Goal: Task Accomplishment & Management: Use online tool/utility

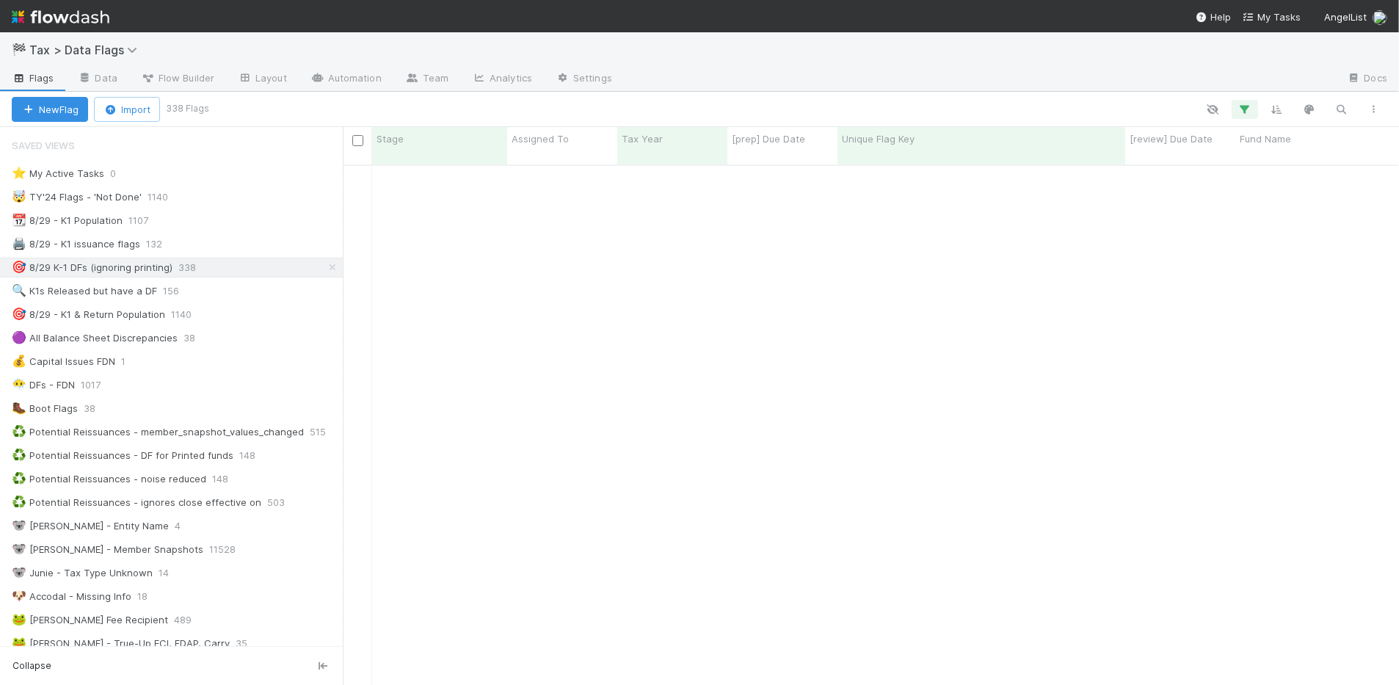
scroll to position [642, 0]
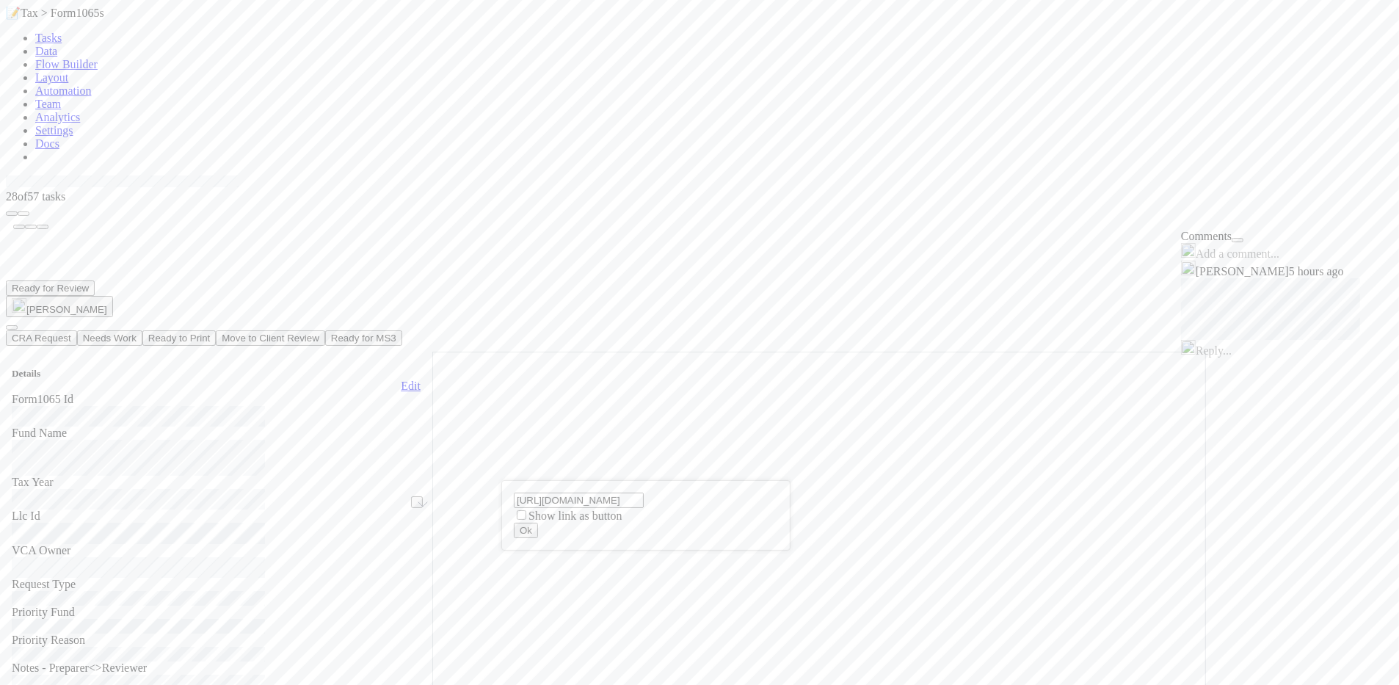
scroll to position [0, 207]
click at [863, 522] on div "https://comptroller.internal.angellist.com/v/llcs/60b4c7a5395c438b8dcabc7a11395…" at bounding box center [699, 342] width 1399 height 685
click at [23, 214] on icon "button" at bounding box center [23, 214] width 0 height 0
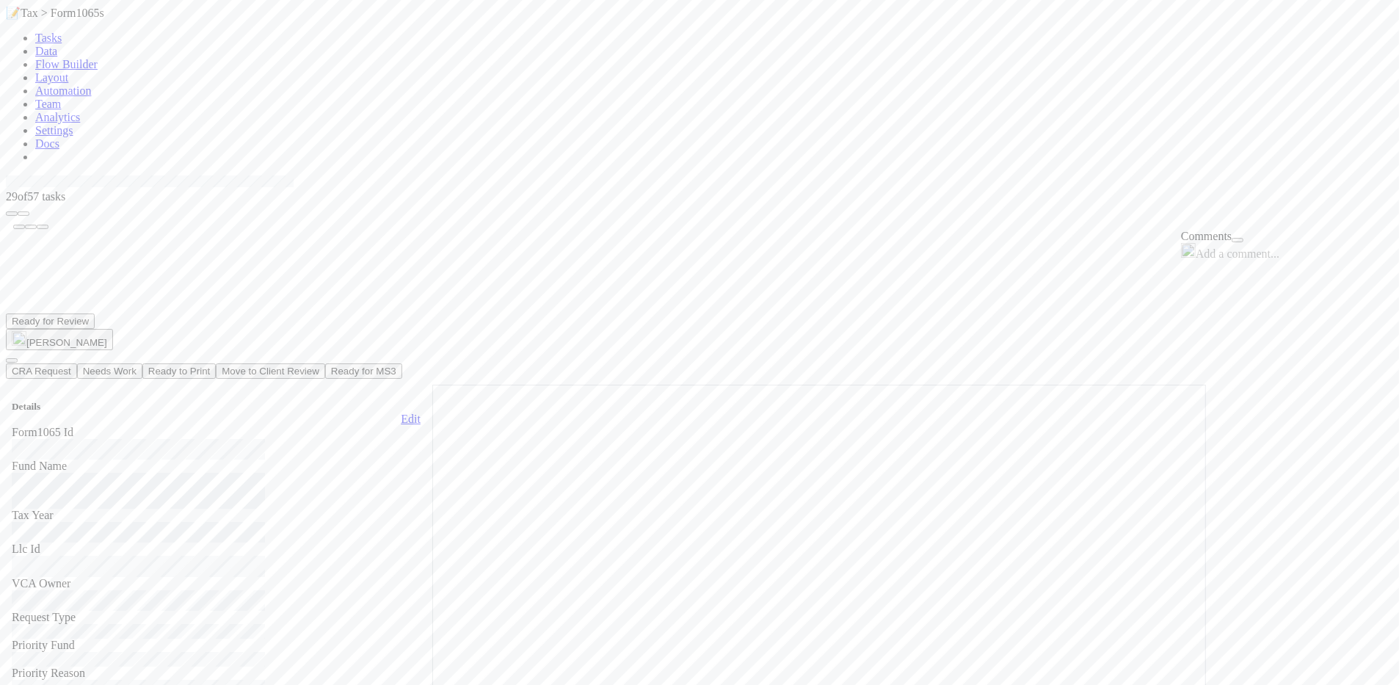
click at [402, 363] on button "Ready for MS3" at bounding box center [363, 370] width 77 height 15
click at [23, 214] on icon "button" at bounding box center [23, 214] width 0 height 0
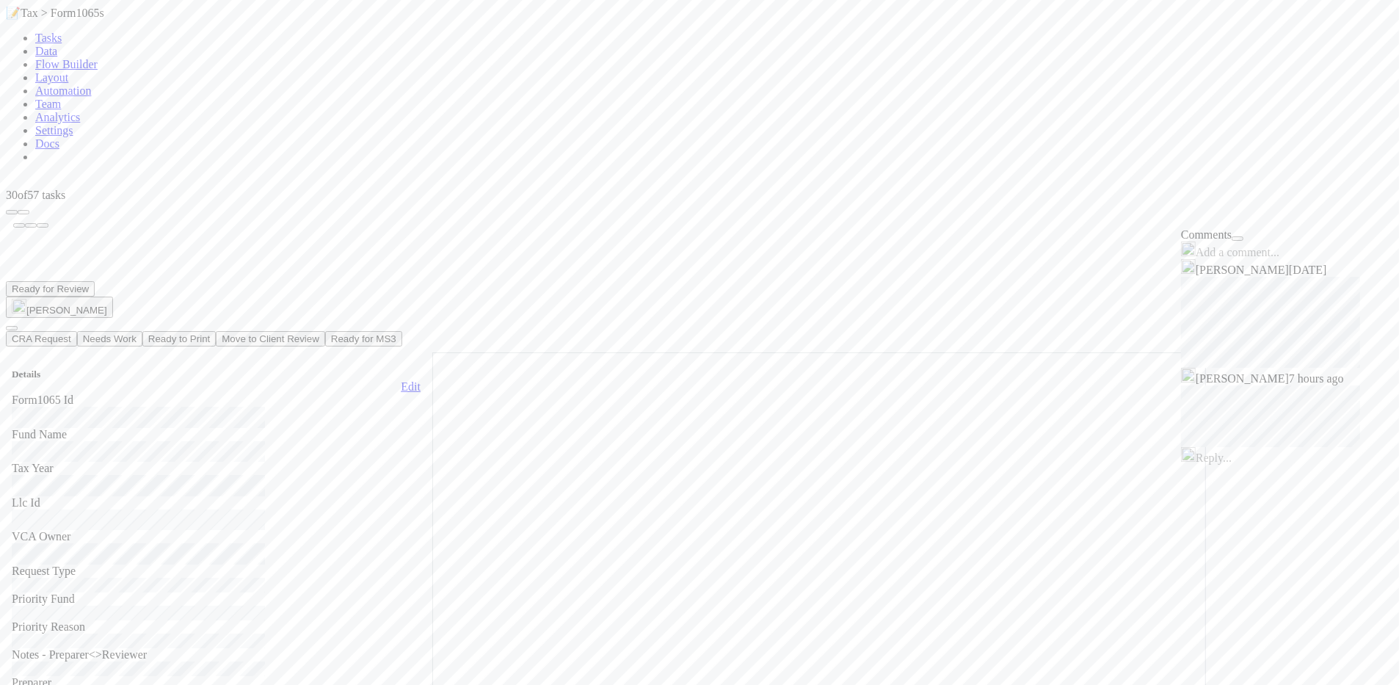
scroll to position [13, 15]
click at [216, 333] on button "Ready to Print" at bounding box center [178, 340] width 73 height 15
click at [23, 214] on icon "button" at bounding box center [23, 214] width 0 height 0
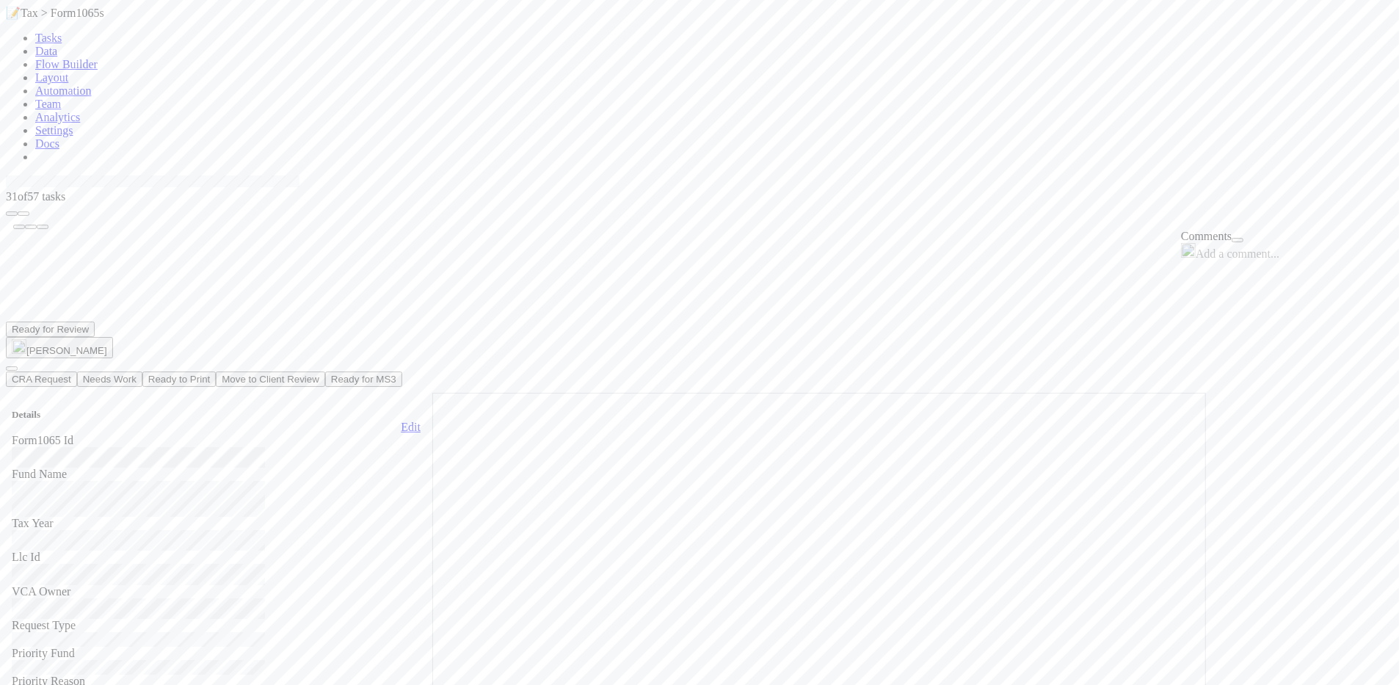
scroll to position [284, 705]
click at [6, 175] on link at bounding box center [6, 175] width 0 height 0
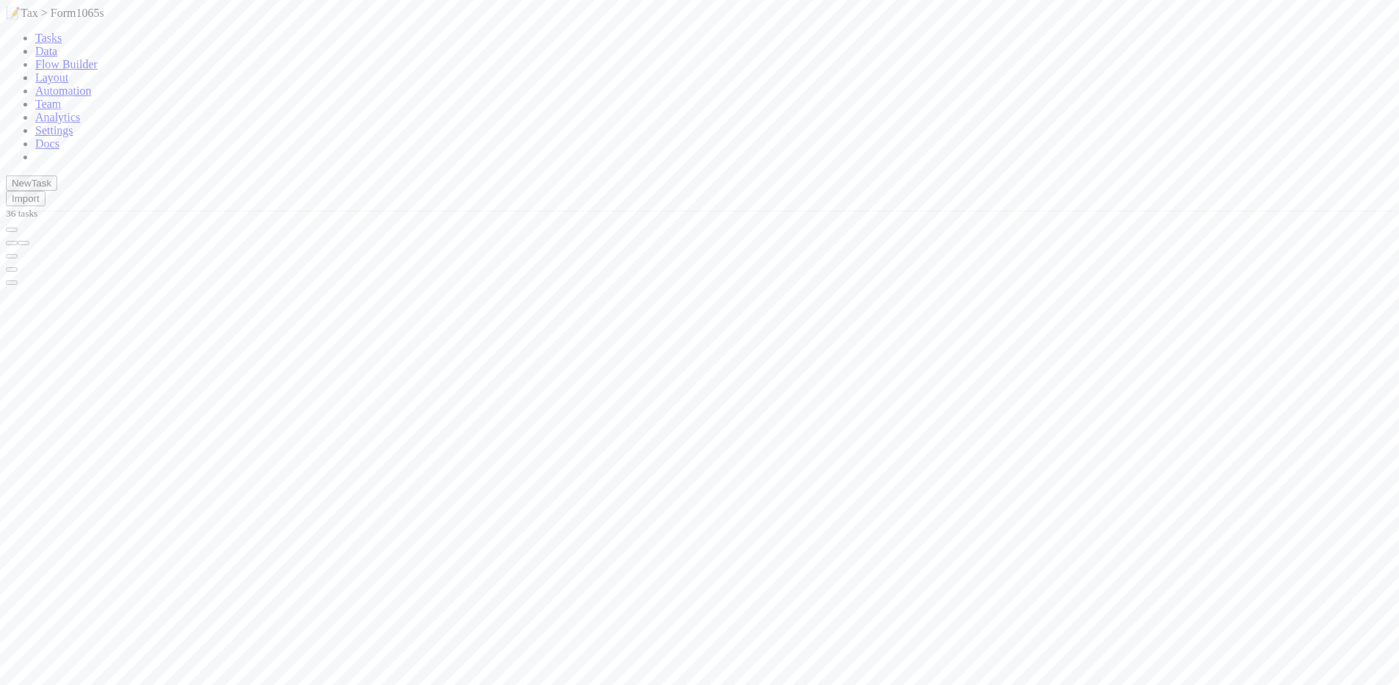
scroll to position [518, 1036]
click at [830, 220] on div at bounding box center [699, 253] width 1387 height 66
type input "Rauch Capital III, LP - A2"
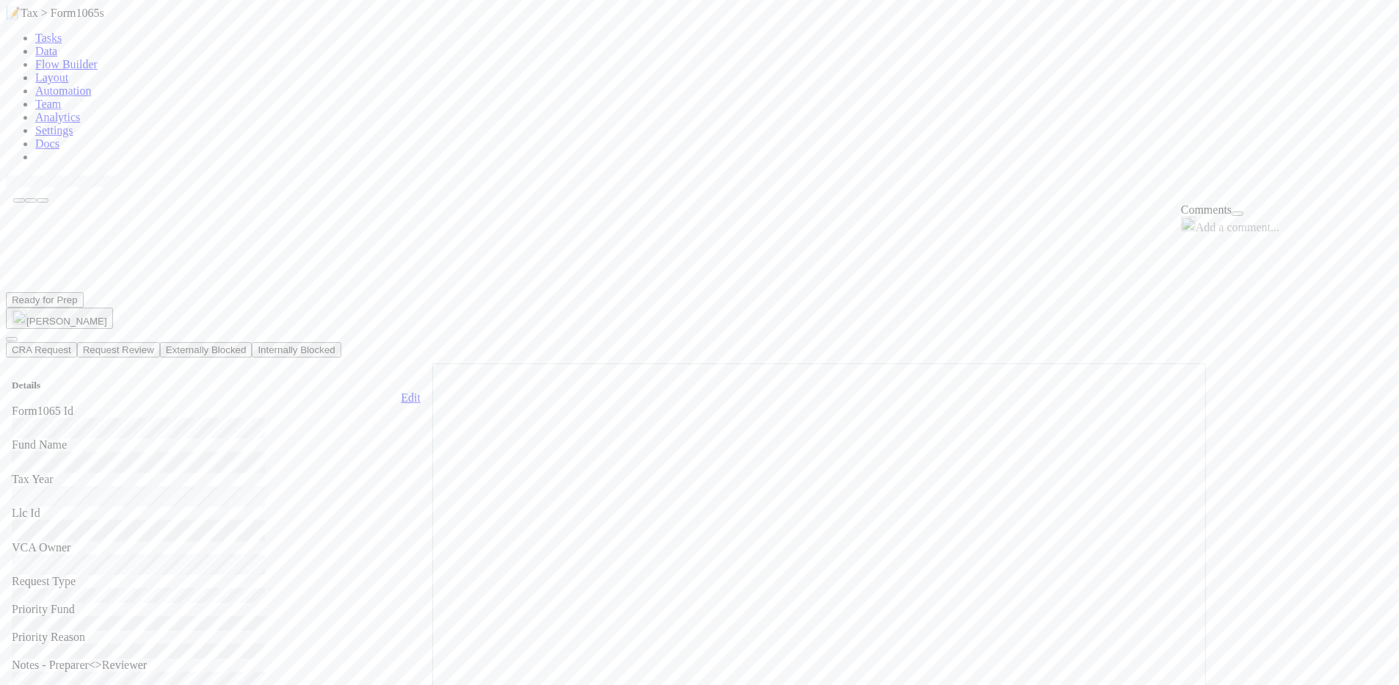
scroll to position [184, 0]
click at [6, 175] on icon at bounding box center [6, 175] width 0 height 0
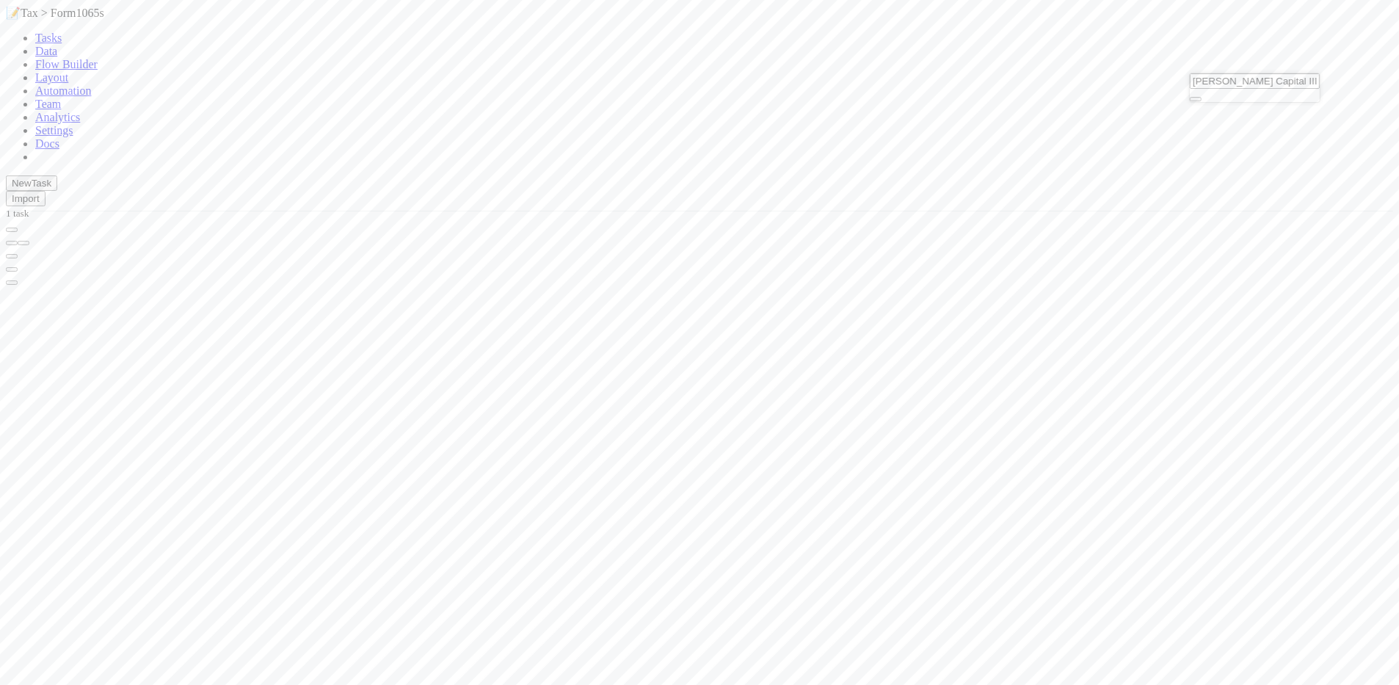
scroll to position [518, 1036]
click at [1196, 99] on icon "button" at bounding box center [1196, 99] width 0 height 0
paste input "Prasanna Capital II, LP - C3"
type input "Prasanna Capital II, LP - C3"
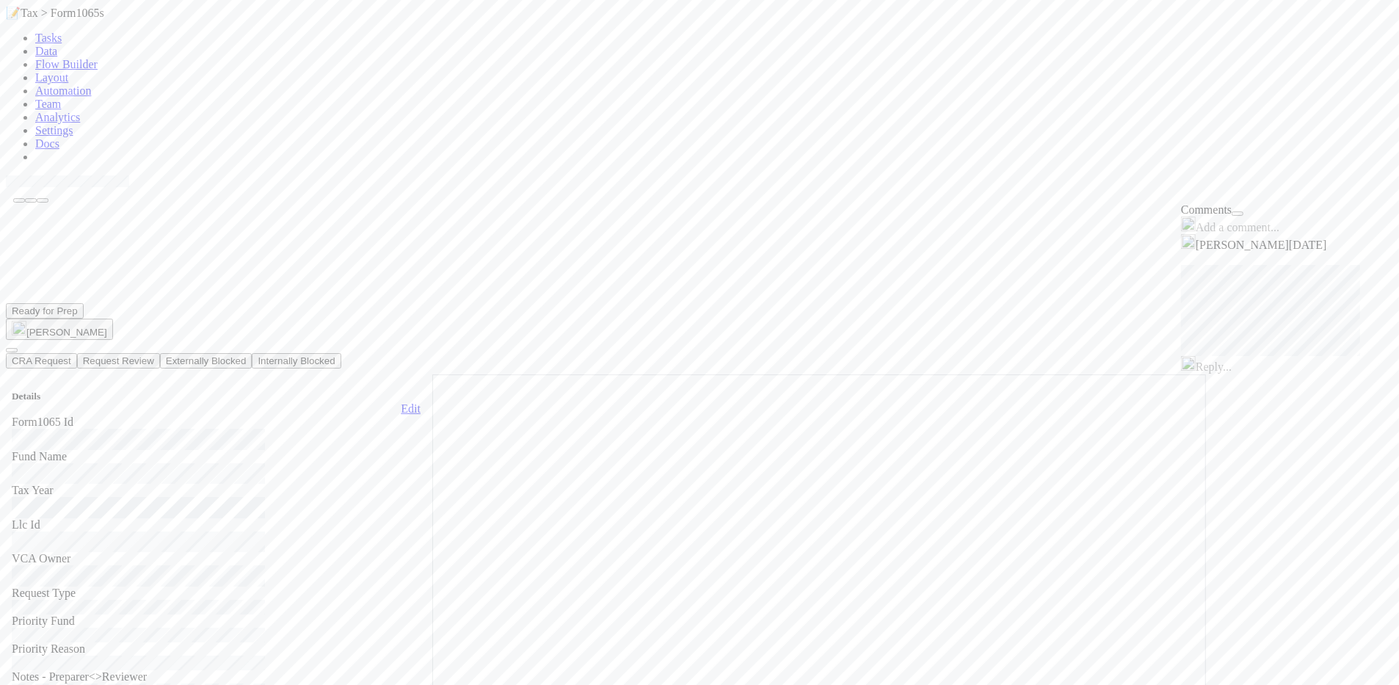
scroll to position [284, 705]
click at [6, 175] on icon at bounding box center [6, 175] width 0 height 0
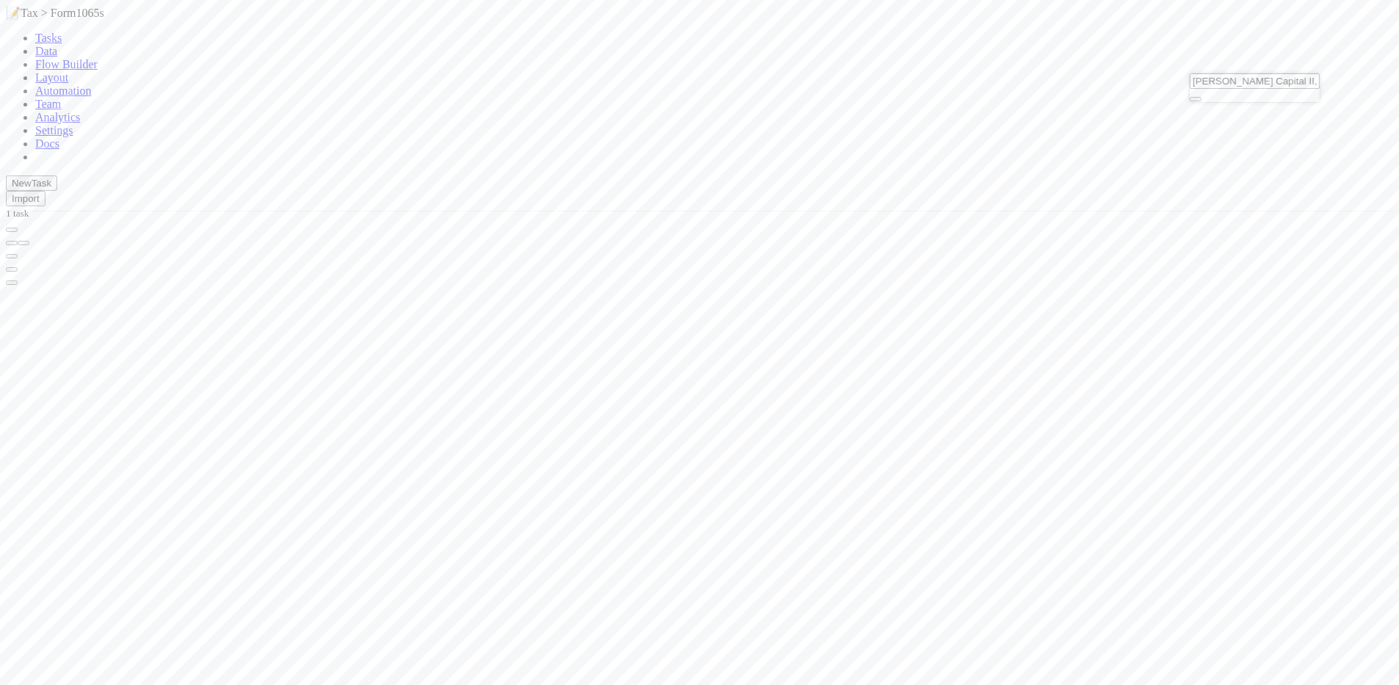
scroll to position [518, 1036]
click at [1196, 99] on icon "button" at bounding box center [1196, 99] width 0 height 0
type input "Prasanna Capital II, LP - D2"
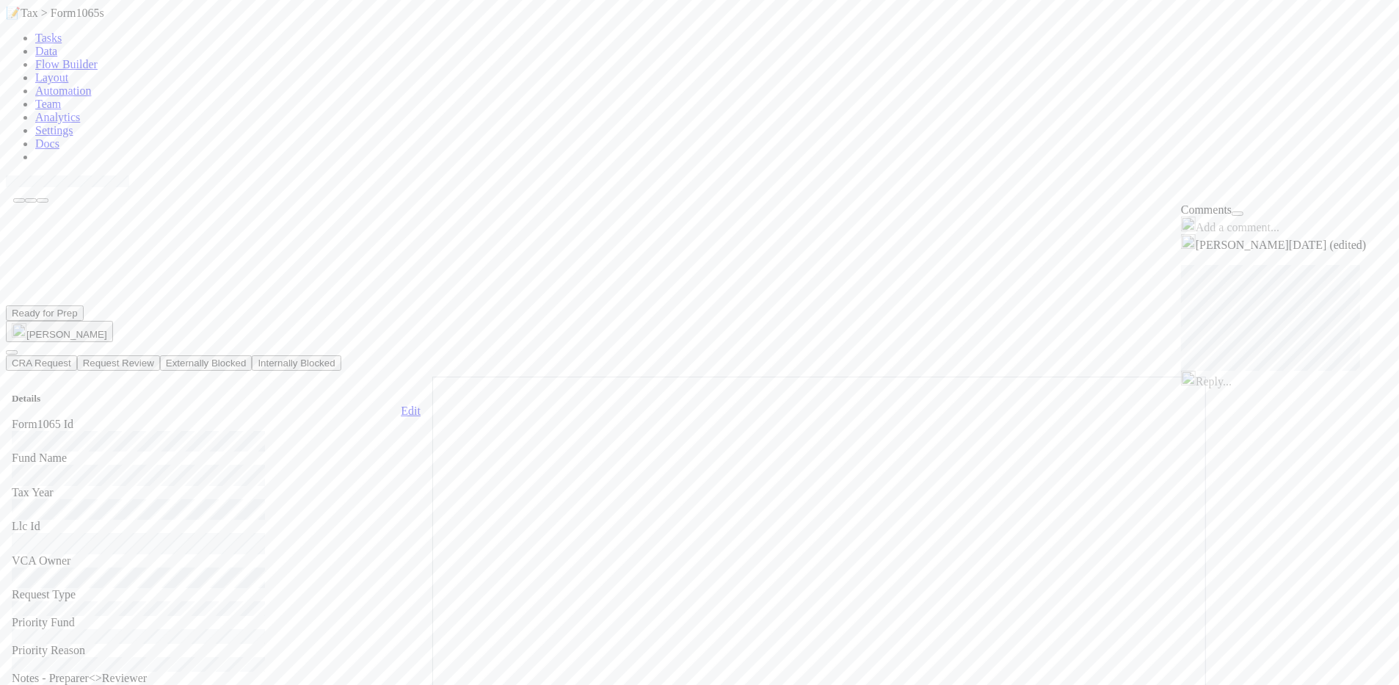
click at [6, 175] on icon at bounding box center [6, 175] width 0 height 0
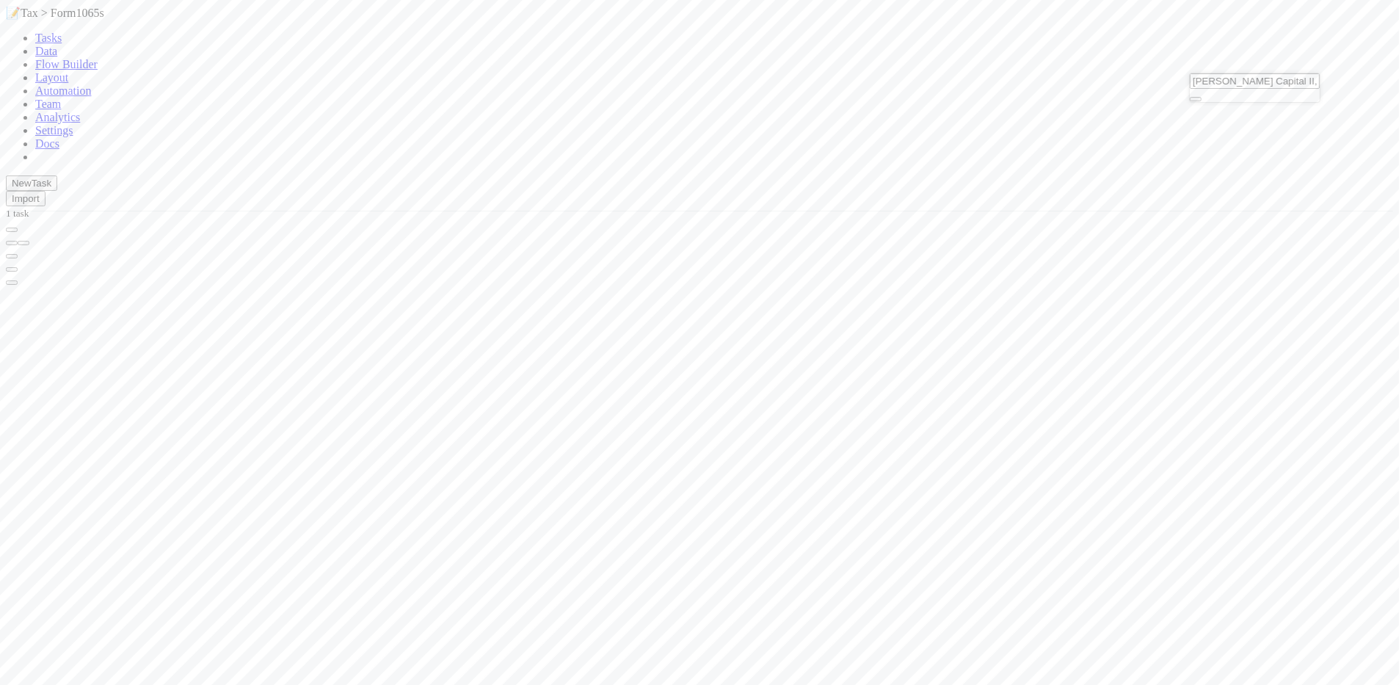
scroll to position [518, 1036]
click at [1318, 83] on div "Prasanna Capital II, LP - D2" at bounding box center [1255, 87] width 130 height 29
drag, startPoint x: 1299, startPoint y: 84, endPoint x: 1197, endPoint y: 84, distance: 102.0
click at [1197, 84] on input "Prasanna Capital II, LP - D2" at bounding box center [1255, 80] width 130 height 15
paste input "C3"
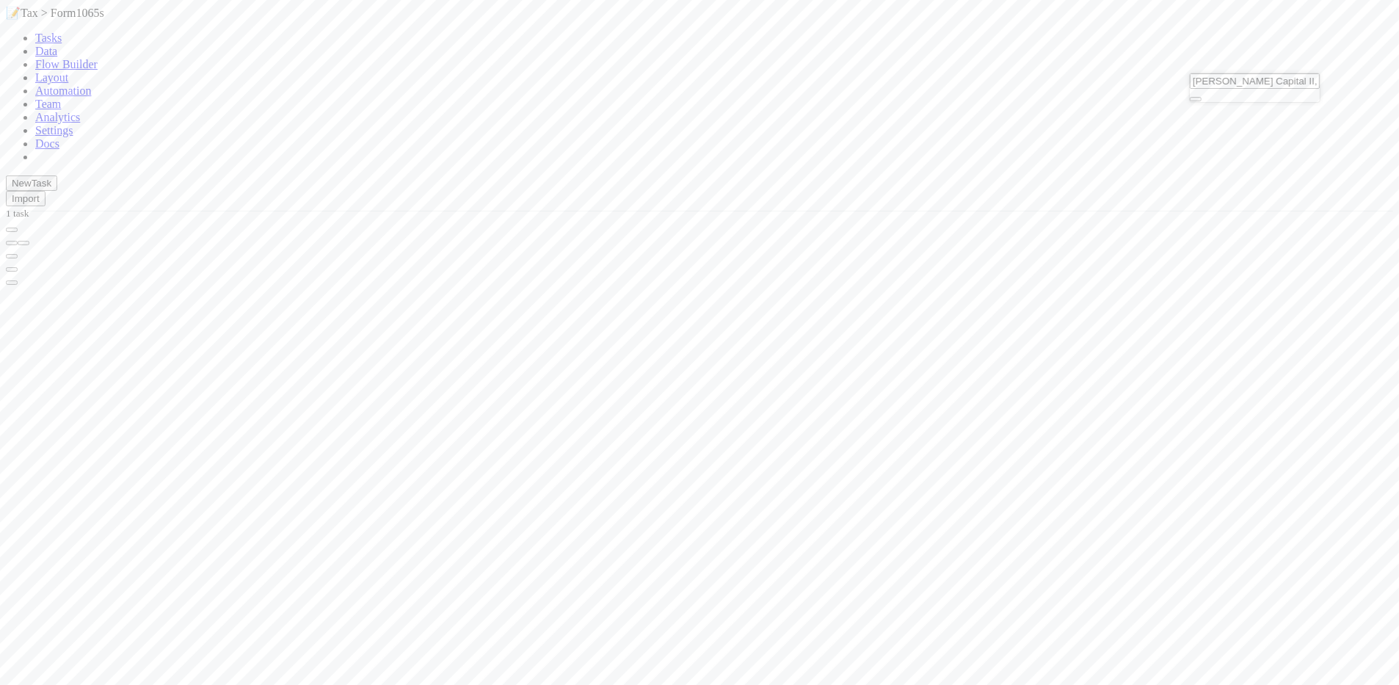
type input "Prasanna Capital II, LP - C3"
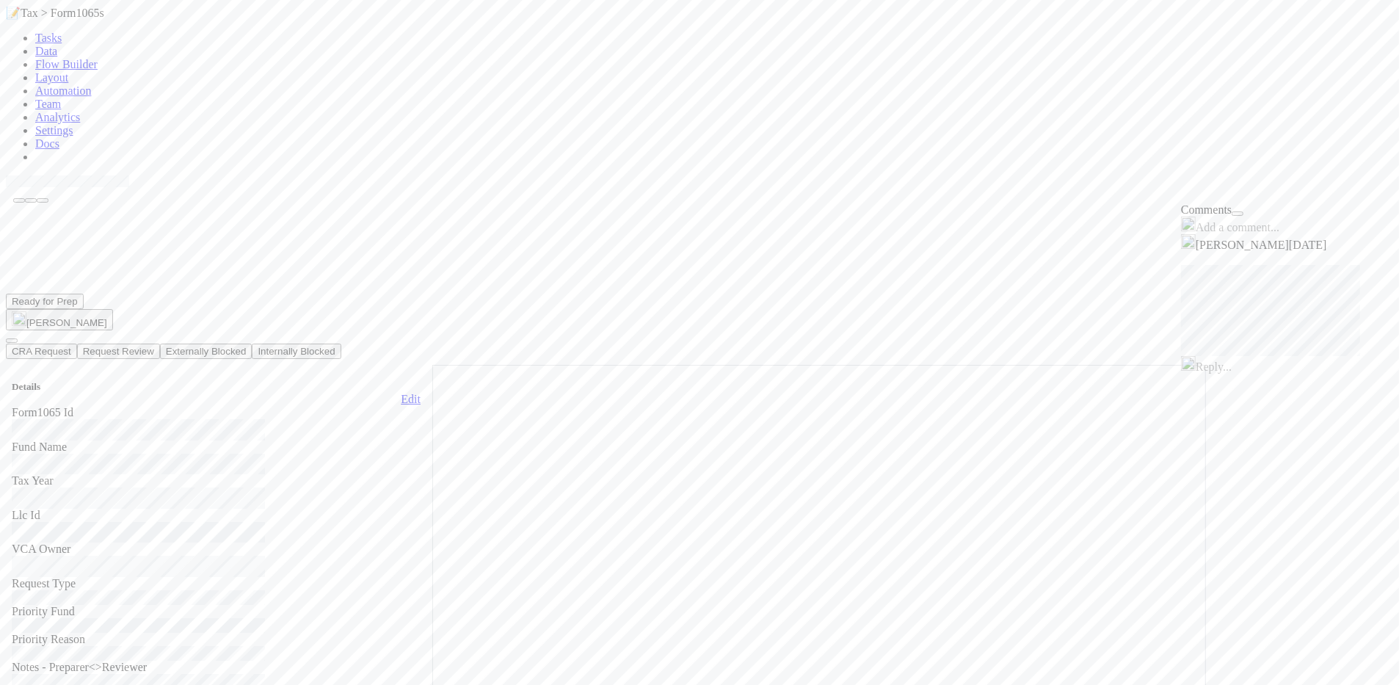
scroll to position [284, 705]
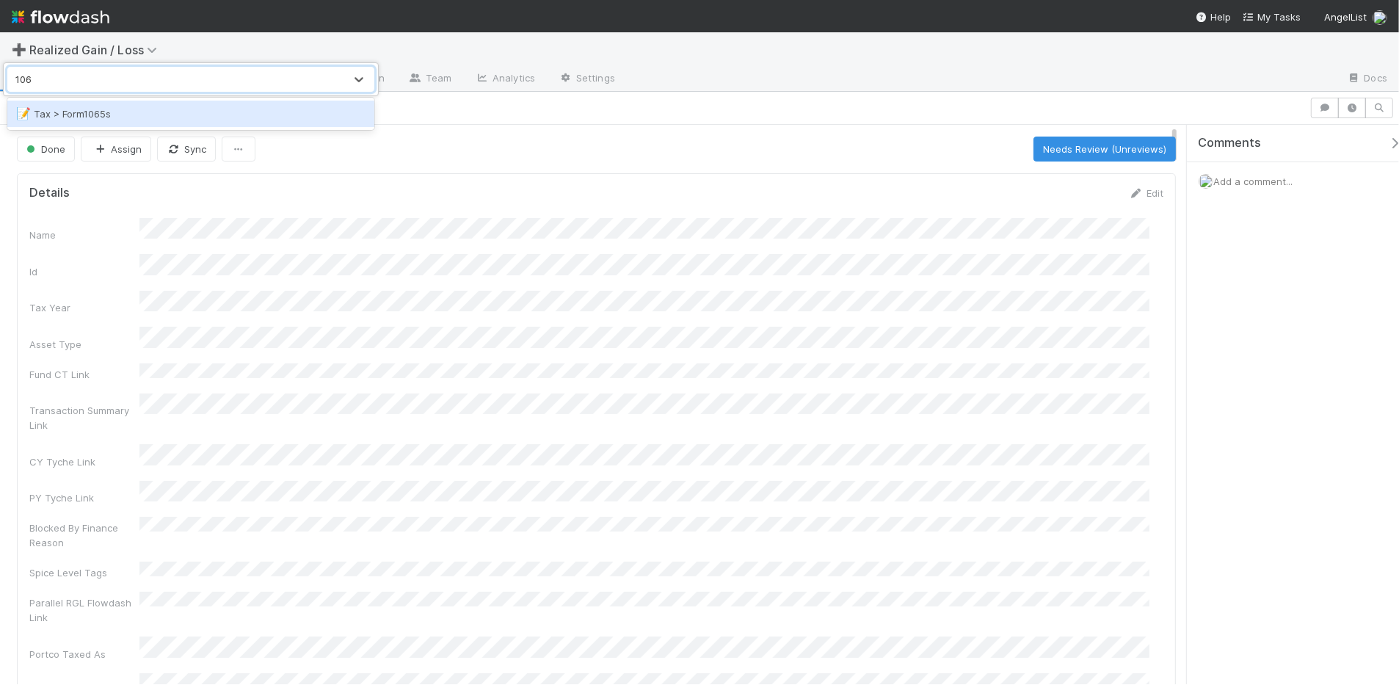
type input "1065"
click at [118, 110] on div "📝 Tax > Form1065s" at bounding box center [190, 113] width 349 height 15
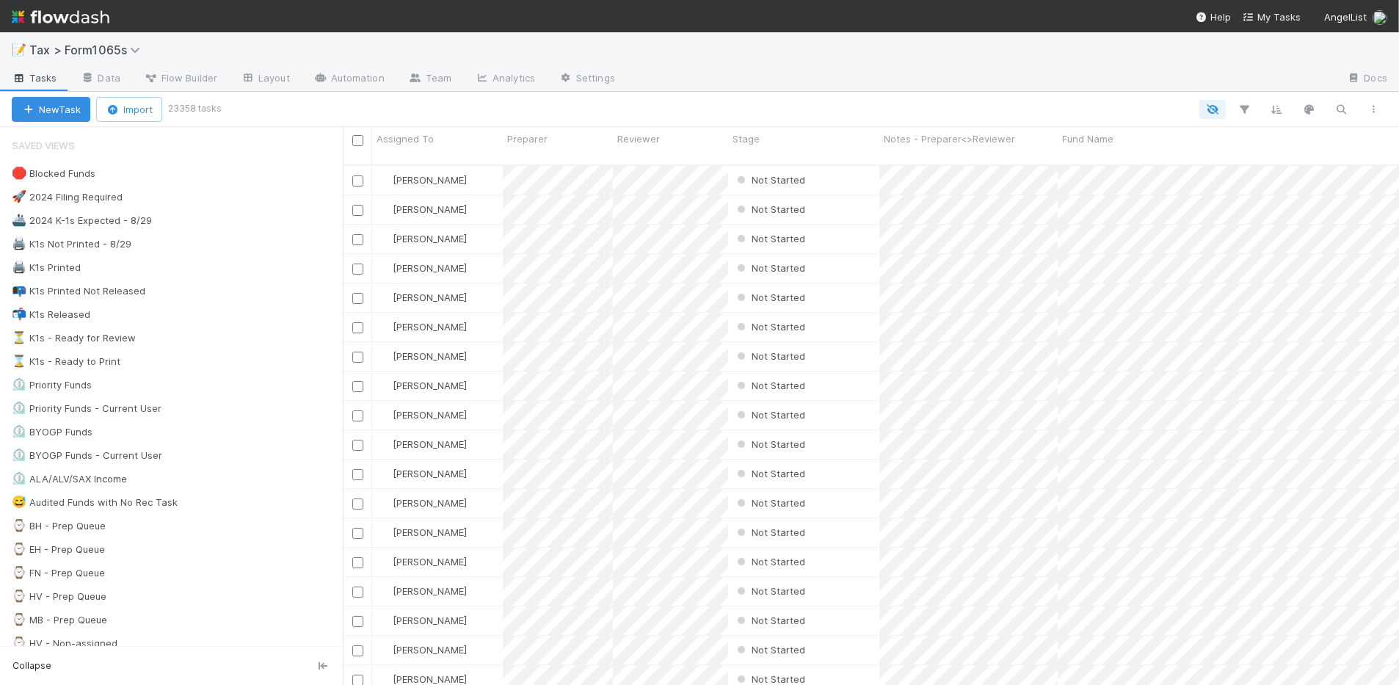
scroll to position [518, 1043]
click at [215, 371] on div "⌛ K1s - Ready to Print 33" at bounding box center [171, 362] width 343 height 20
click at [200, 362] on div "⌛ K1s - Ready to Print 33" at bounding box center [177, 361] width 331 height 18
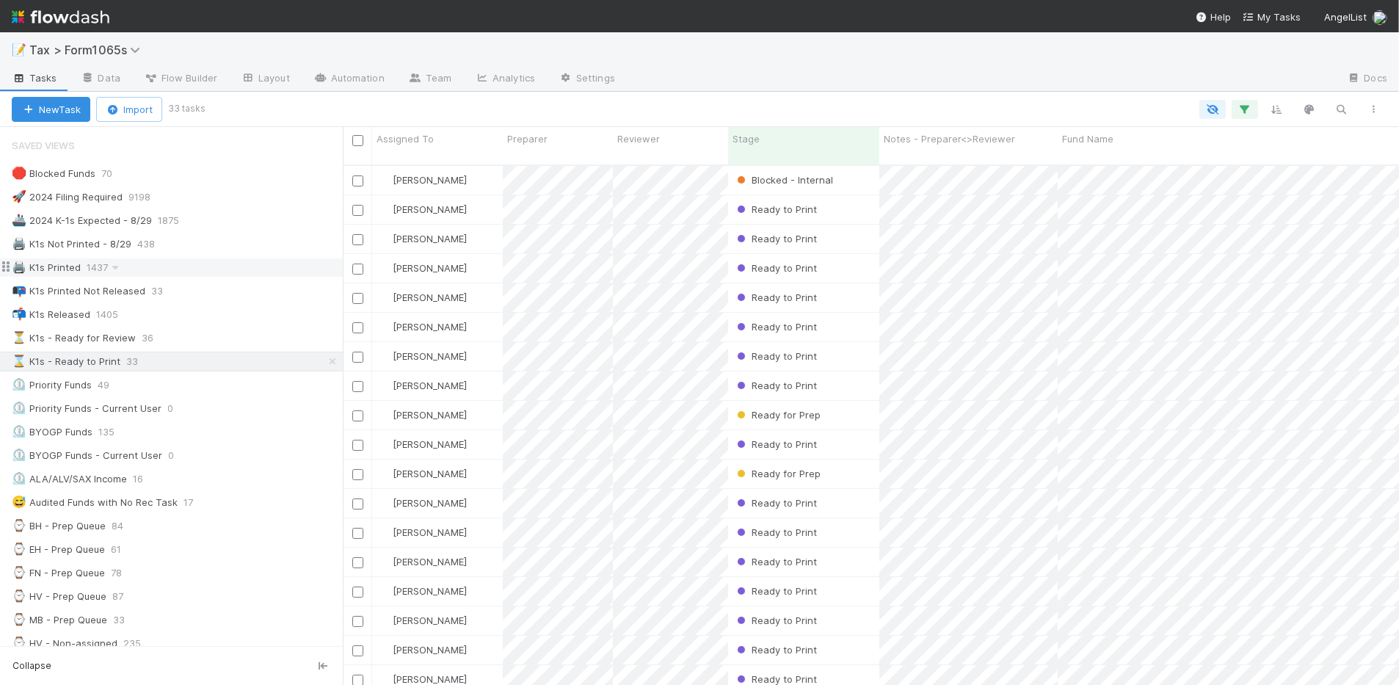
scroll to position [518, 1043]
click at [1379, 106] on icon "button" at bounding box center [1374, 109] width 15 height 9
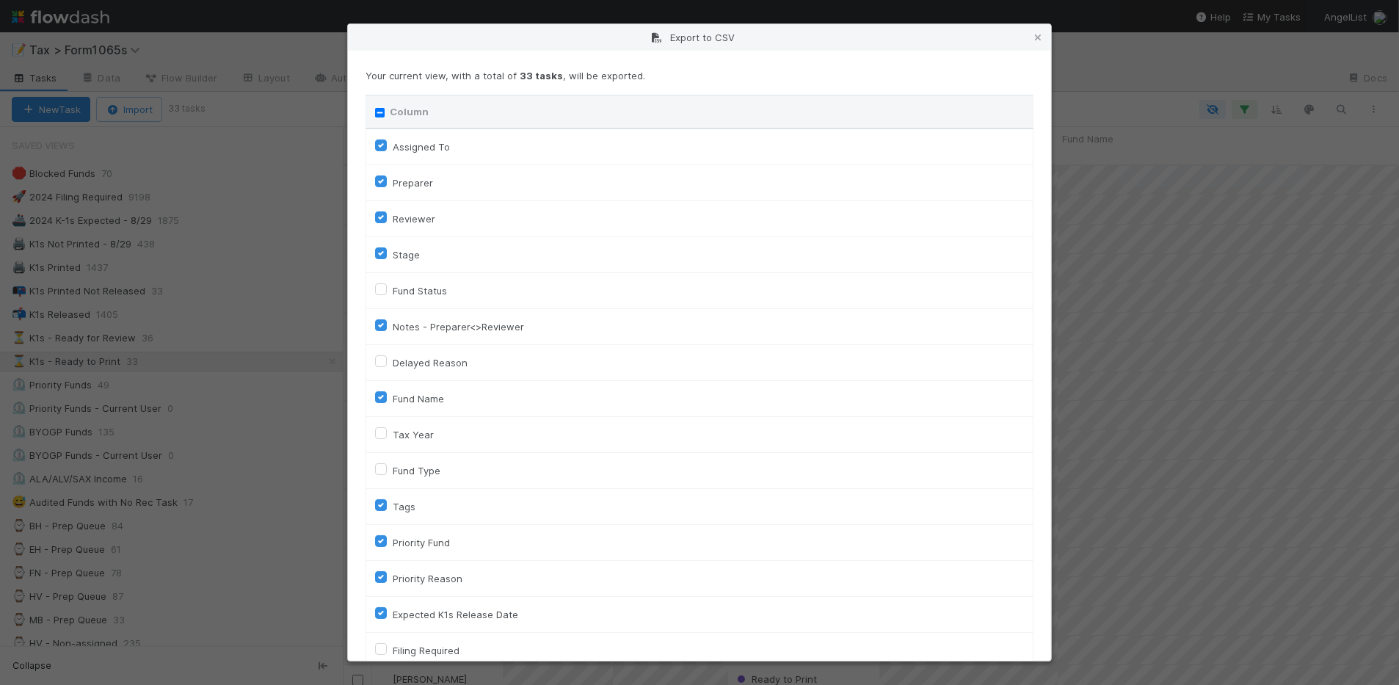
click at [382, 115] on input "Column" at bounding box center [380, 113] width 10 height 10
checkbox input "true"
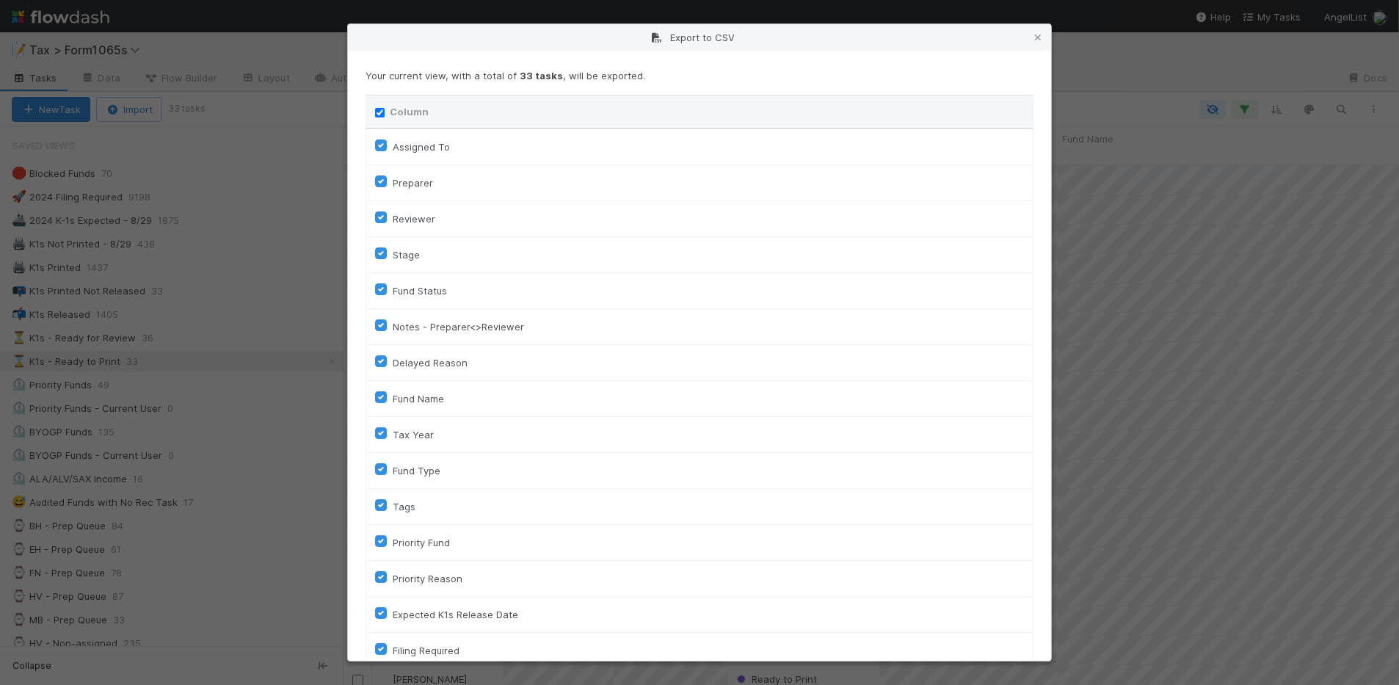
checkbox input "true"
checkbox On "true"
checkbox input "true"
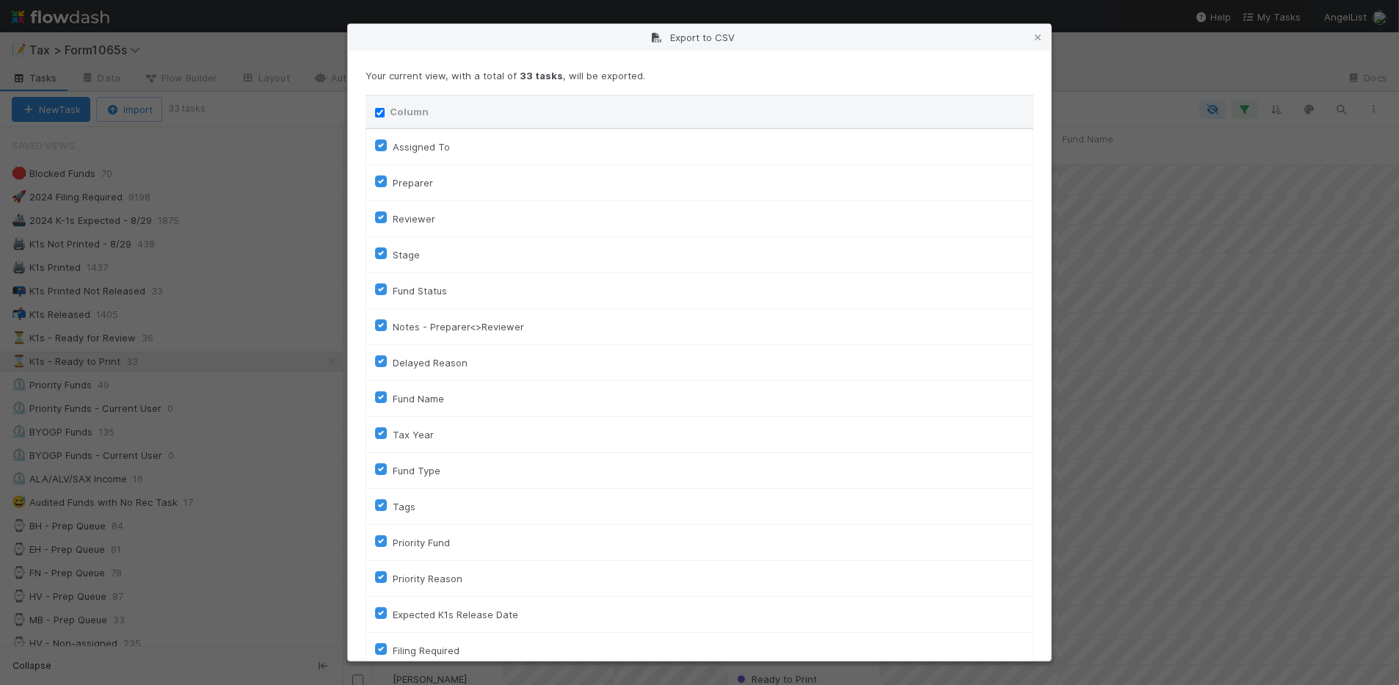
checkbox input "true"
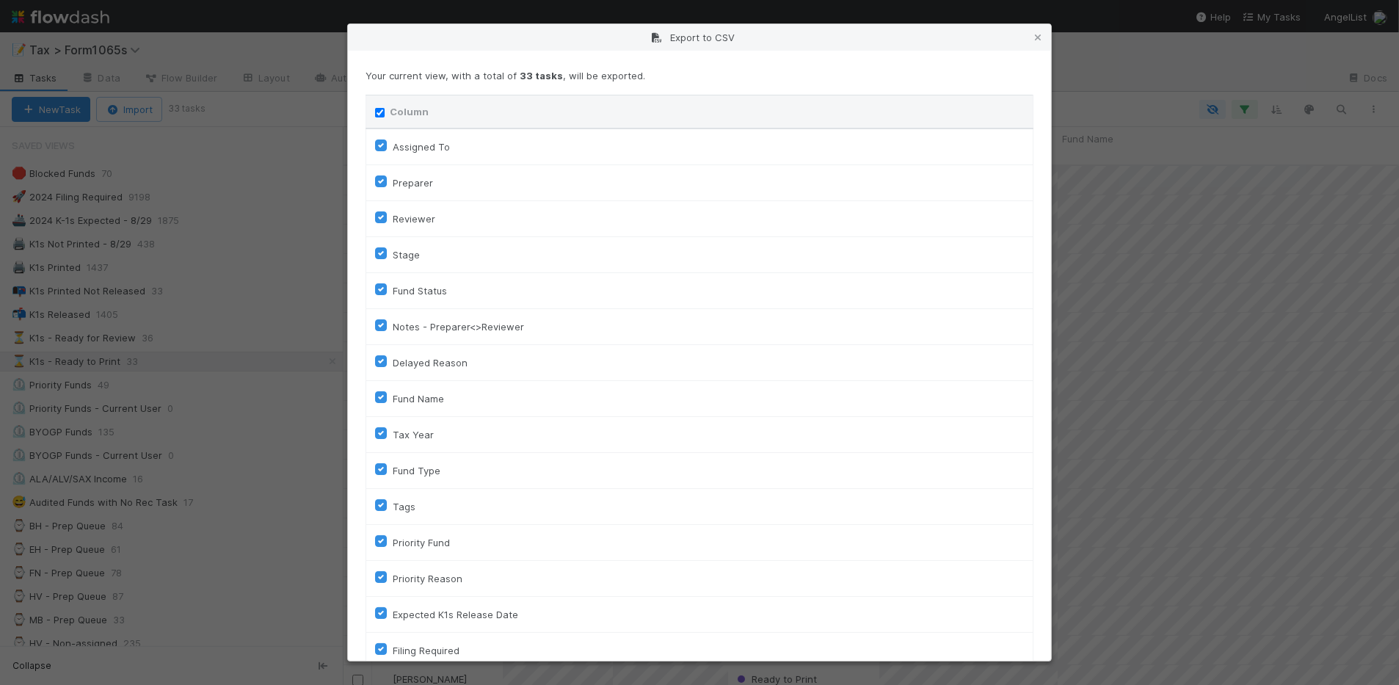
checkbox input "true"
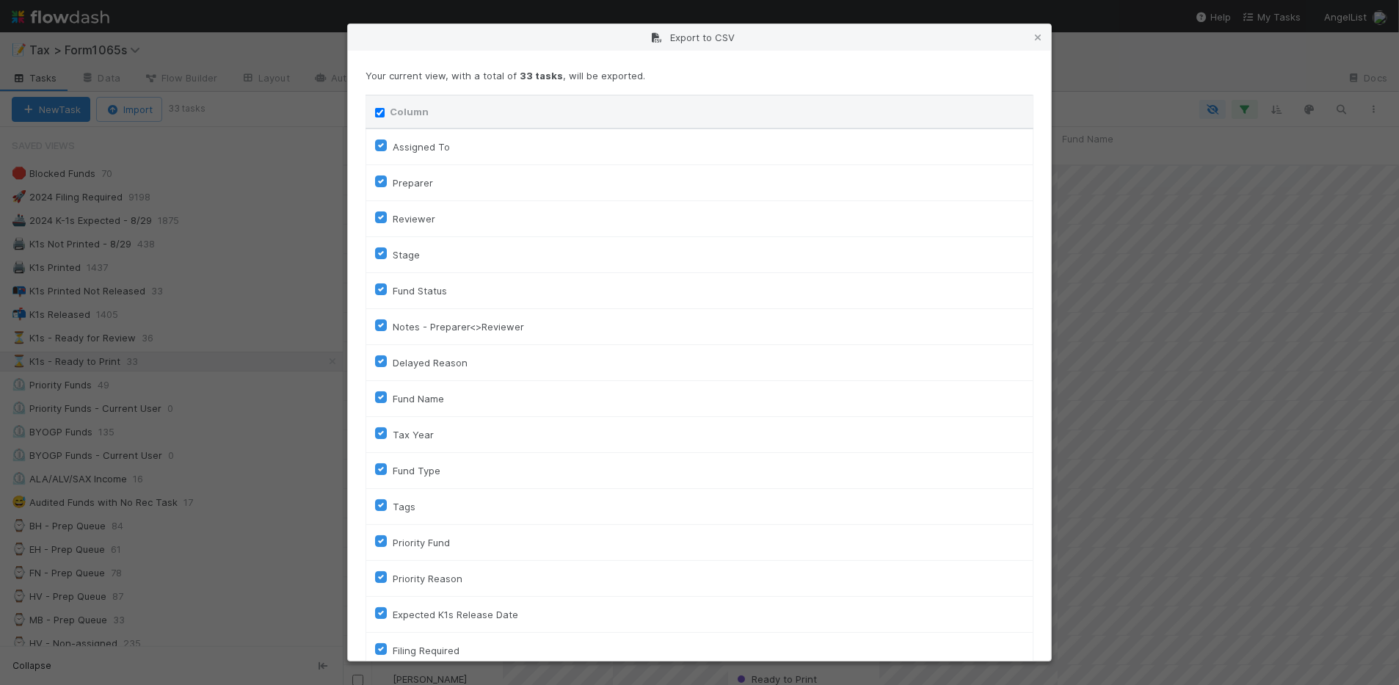
checkbox input "true"
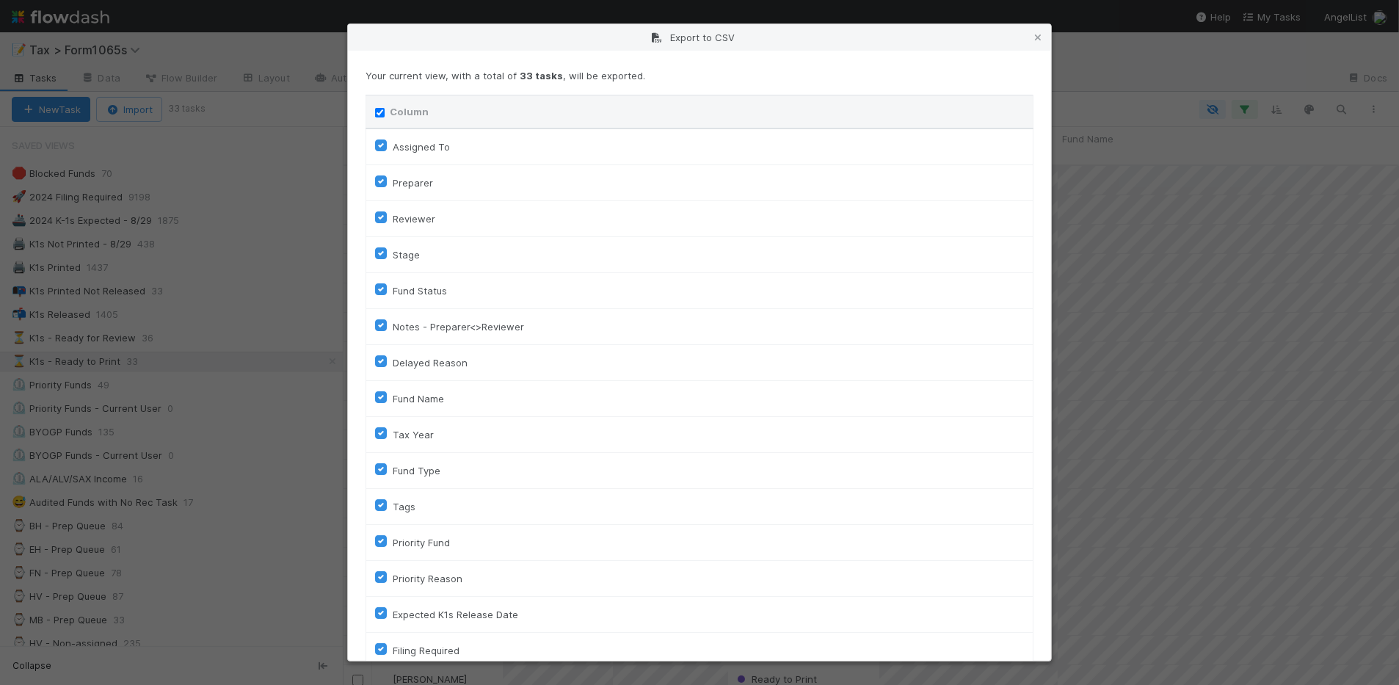
checkbox input "true"
click at [382, 114] on input "Column" at bounding box center [380, 113] width 10 height 10
checkbox input "false"
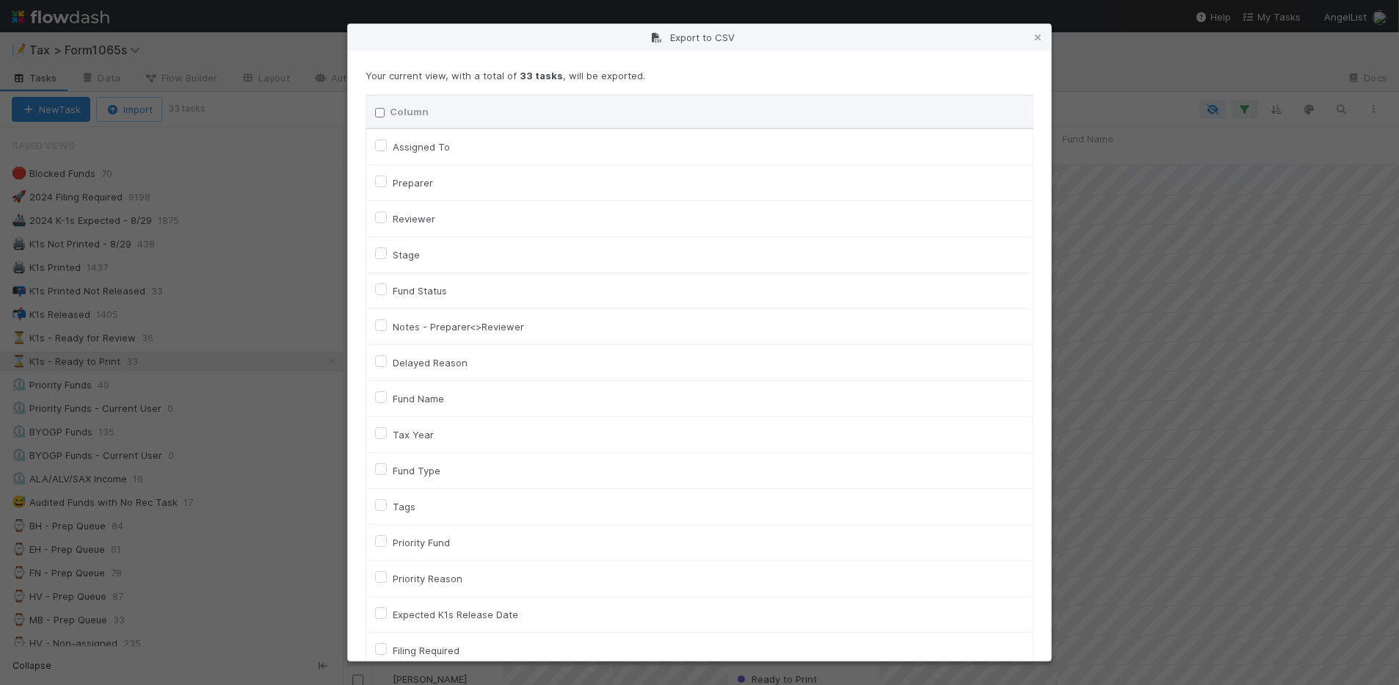
checkbox To "false"
checkbox input "false"
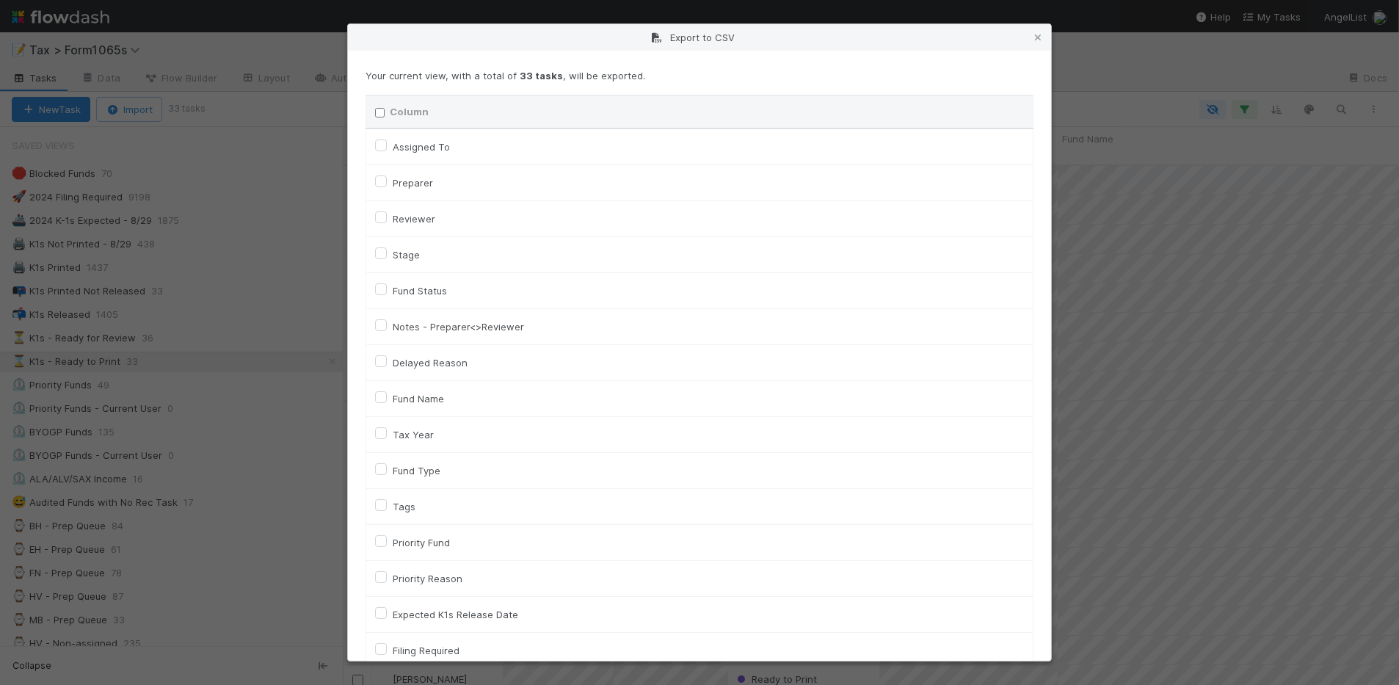
checkbox input "false"
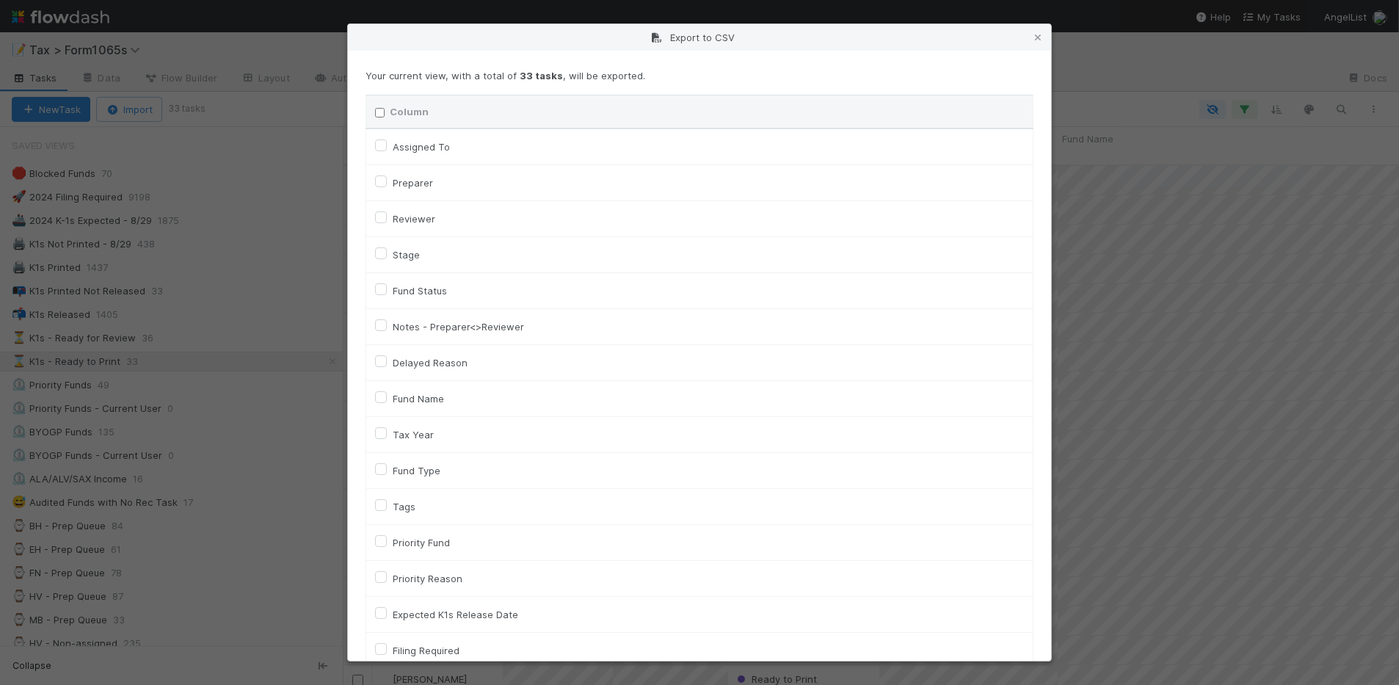
checkbox input "false"
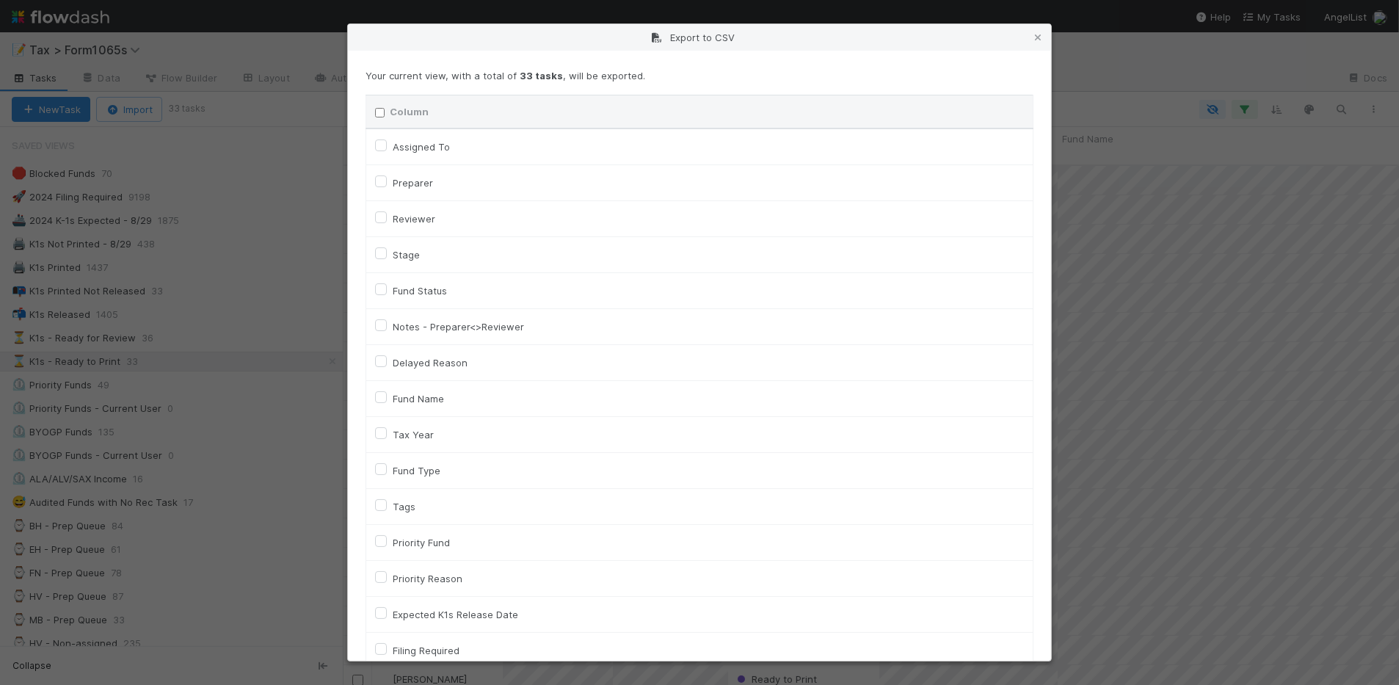
checkbox On "false"
checkbox input "false"
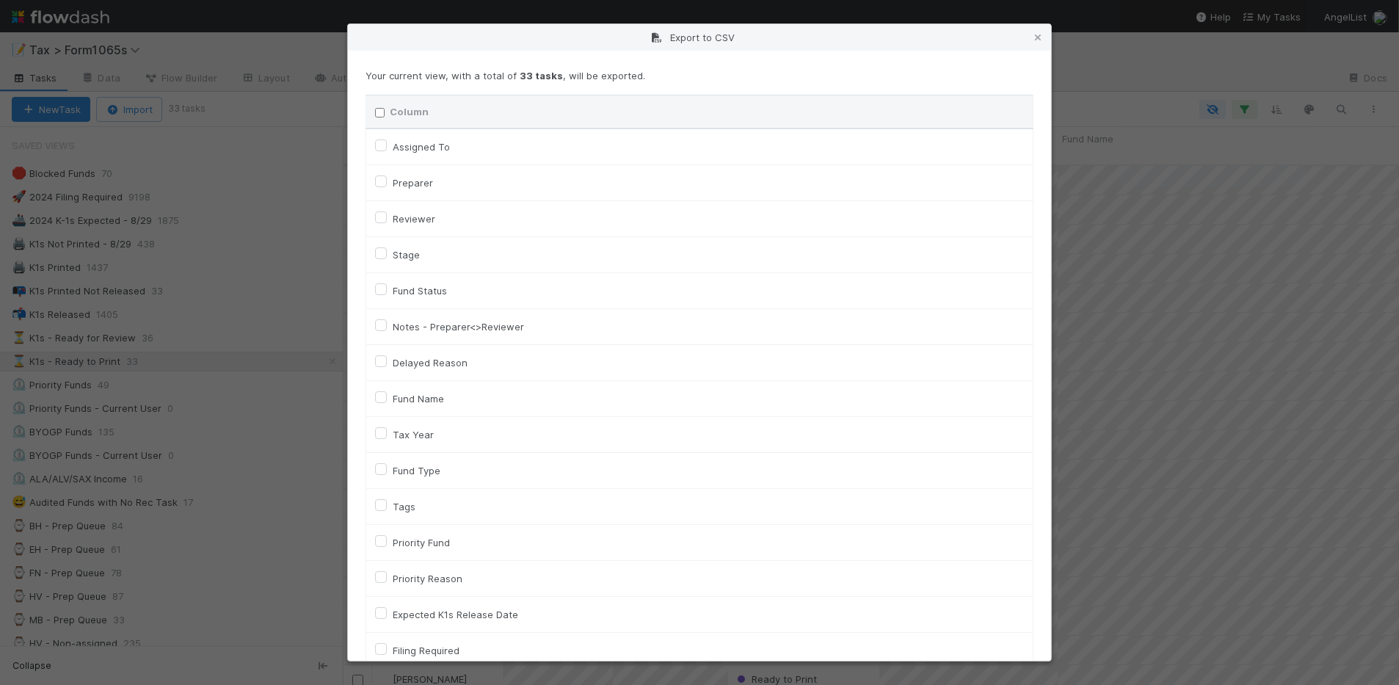
checkbox On "false"
checkbox input "false"
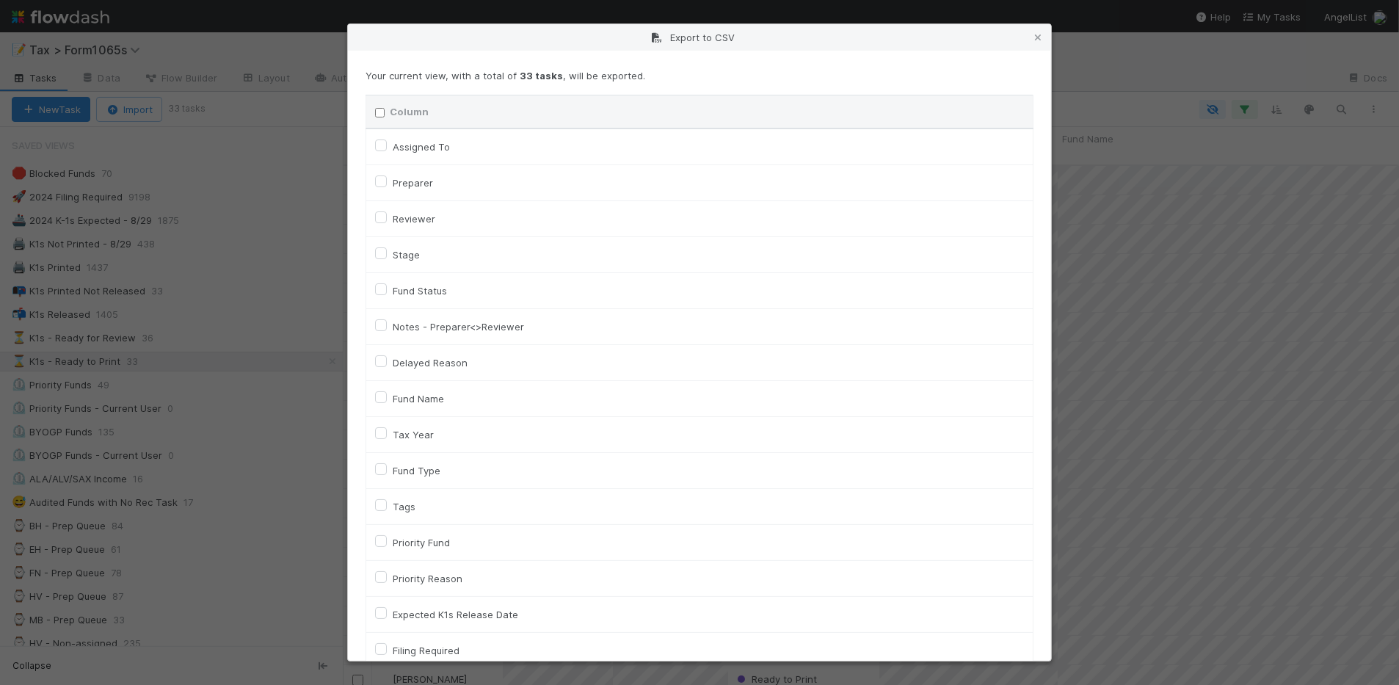
checkbox input "false"
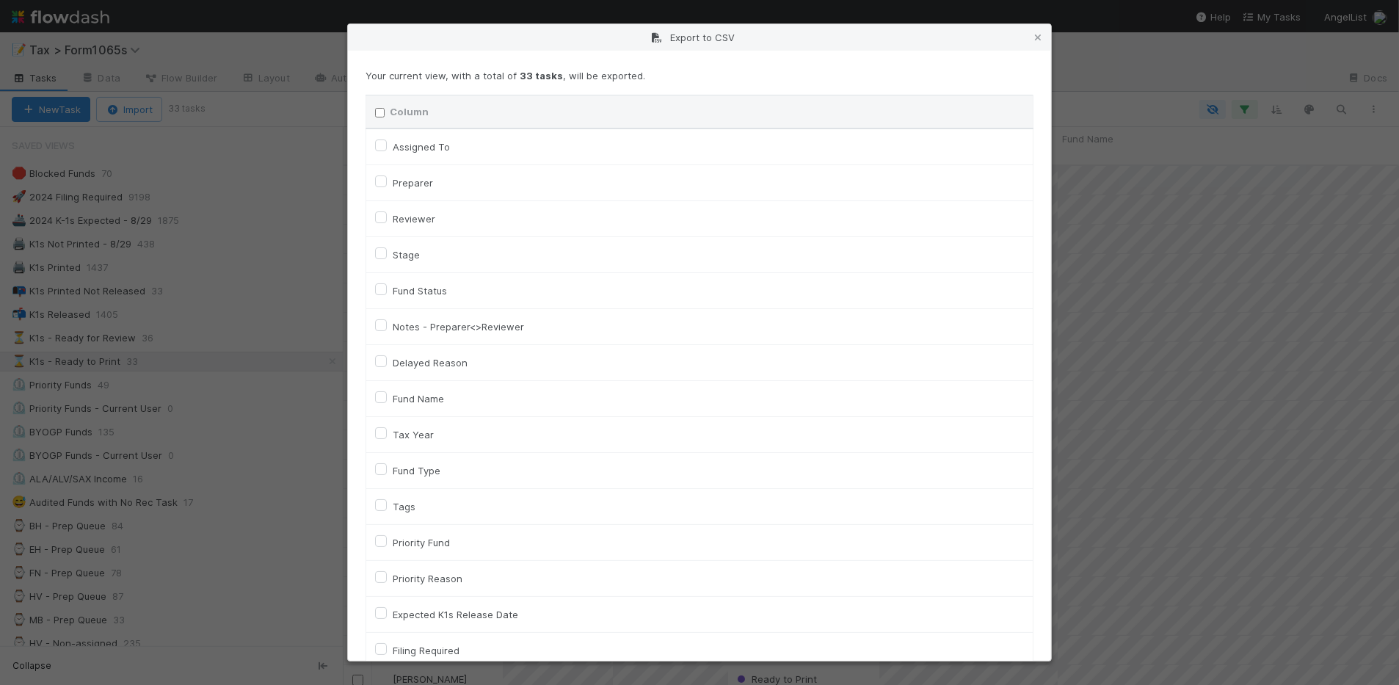
checkbox input "false"
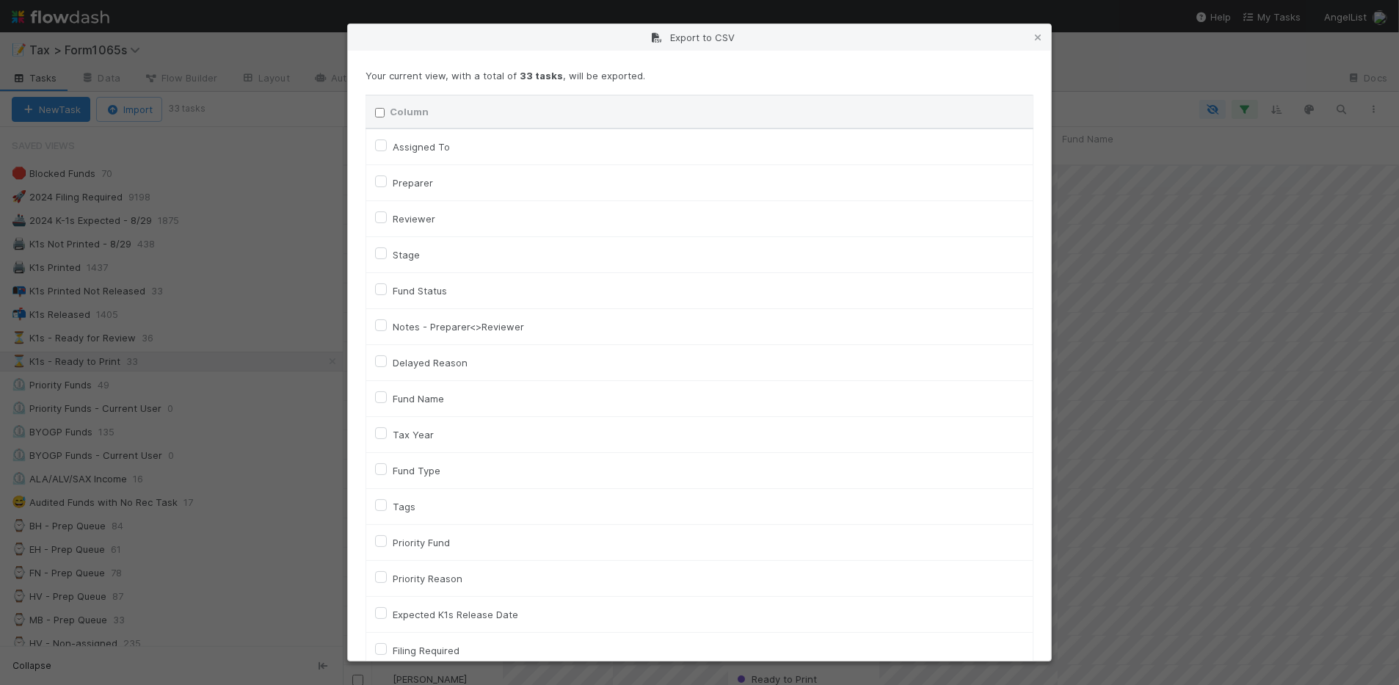
checkbox input "false"
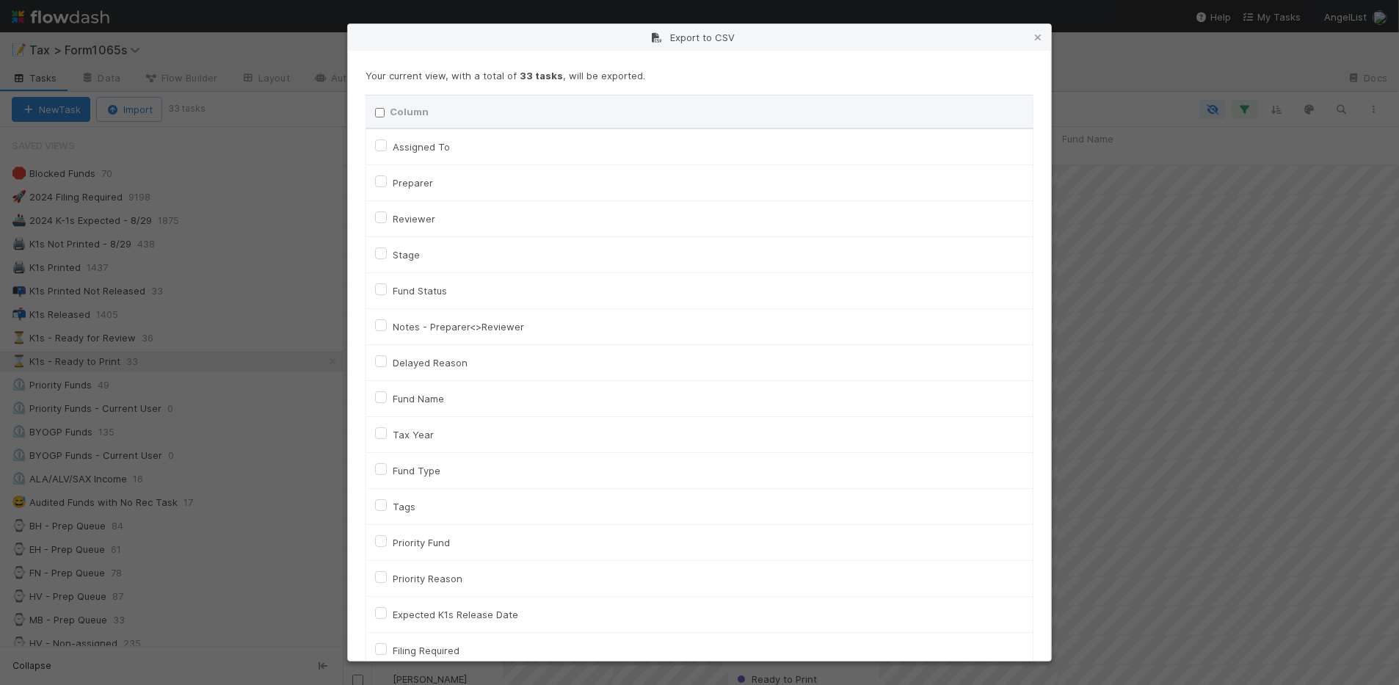
checkbox input "false"
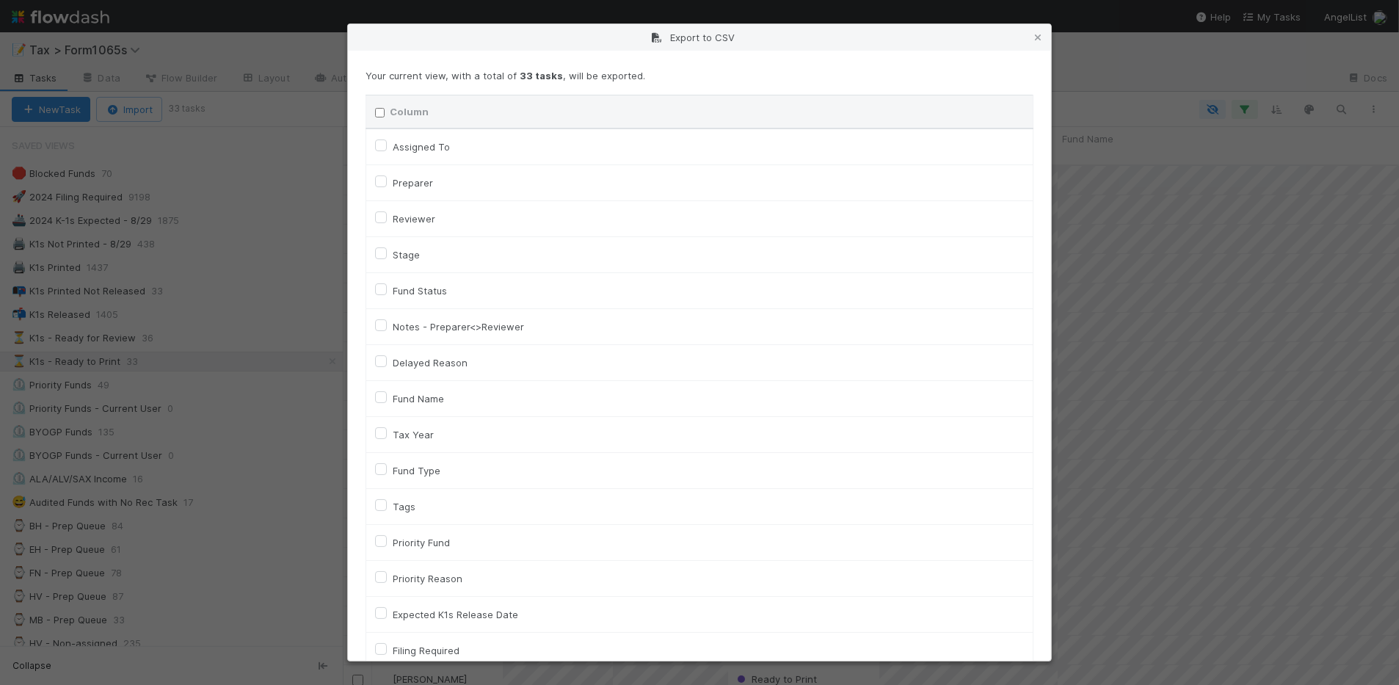
checkbox input "false"
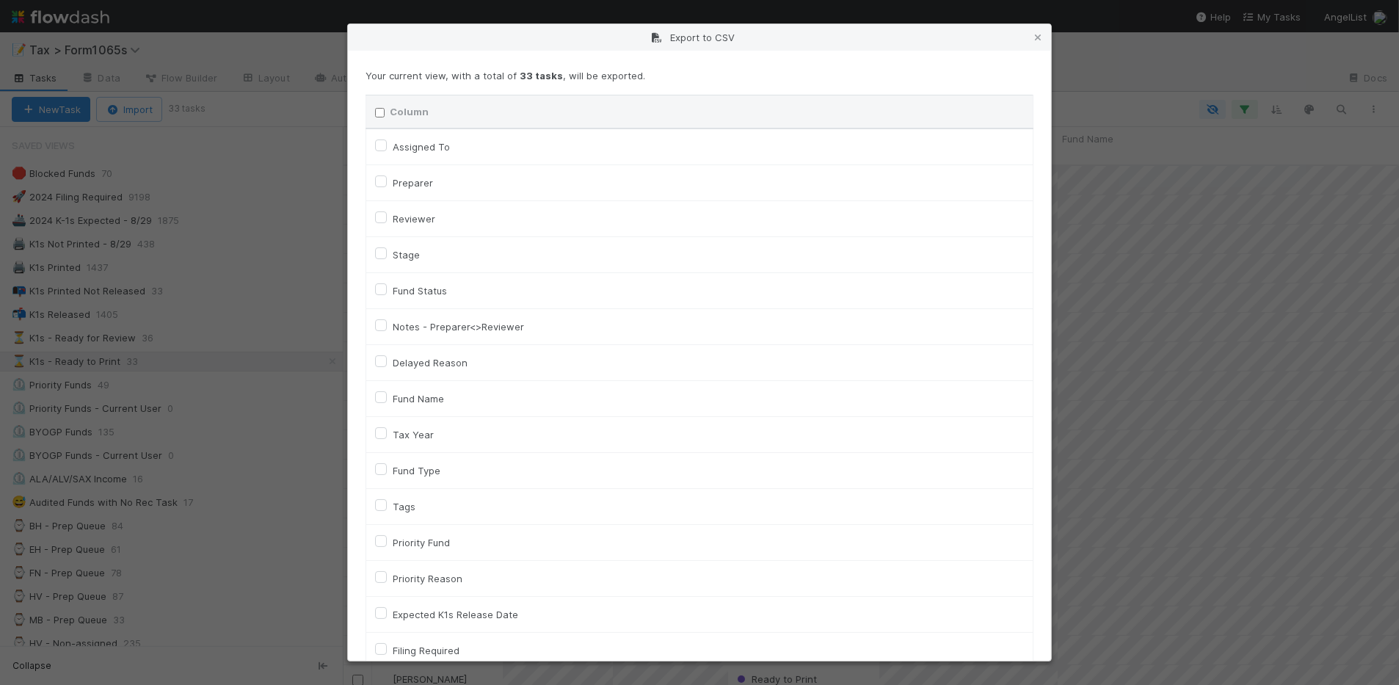
checkbox input "false"
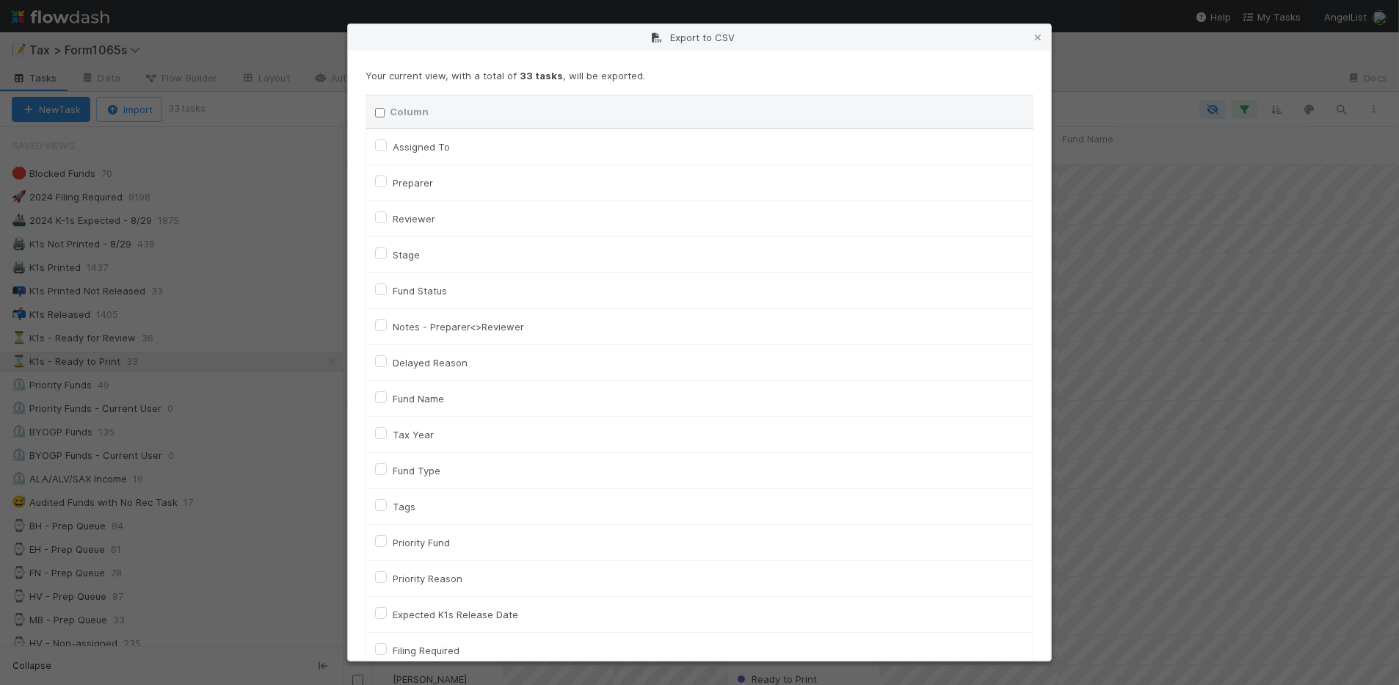
checkbox input "false"
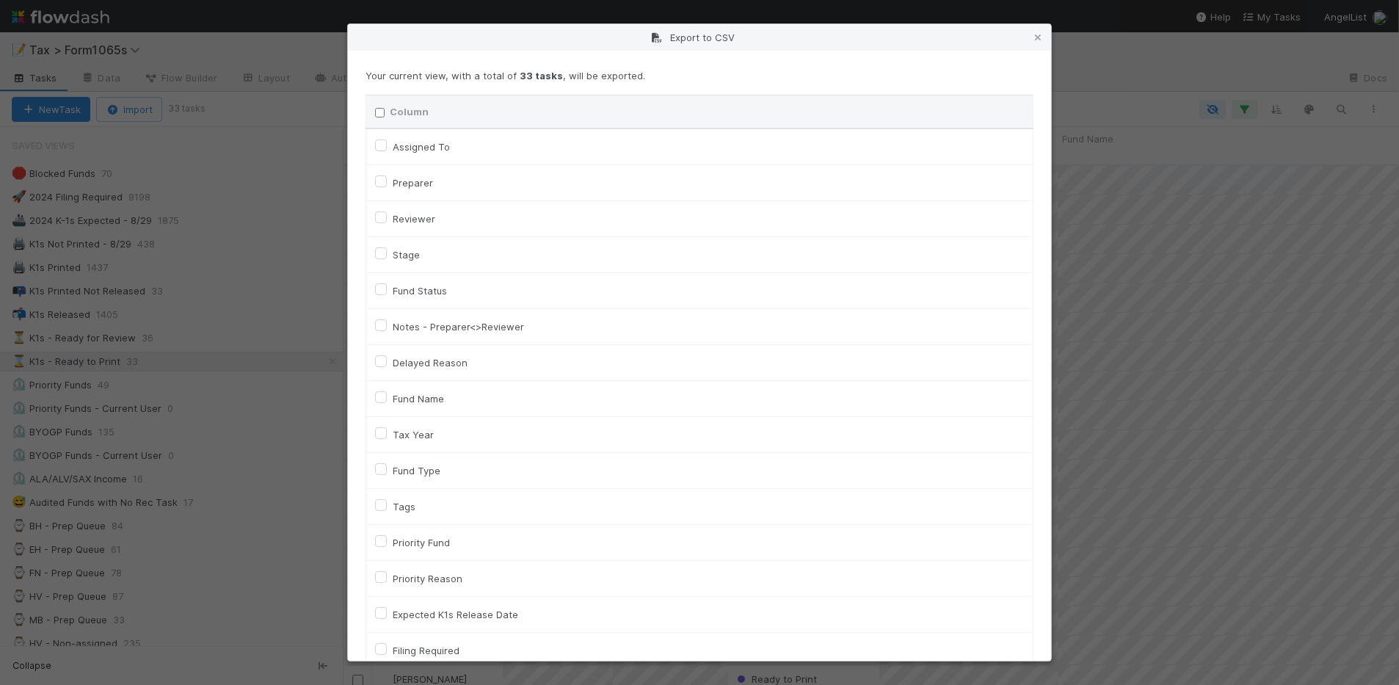
checkbox input "false"
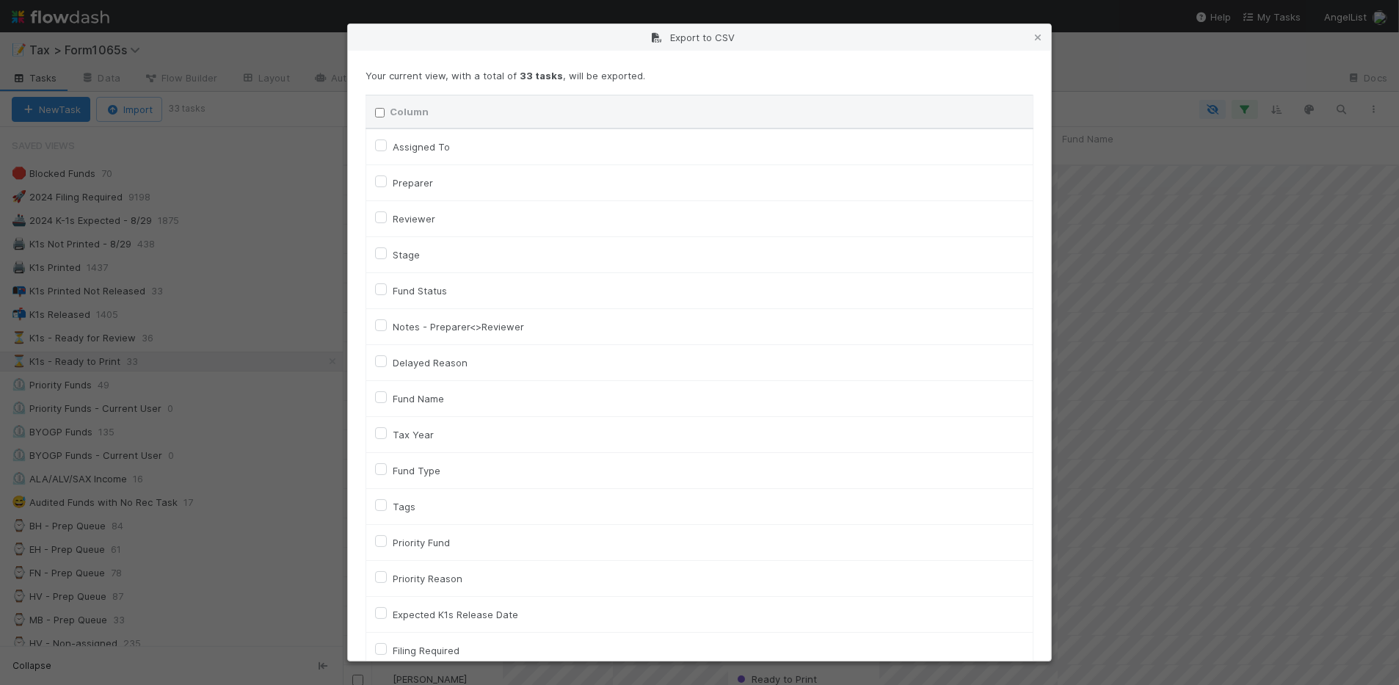
checkbox input "false"
checkbox URL "false"
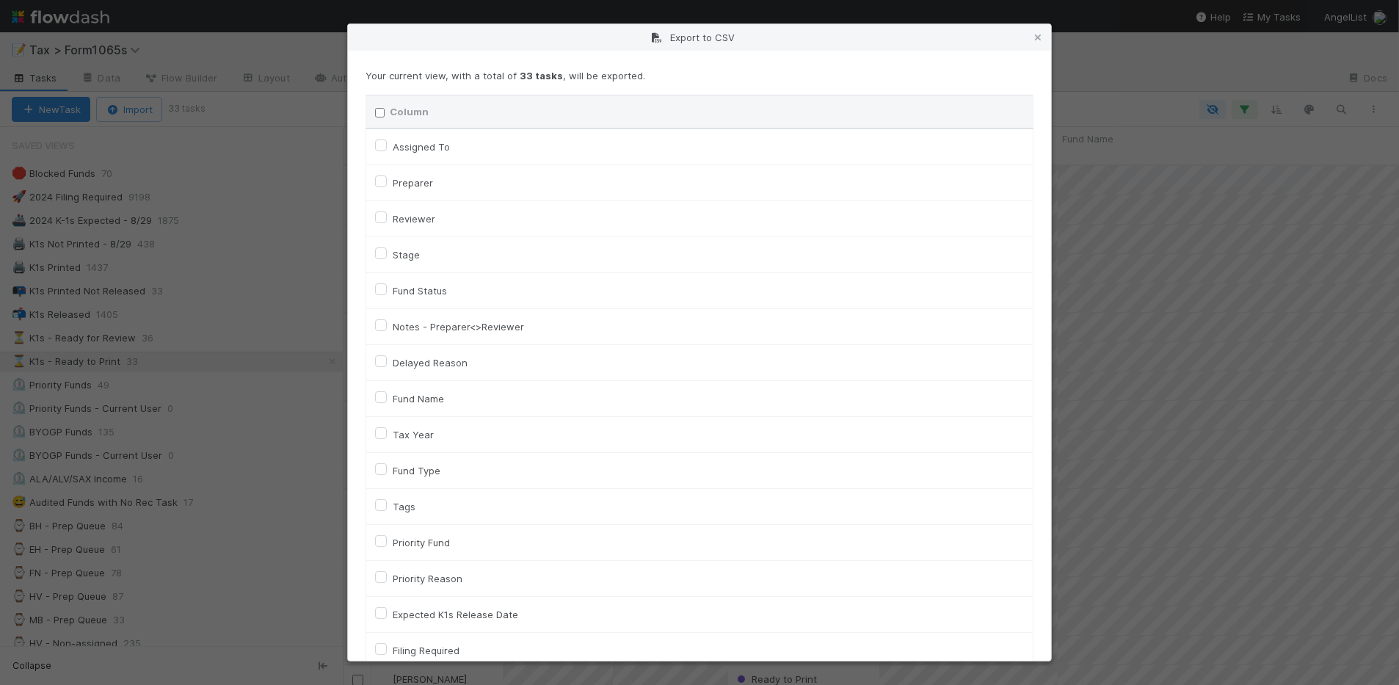
click at [427, 440] on label "Tax Year" at bounding box center [413, 435] width 41 height 18
click at [387, 439] on input "Tax Year" at bounding box center [381, 432] width 12 height 13
checkbox input "true"
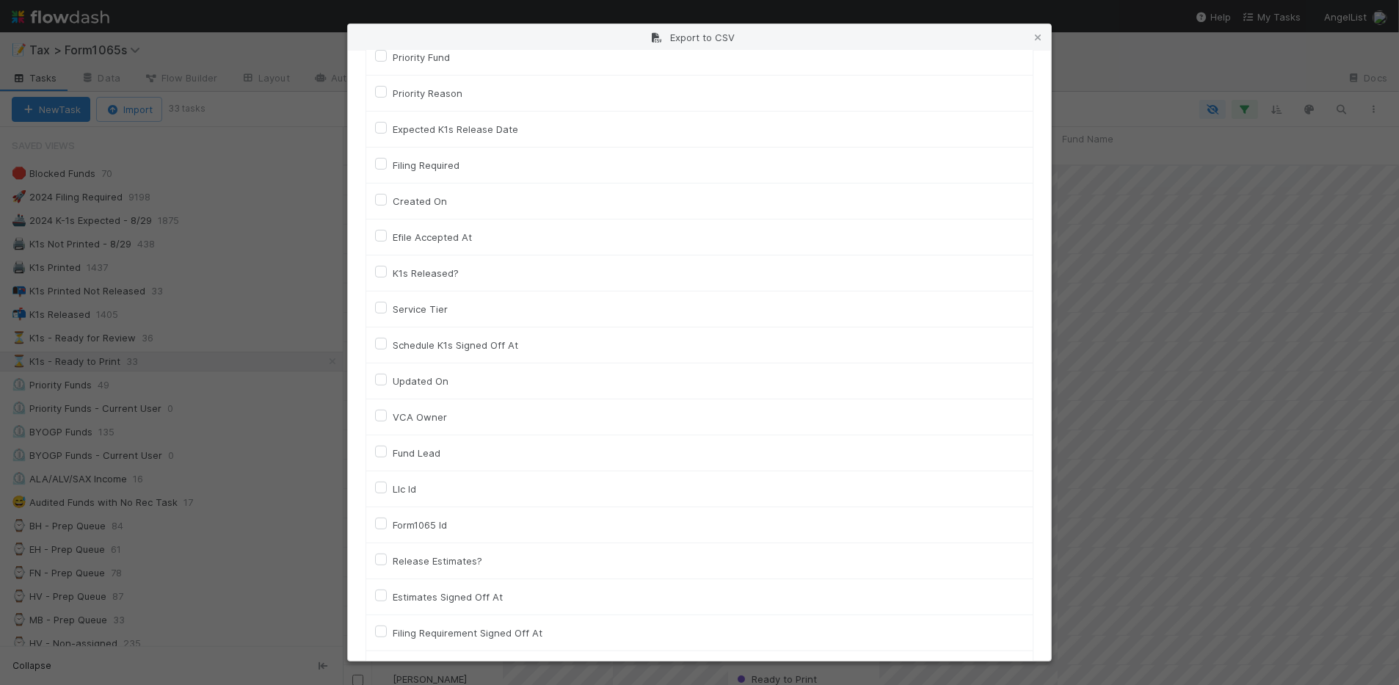
scroll to position [551, 0]
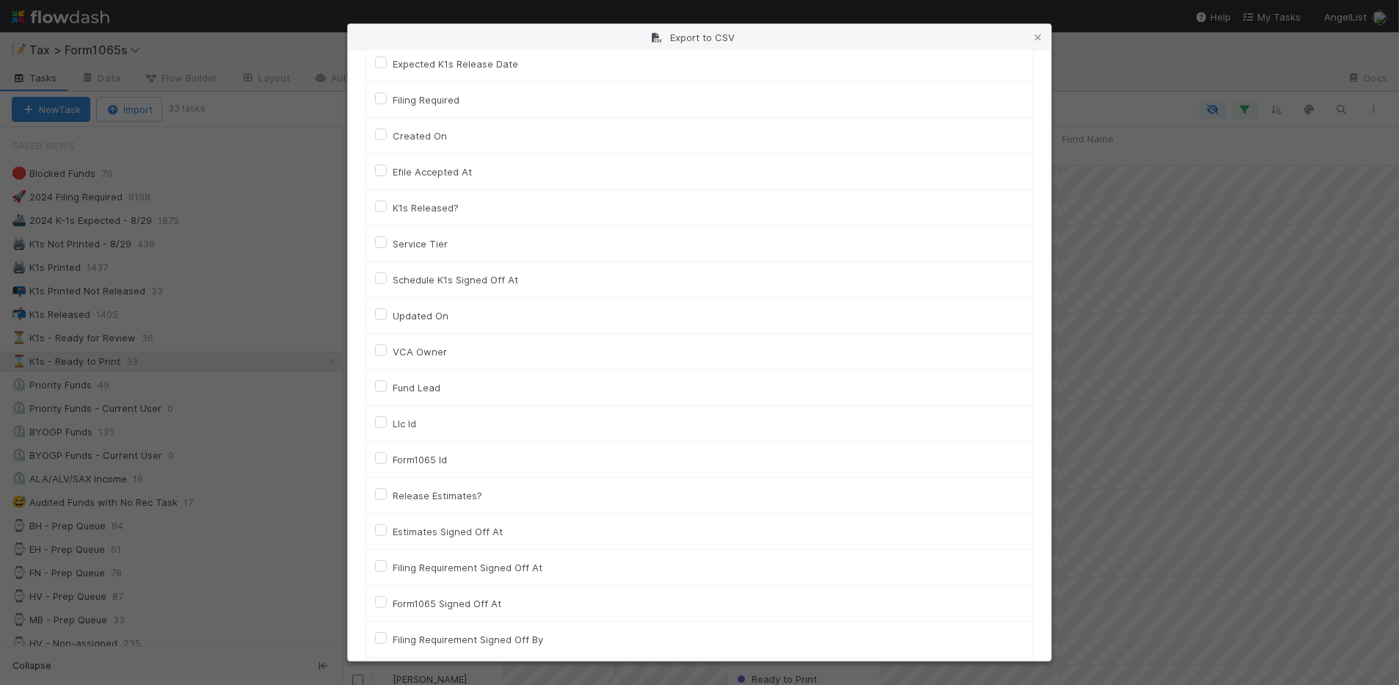
click at [415, 419] on label "Llc Id" at bounding box center [404, 424] width 23 height 18
click at [387, 419] on input "Llc Id" at bounding box center [381, 421] width 12 height 13
checkbox input "true"
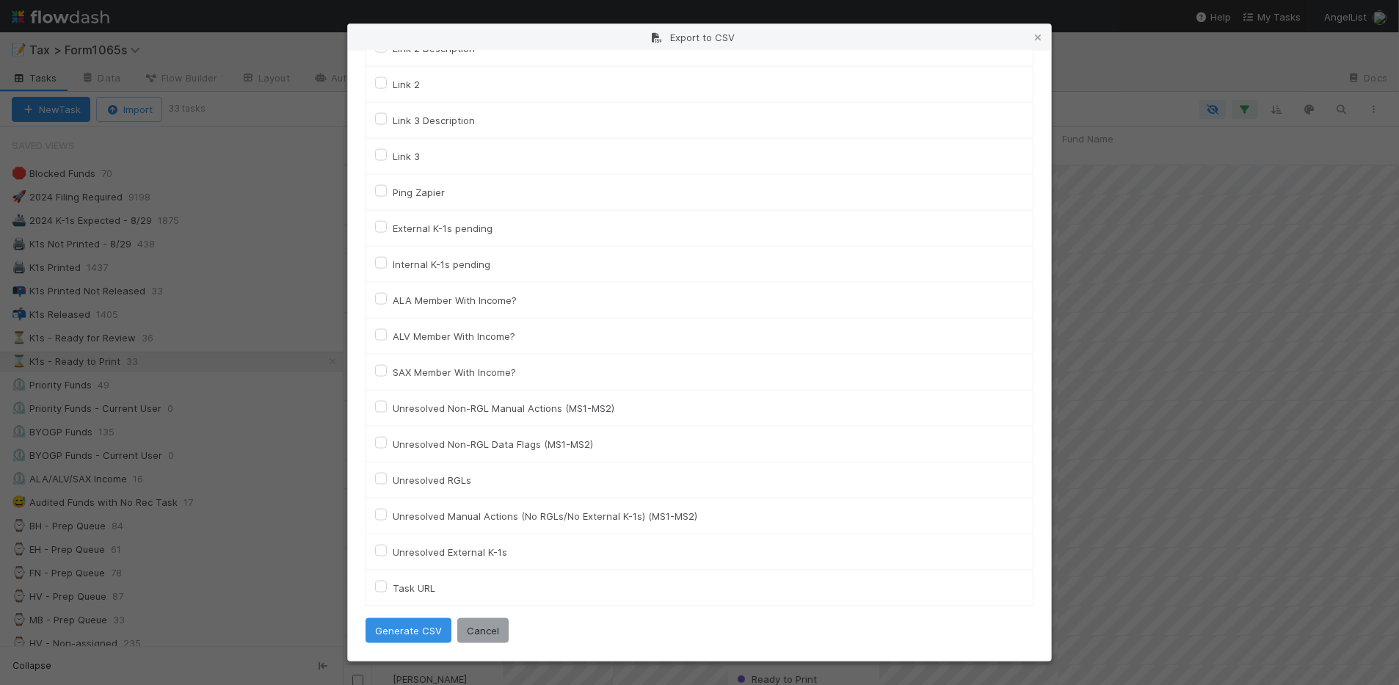
scroll to position [2053, 0]
click at [426, 628] on button "Generate CSV" at bounding box center [409, 630] width 86 height 25
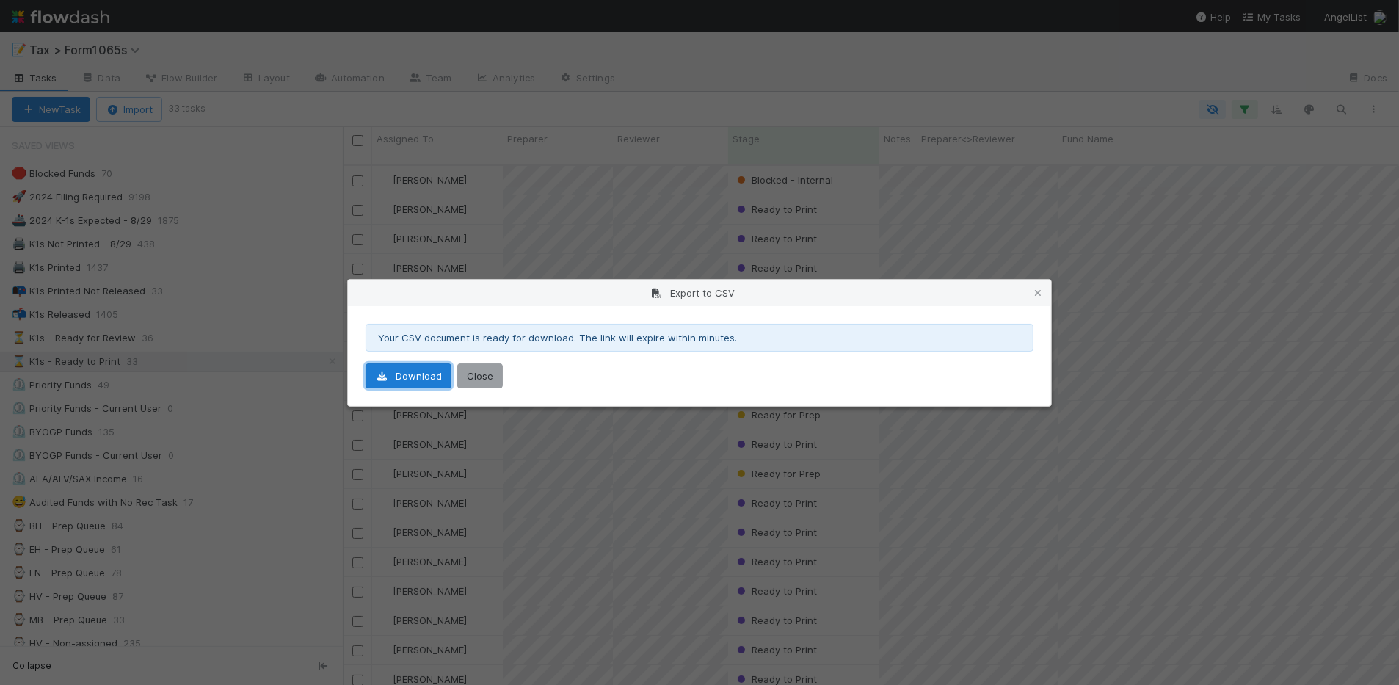
click at [415, 382] on link "Download" at bounding box center [409, 375] width 86 height 25
click at [1040, 297] on icon at bounding box center [1038, 294] width 15 height 10
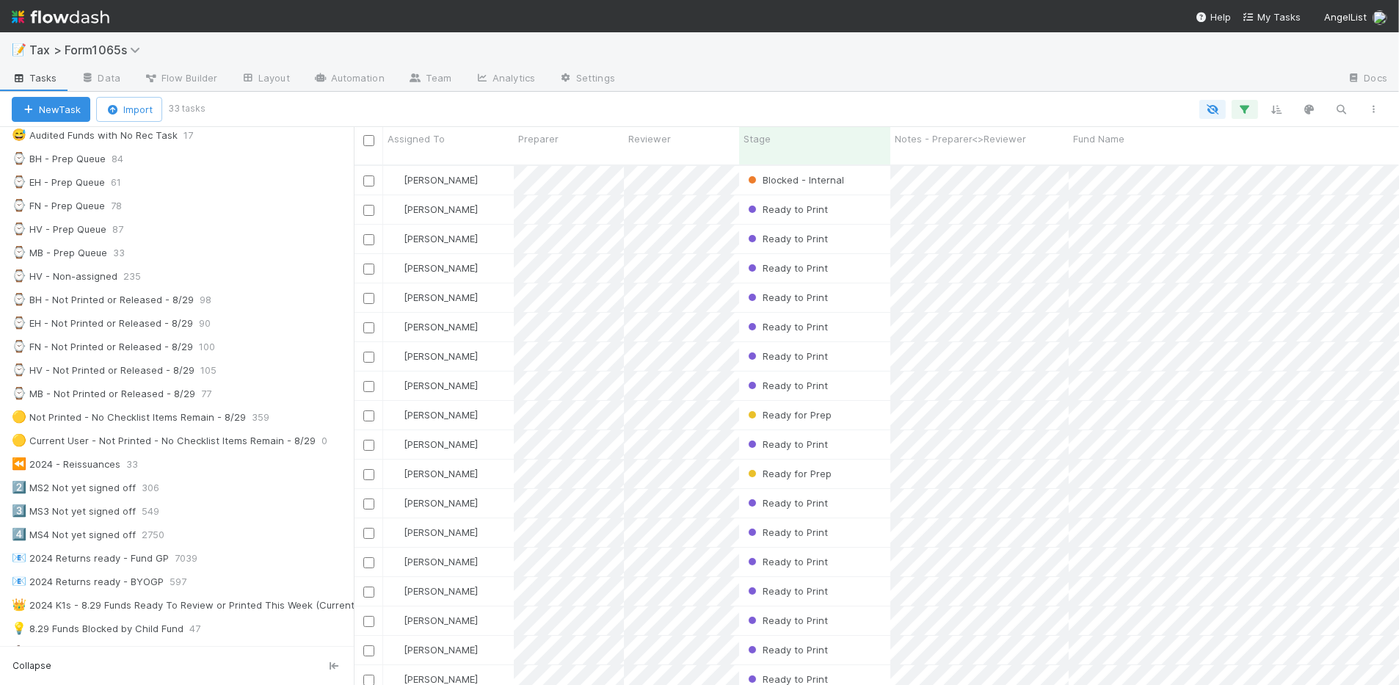
scroll to position [518, 1036]
click at [350, 309] on div at bounding box center [350, 406] width 1 height 558
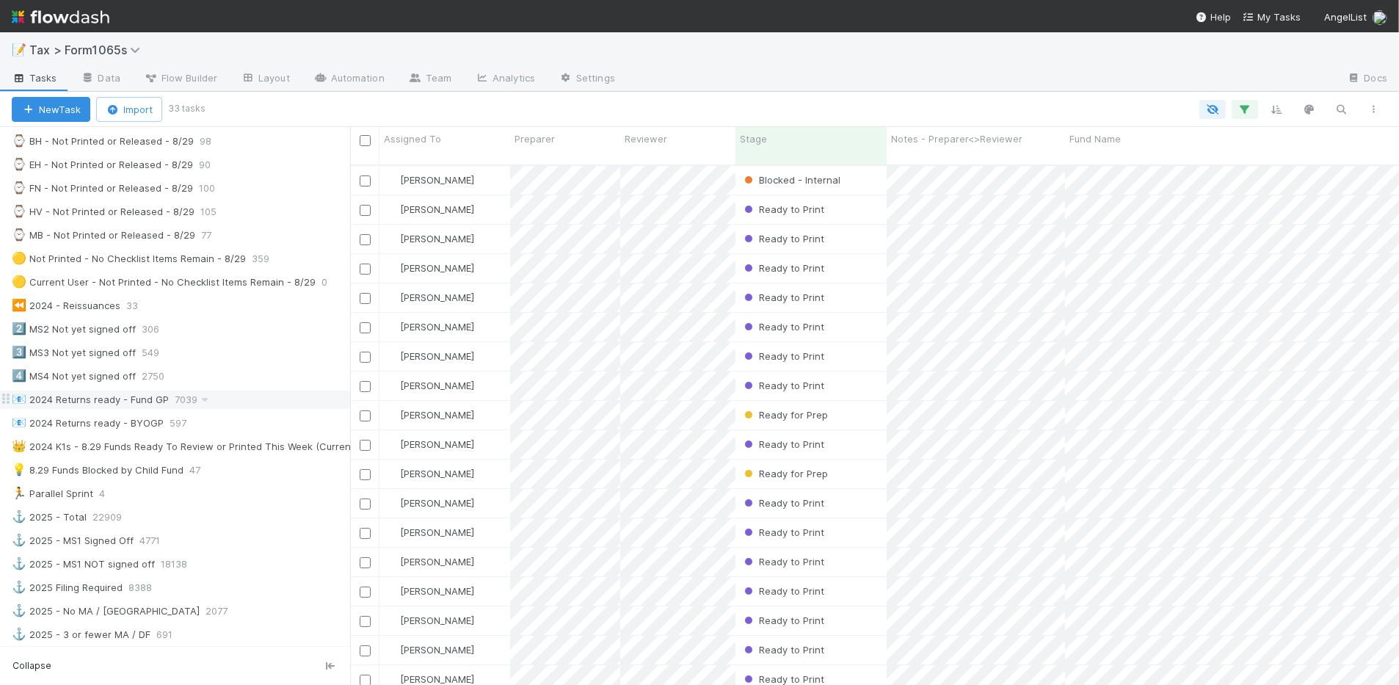
scroll to position [551, 0]
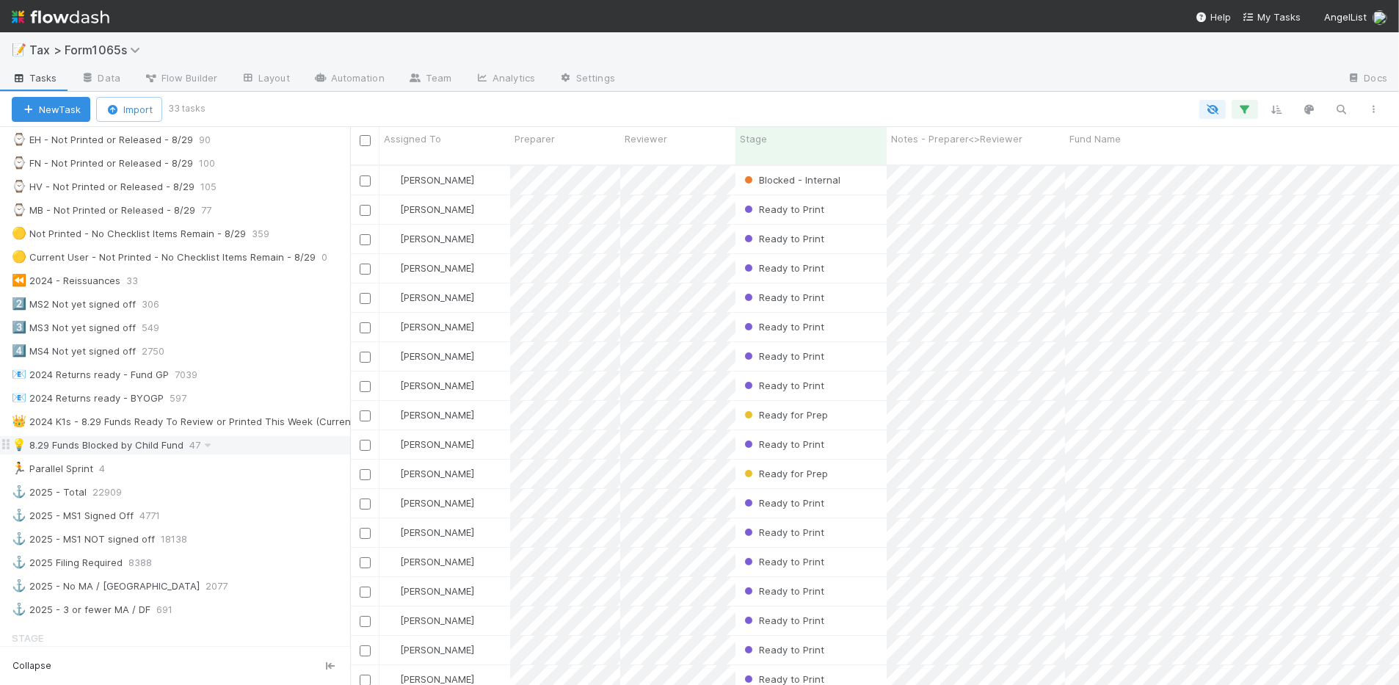
click at [266, 454] on div "💡 8.29 Funds Blocked by Child Fund 47" at bounding box center [181, 445] width 338 height 18
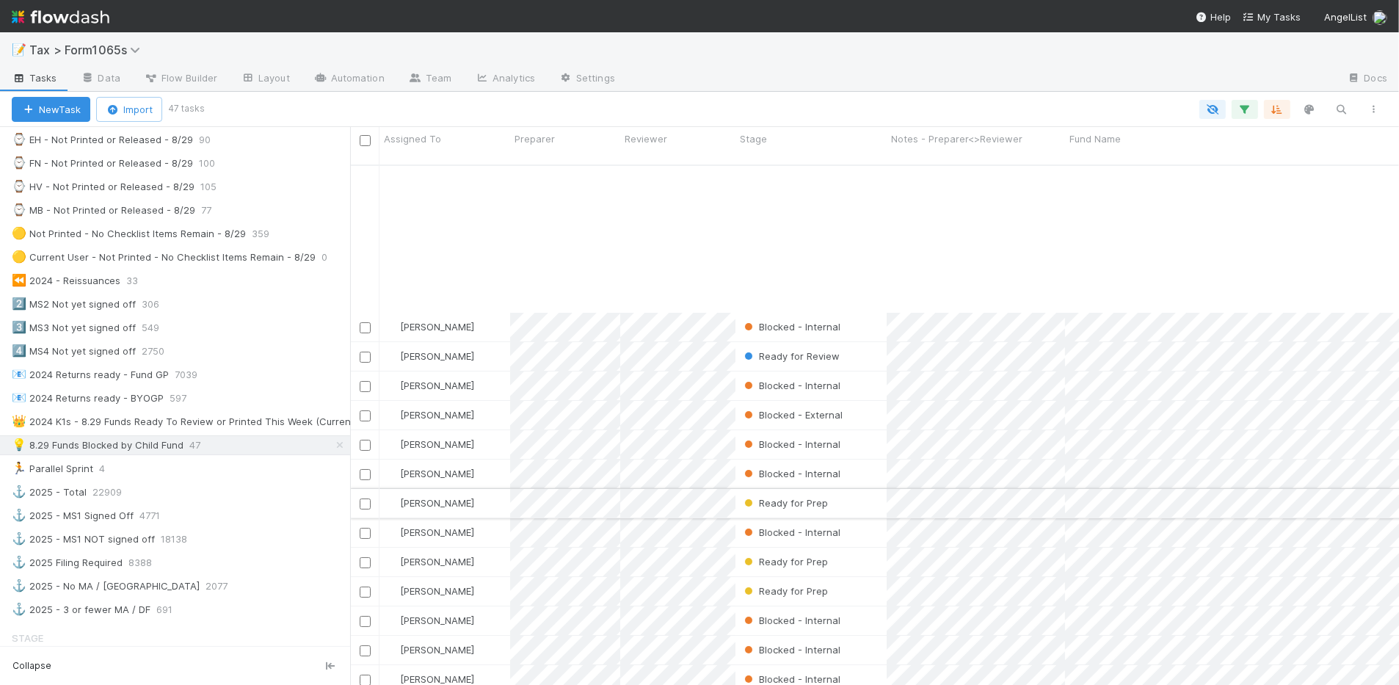
scroll to position [184, 0]
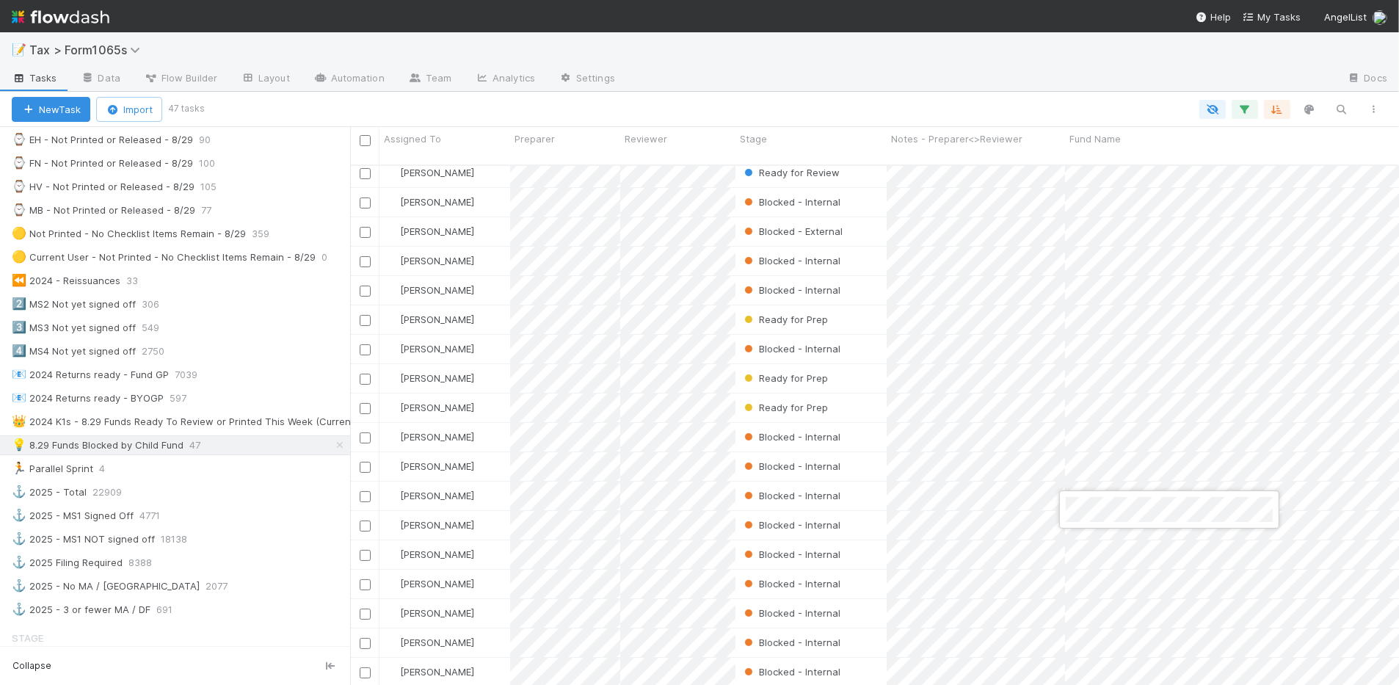
click at [1134, 601] on div at bounding box center [699, 342] width 1399 height 685
click at [923, 81] on div at bounding box center [699, 342] width 1399 height 685
click at [888, 68] on div at bounding box center [699, 342] width 1399 height 685
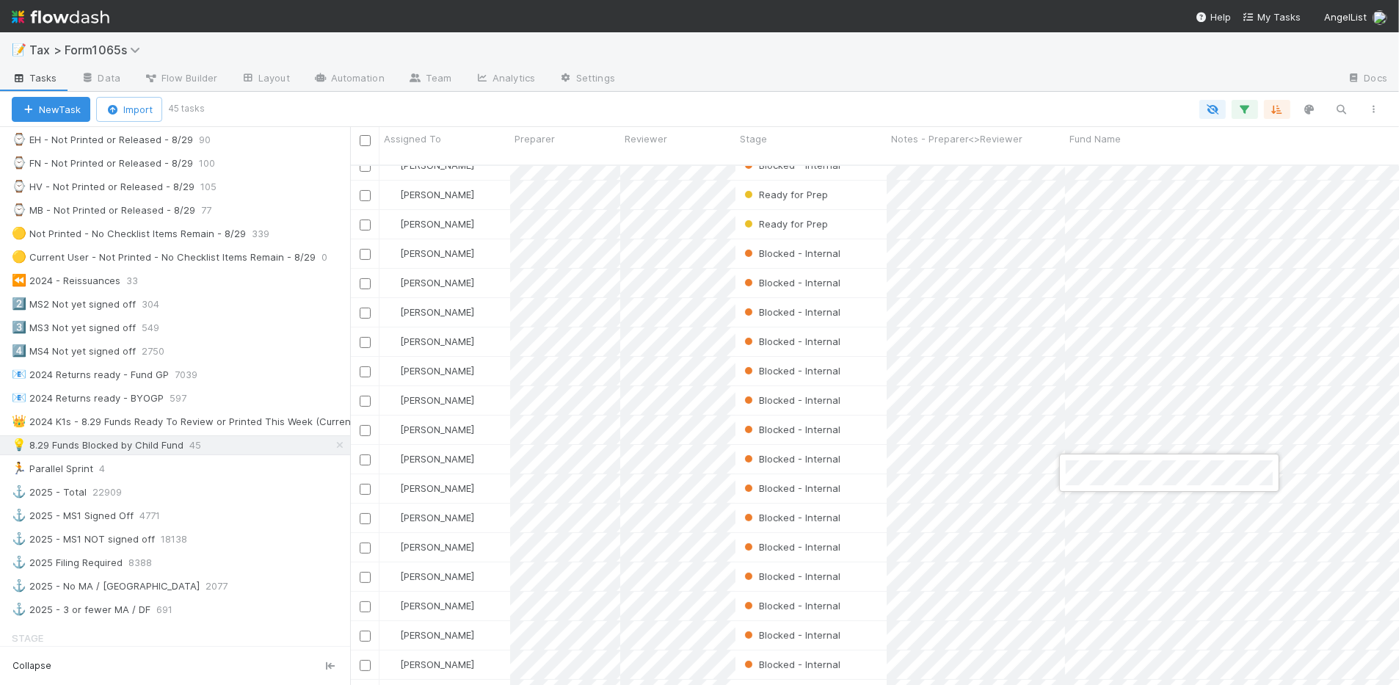
click at [499, 103] on div at bounding box center [699, 342] width 1399 height 685
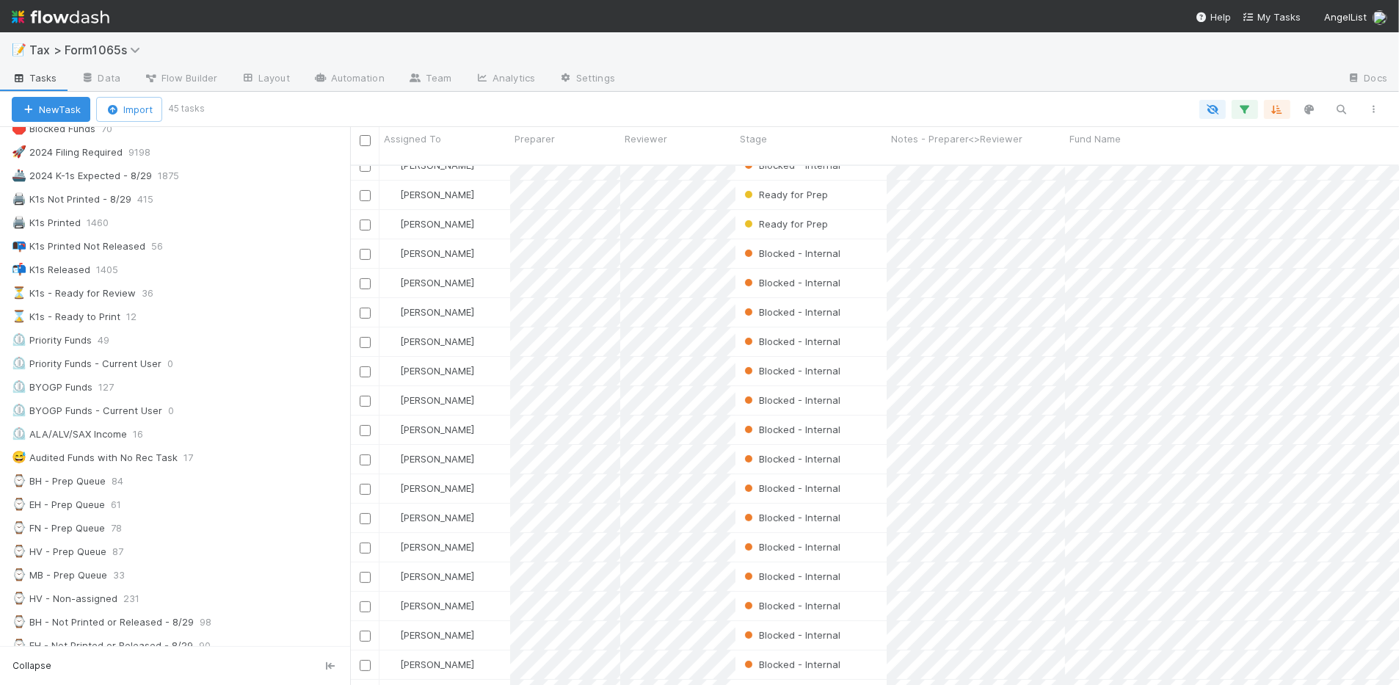
scroll to position [0, 0]
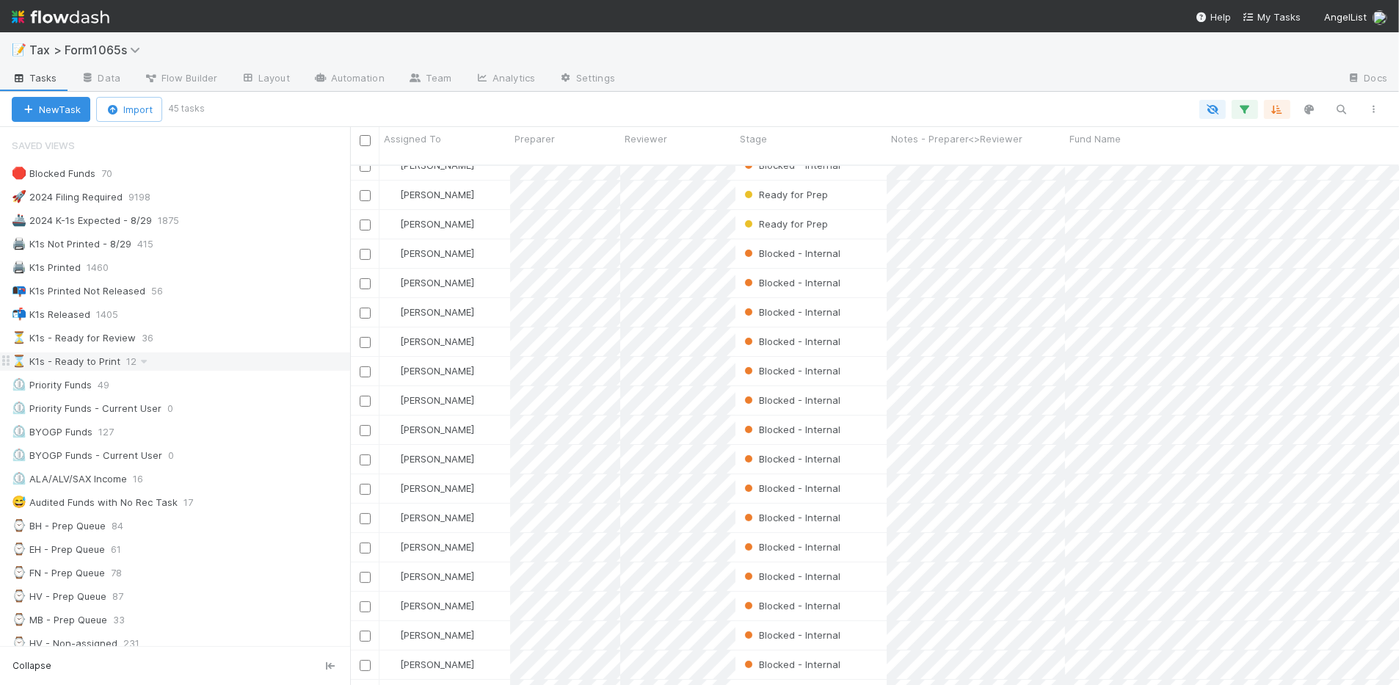
click at [244, 366] on div "⌛ K1s - Ready to Print 12" at bounding box center [181, 361] width 338 height 18
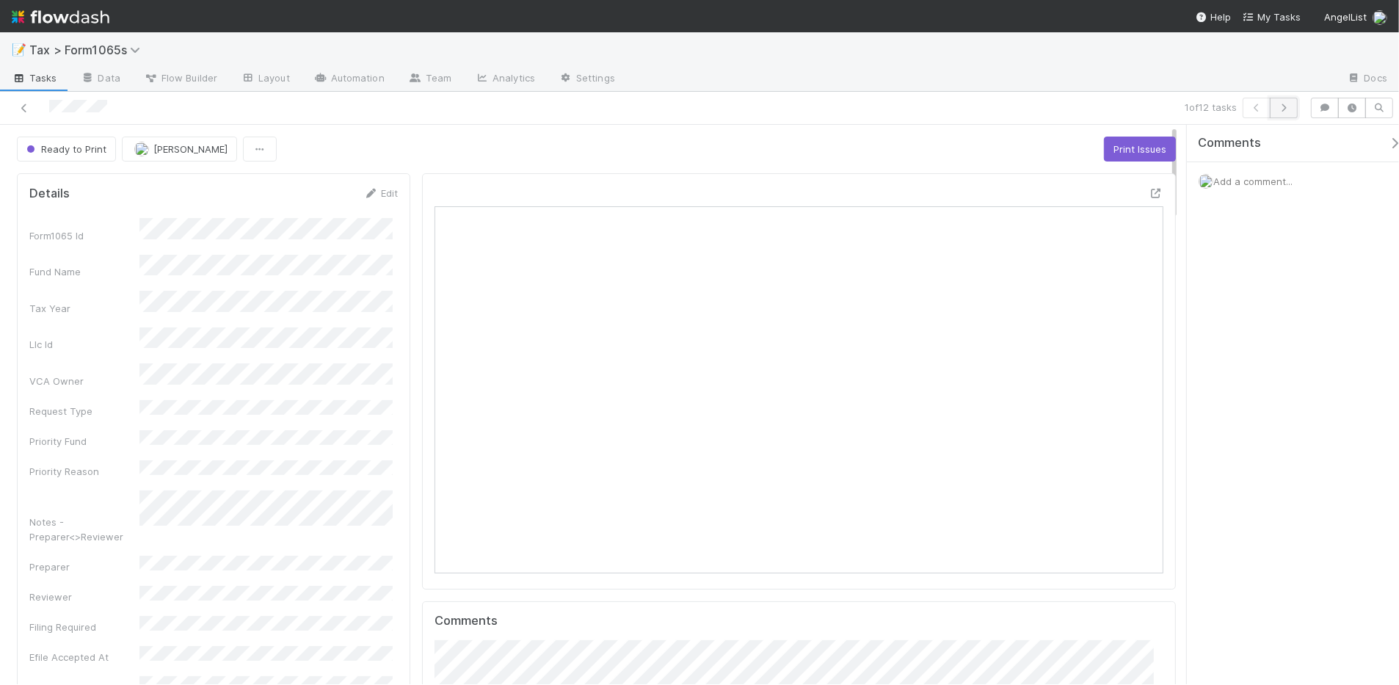
click at [1281, 105] on icon "button" at bounding box center [1284, 108] width 15 height 9
click at [20, 108] on icon at bounding box center [24, 109] width 15 height 10
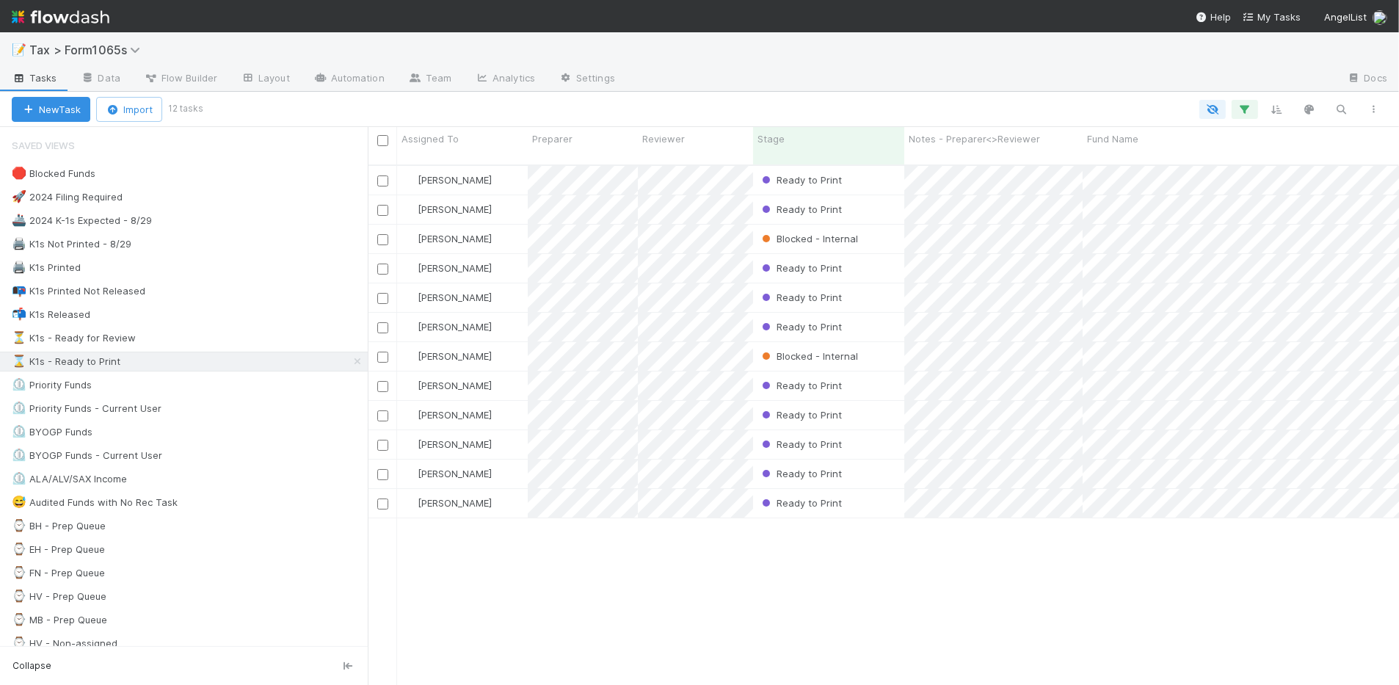
scroll to position [518, 1017]
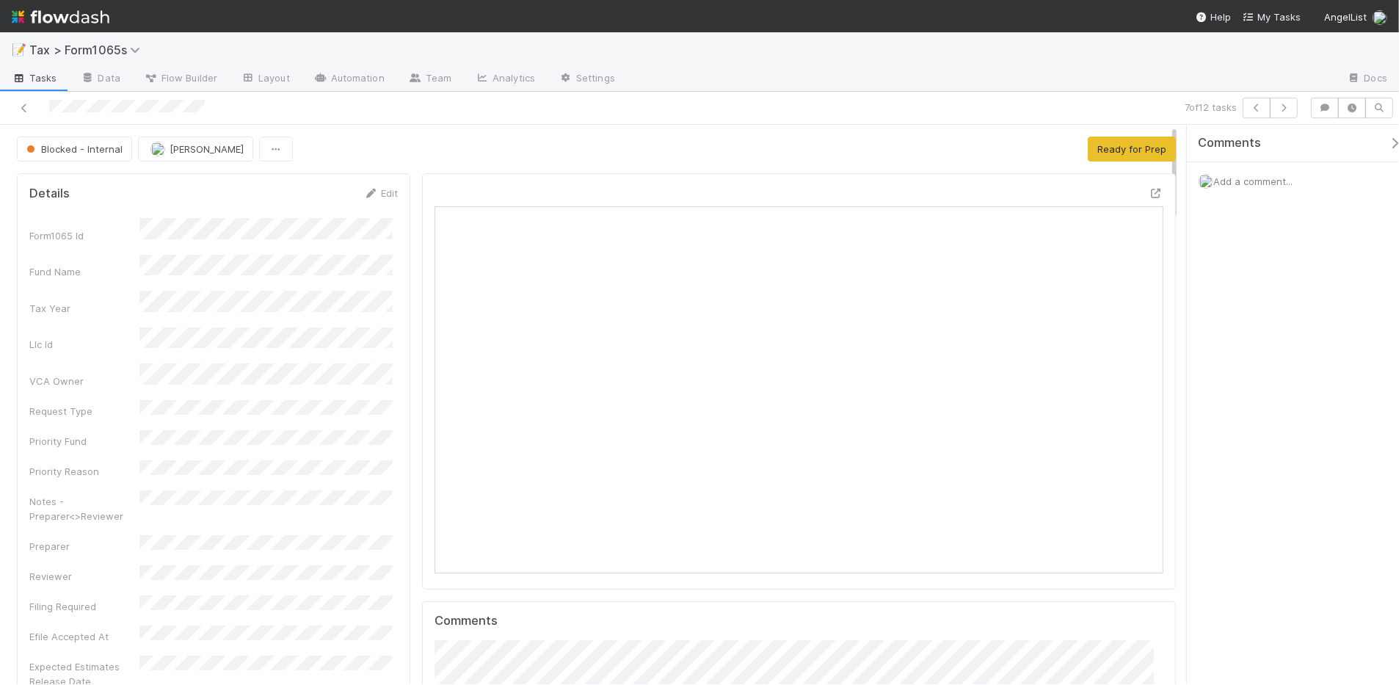
scroll to position [284, 705]
click at [22, 108] on icon at bounding box center [24, 109] width 15 height 10
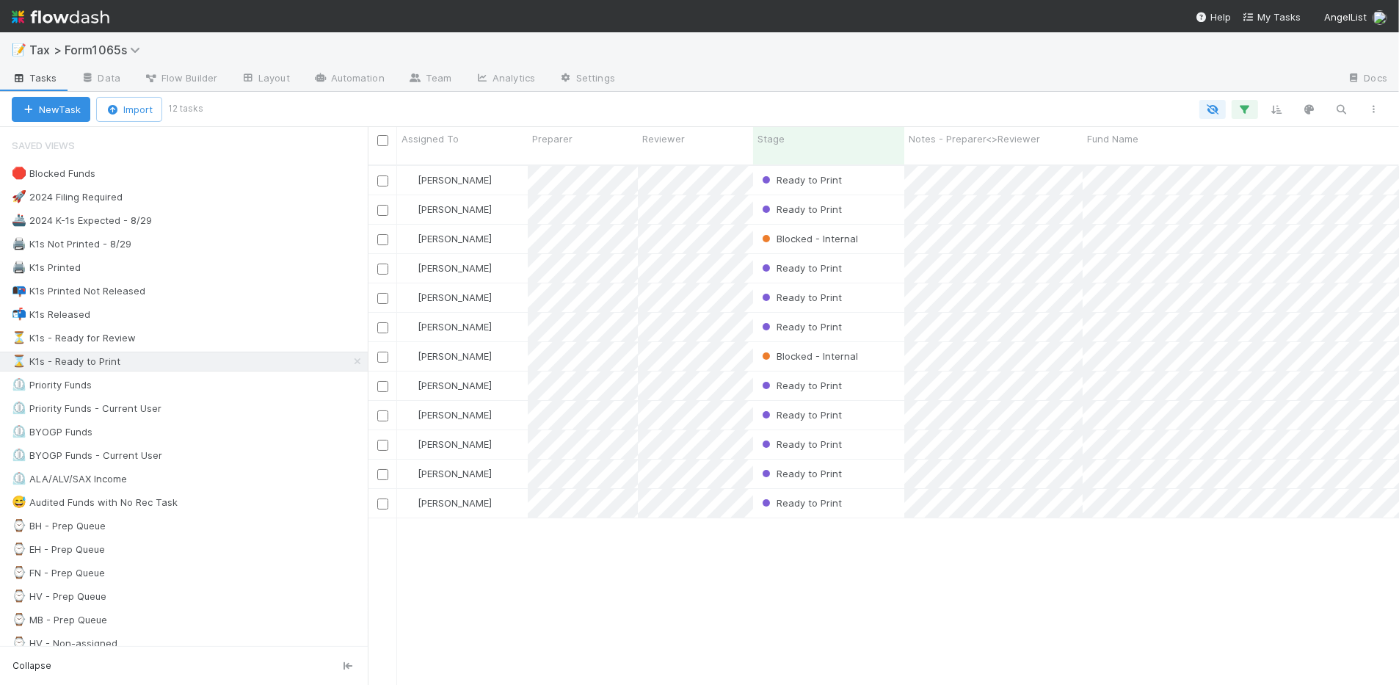
scroll to position [518, 1017]
click at [380, 143] on input "checkbox" at bounding box center [382, 140] width 11 height 11
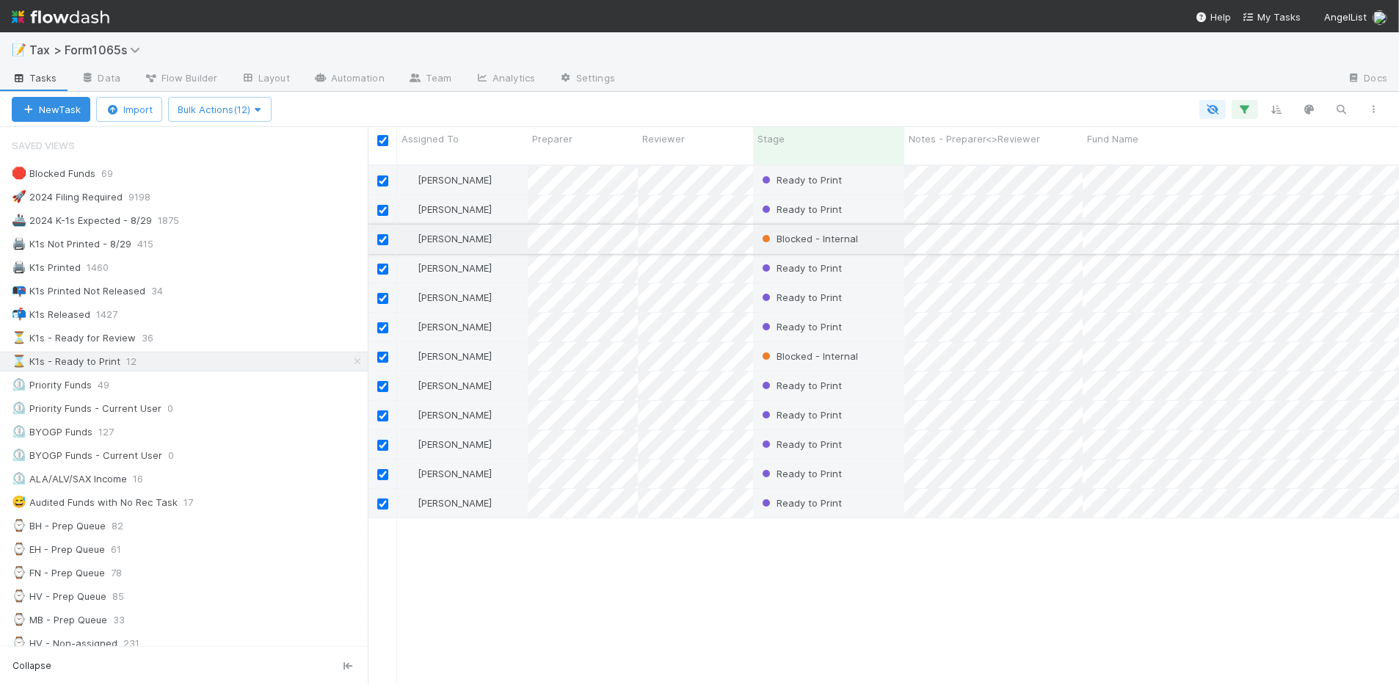
click at [380, 234] on input "checkbox" at bounding box center [382, 239] width 11 height 11
checkbox input "false"
click at [380, 352] on input "checkbox" at bounding box center [382, 357] width 11 height 11
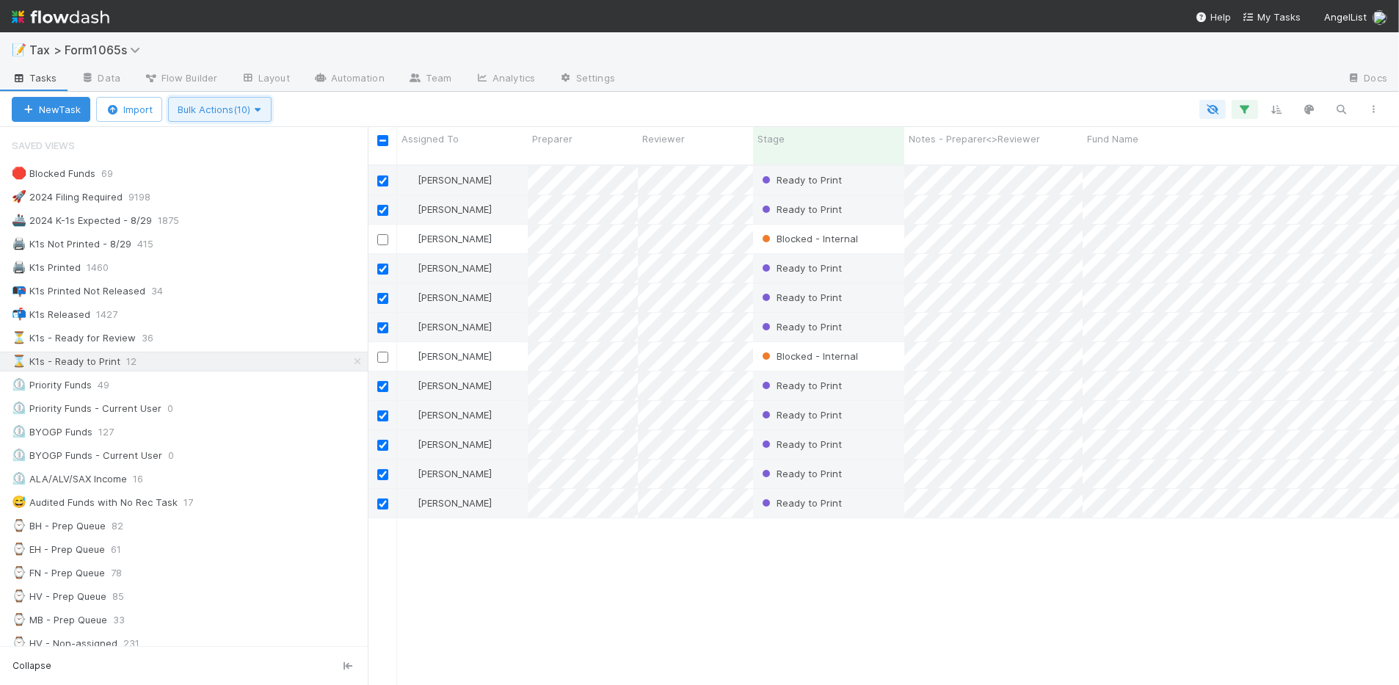
click at [252, 118] on button "Bulk Actions (10)" at bounding box center [220, 109] width 104 height 25
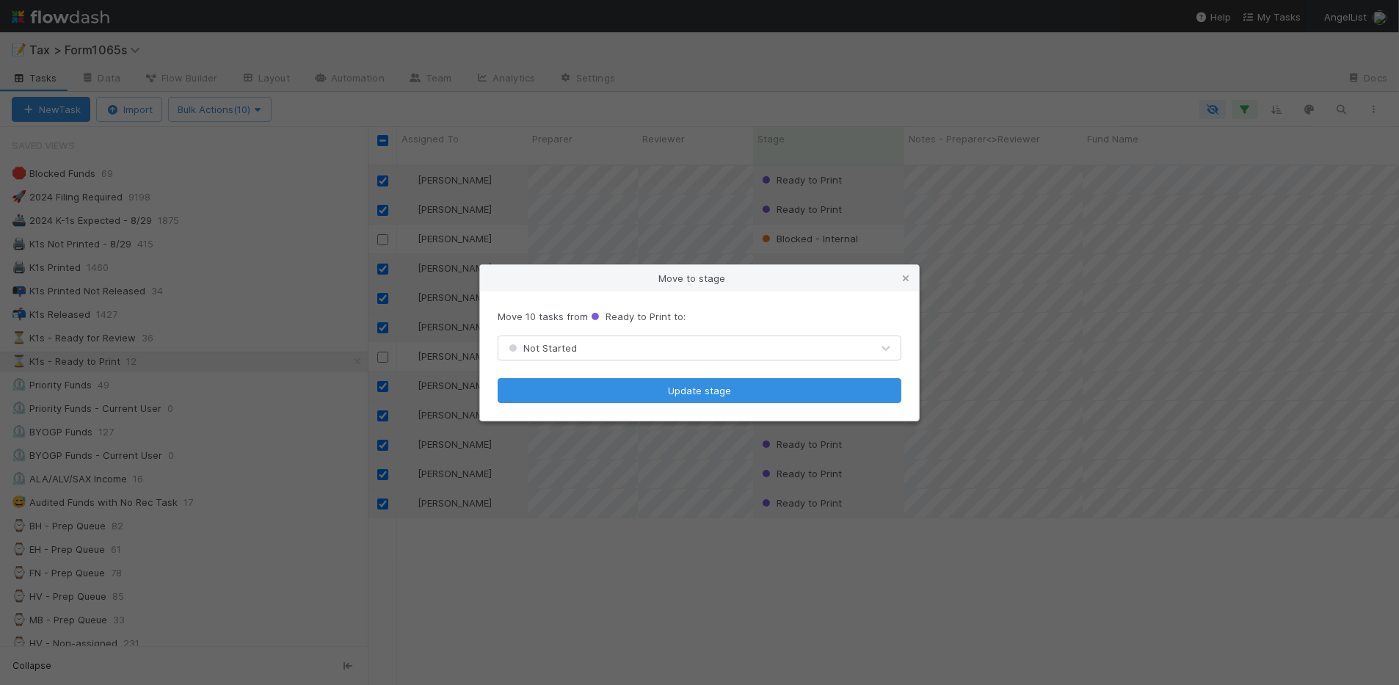
click at [581, 352] on div "Not Started" at bounding box center [684, 347] width 373 height 23
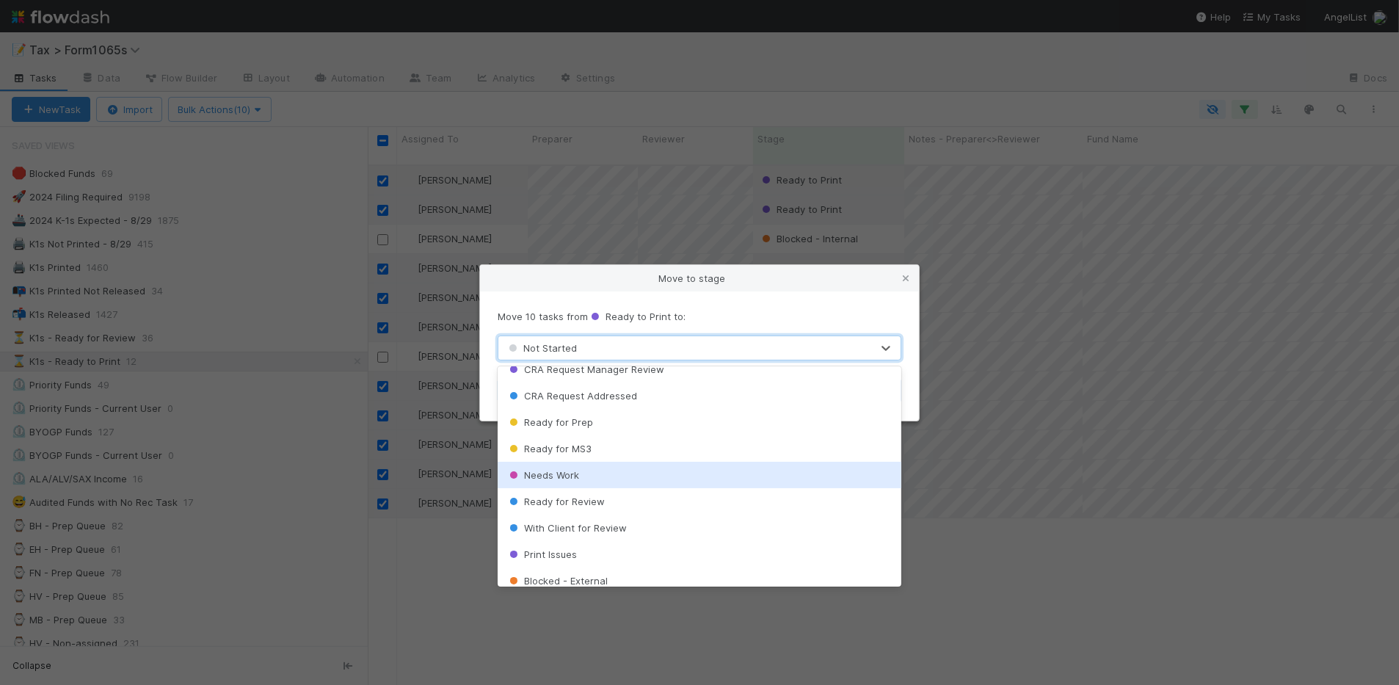
scroll to position [92, 0]
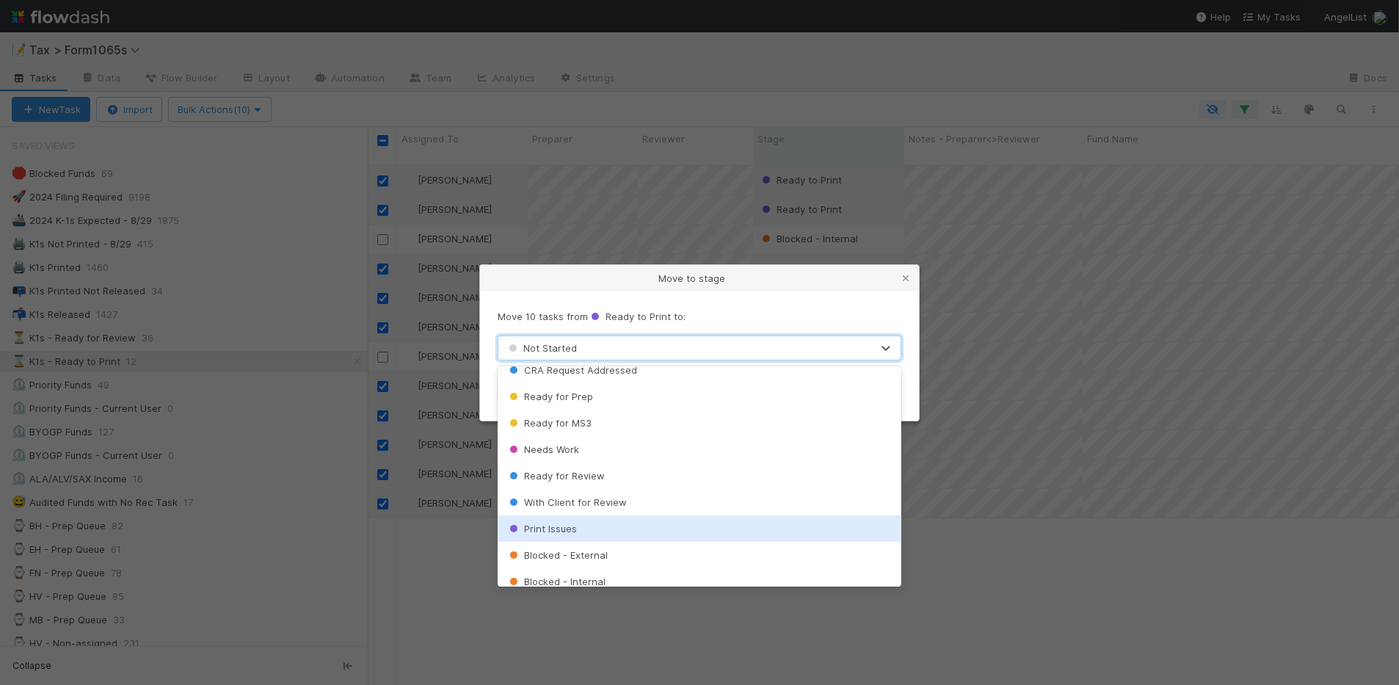
click at [656, 529] on div "Print Issues" at bounding box center [700, 528] width 404 height 26
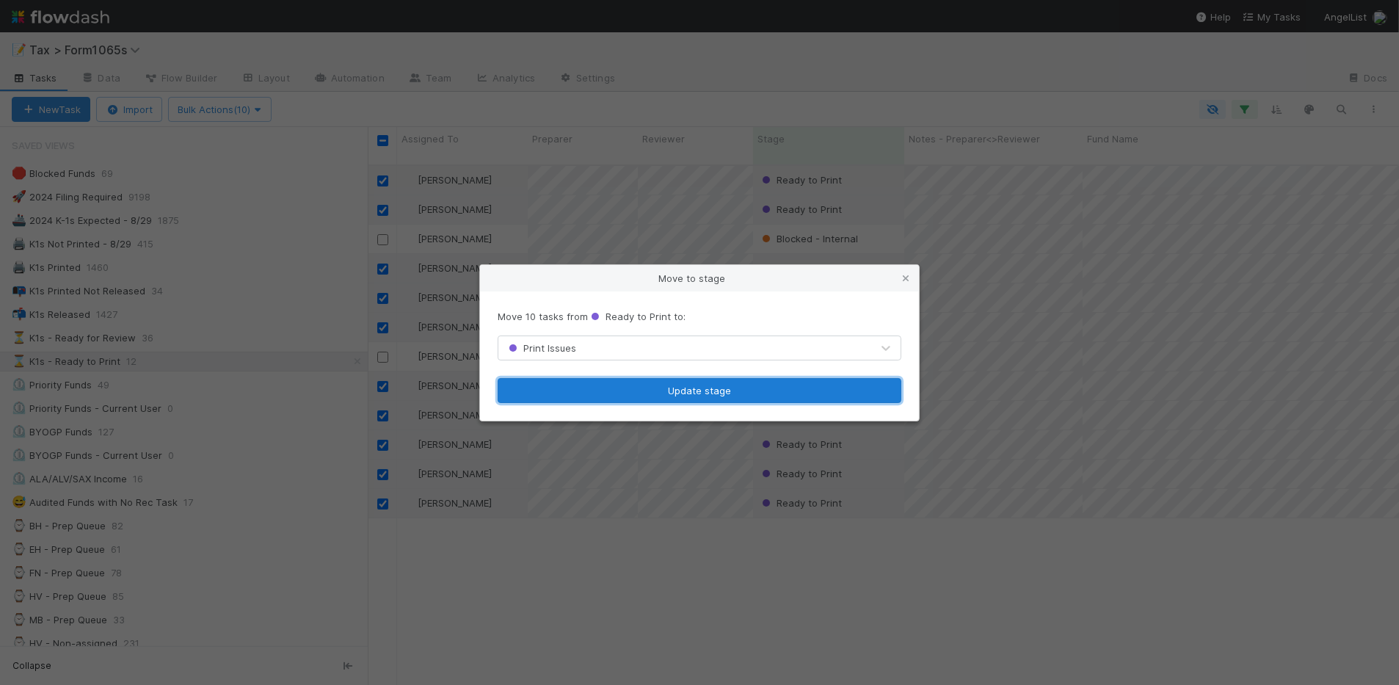
click at [706, 390] on button "Update stage" at bounding box center [700, 390] width 404 height 25
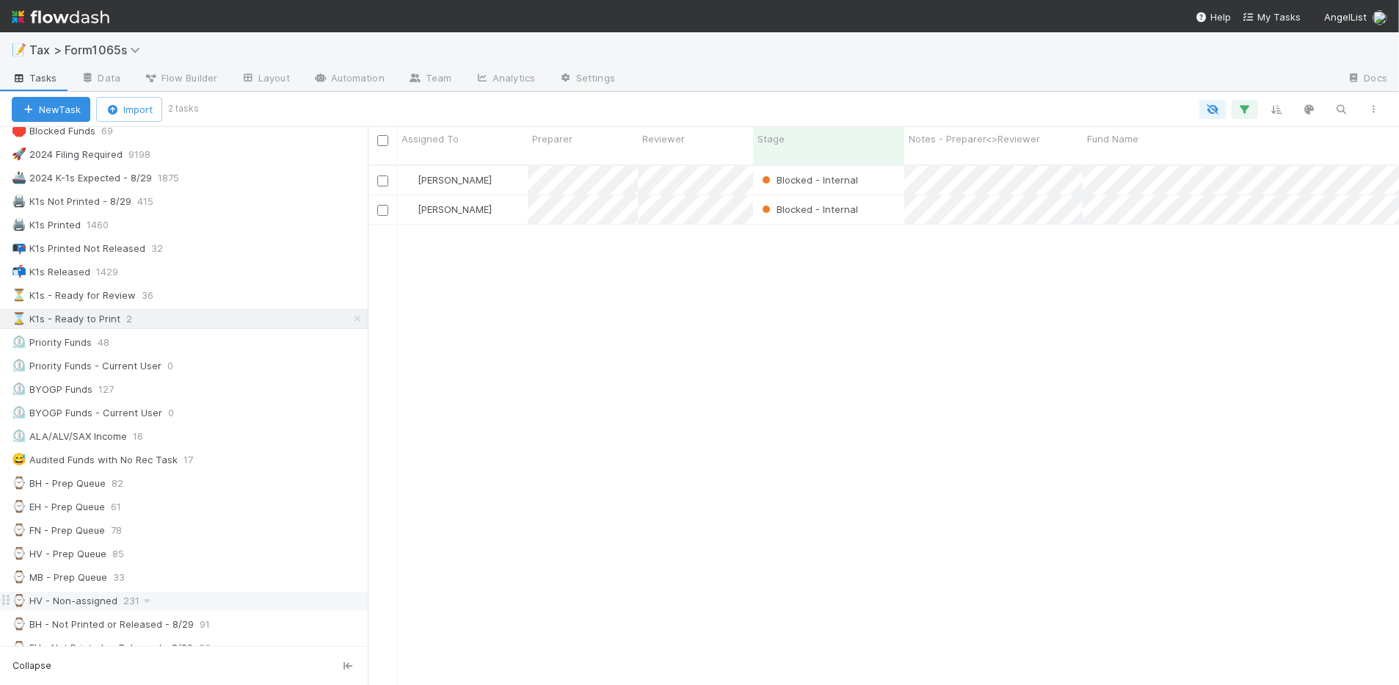
scroll to position [0, 0]
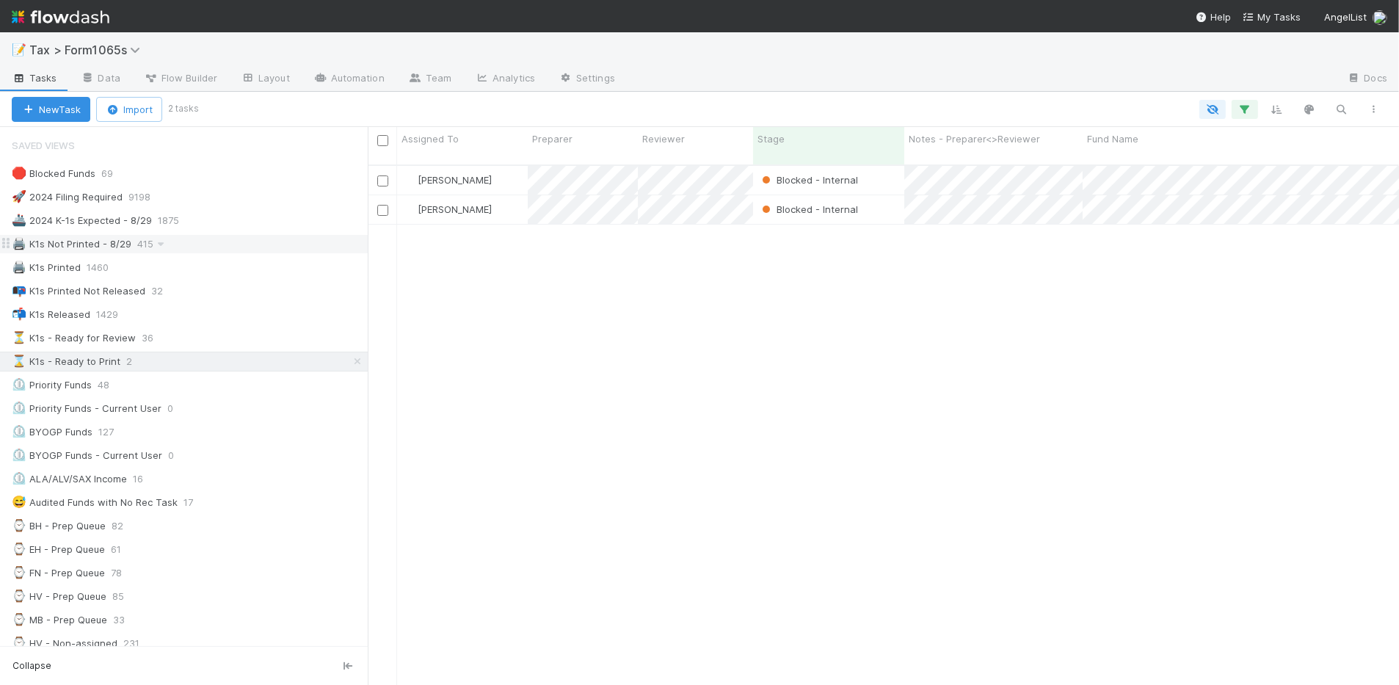
click at [266, 247] on div "🖨️ K1s Not Printed - 8/29 415" at bounding box center [190, 244] width 356 height 18
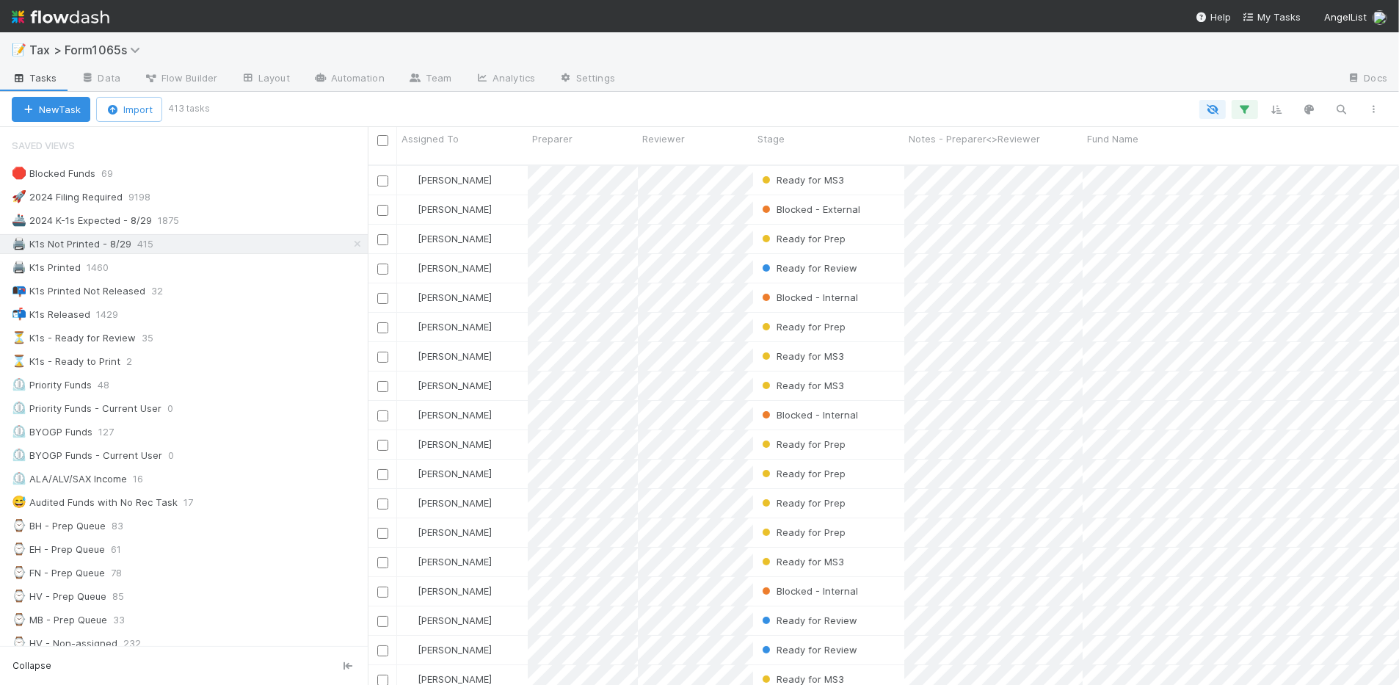
scroll to position [518, 1017]
click at [1250, 112] on icon "button" at bounding box center [1245, 109] width 15 height 13
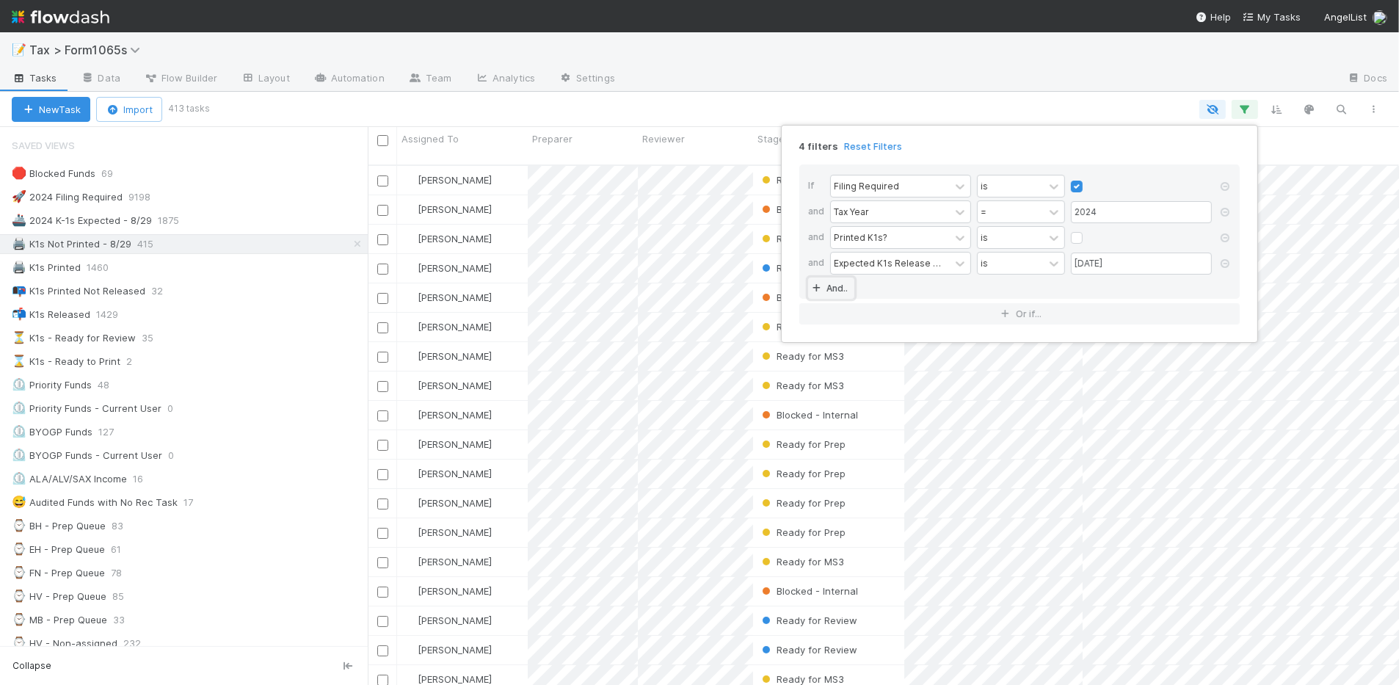
click at [830, 291] on link "And.." at bounding box center [831, 287] width 46 height 21
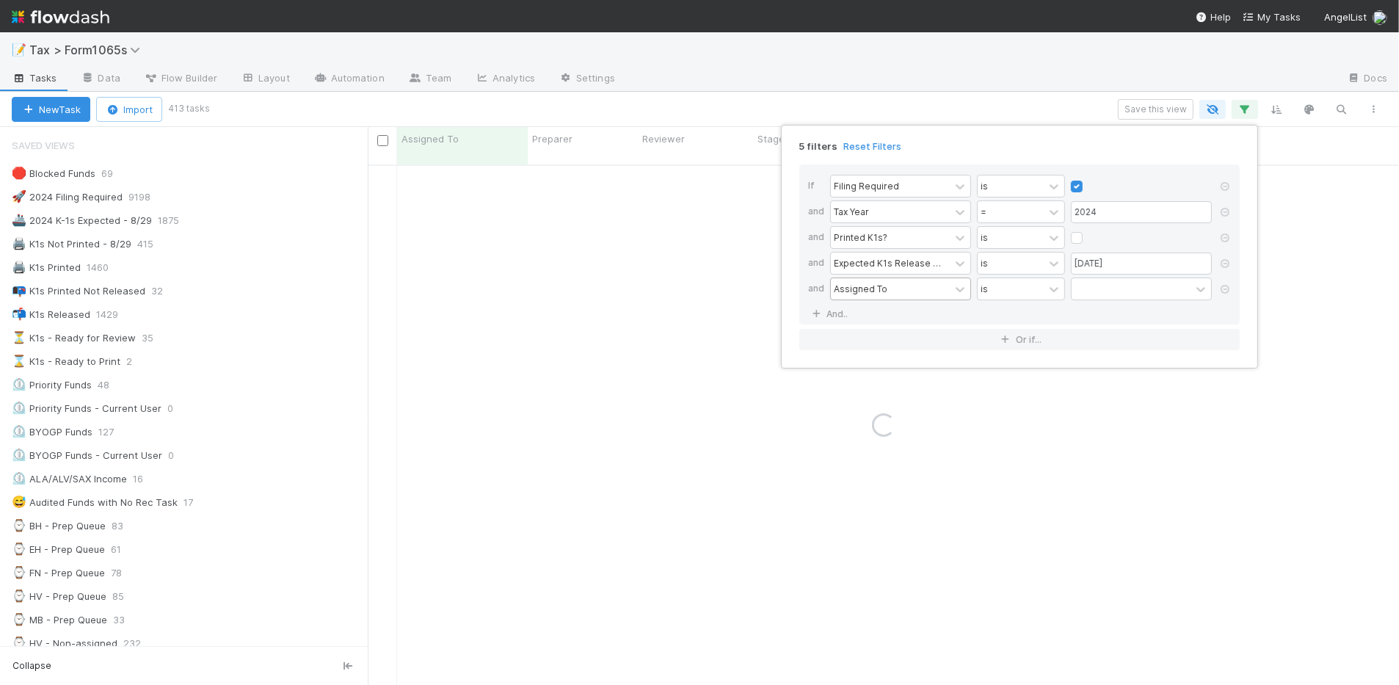
click at [877, 286] on div "Assigned To" at bounding box center [861, 288] width 54 height 13
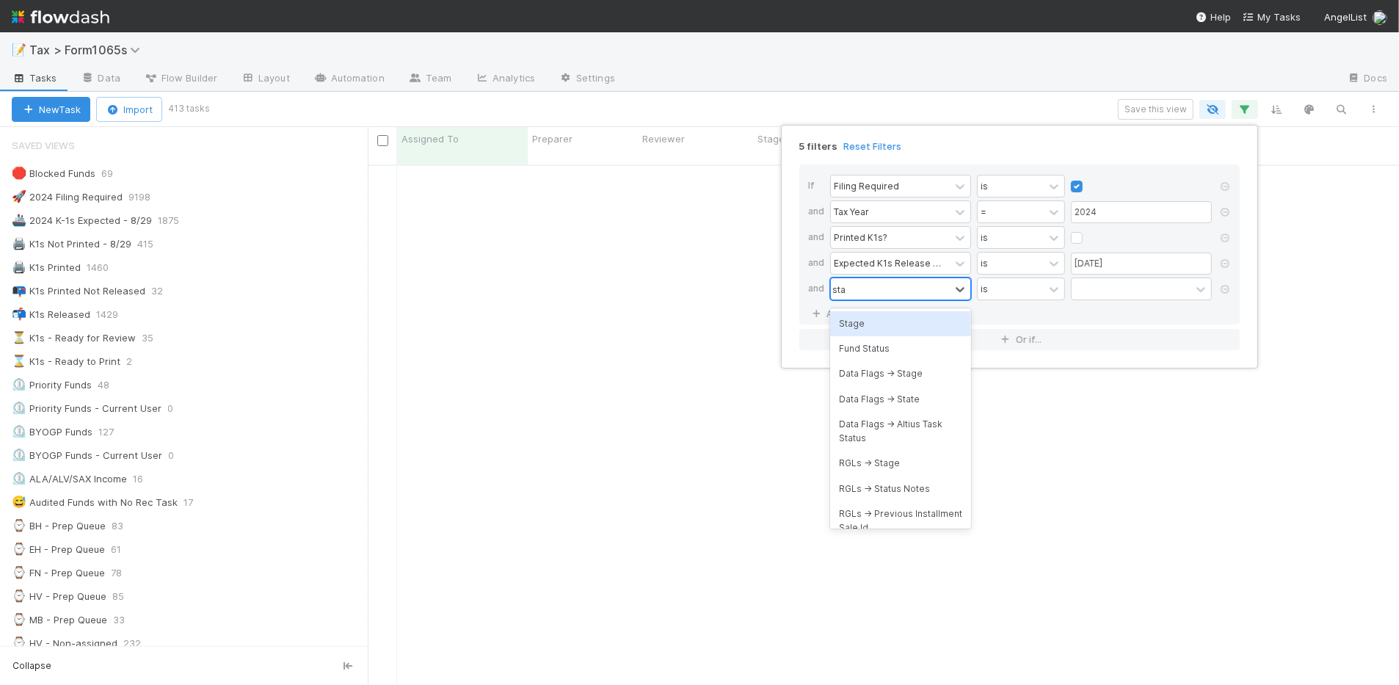
type input "stag"
click at [886, 319] on div "Stage" at bounding box center [900, 323] width 141 height 25
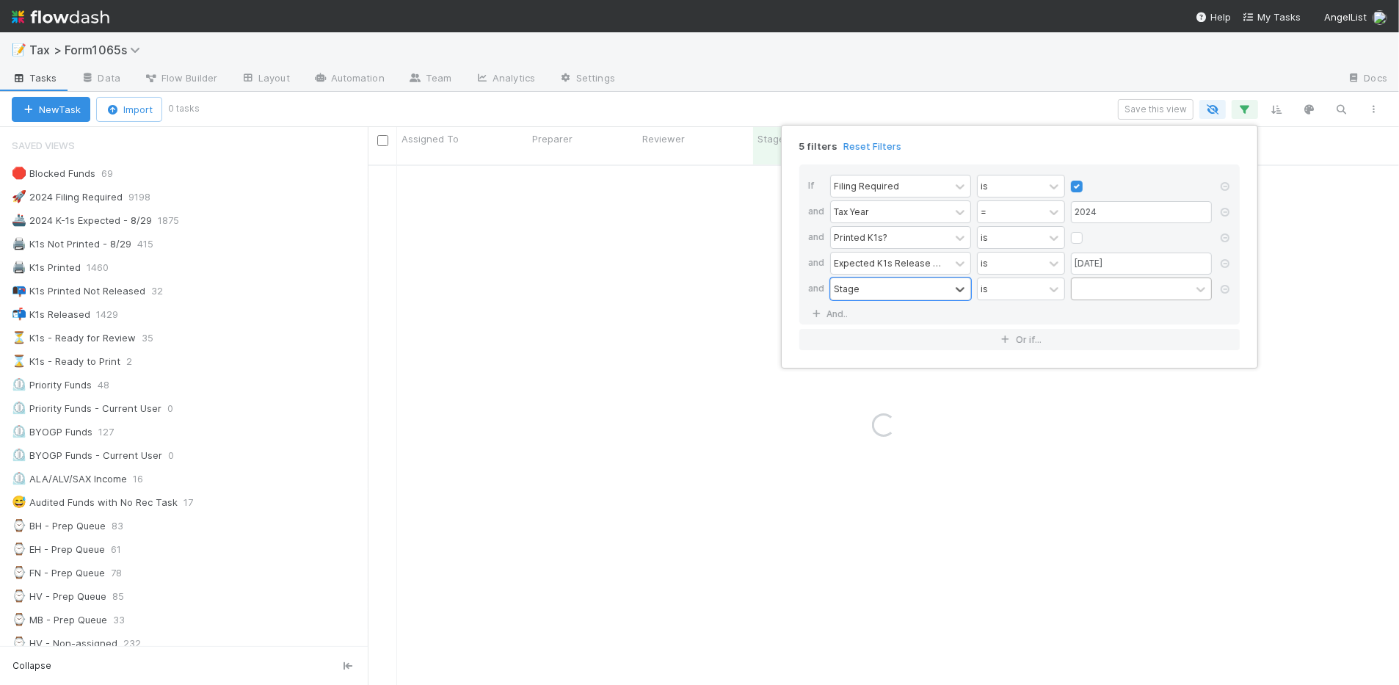
click at [1091, 288] on div at bounding box center [1131, 288] width 119 height 21
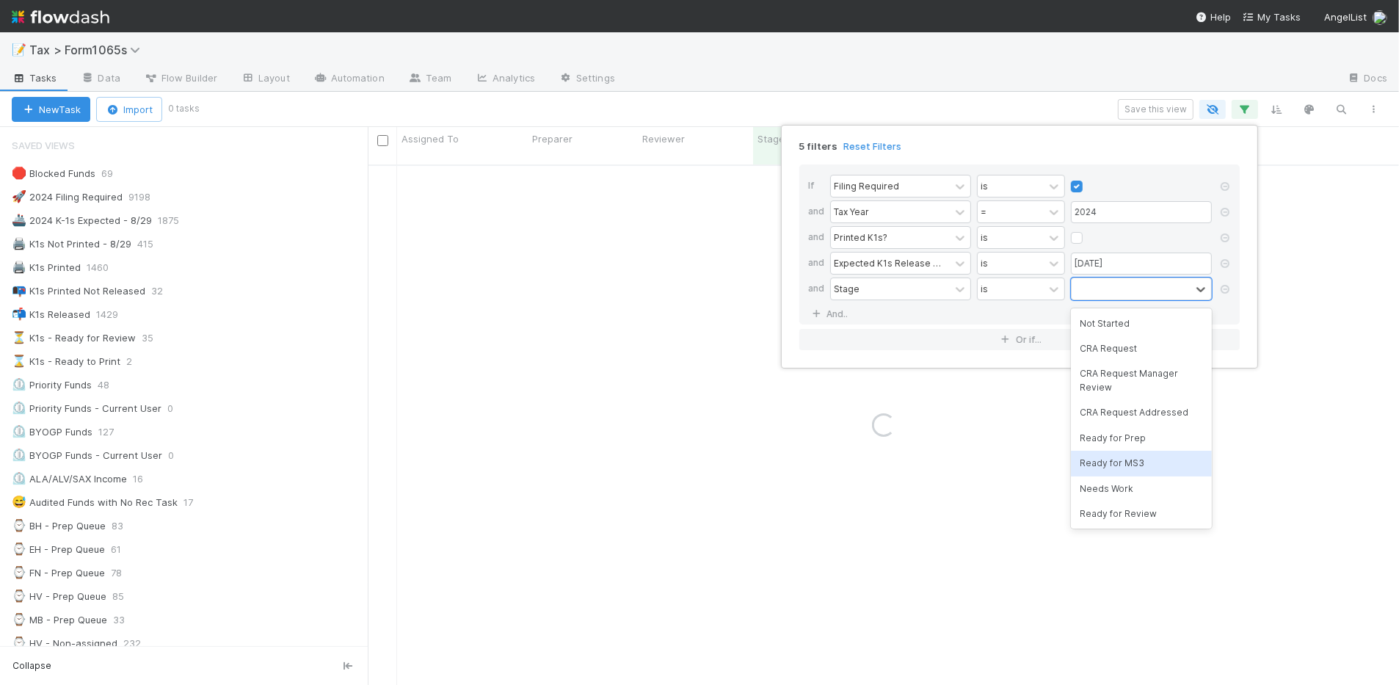
click at [1172, 470] on div "Ready for MS3" at bounding box center [1141, 463] width 141 height 25
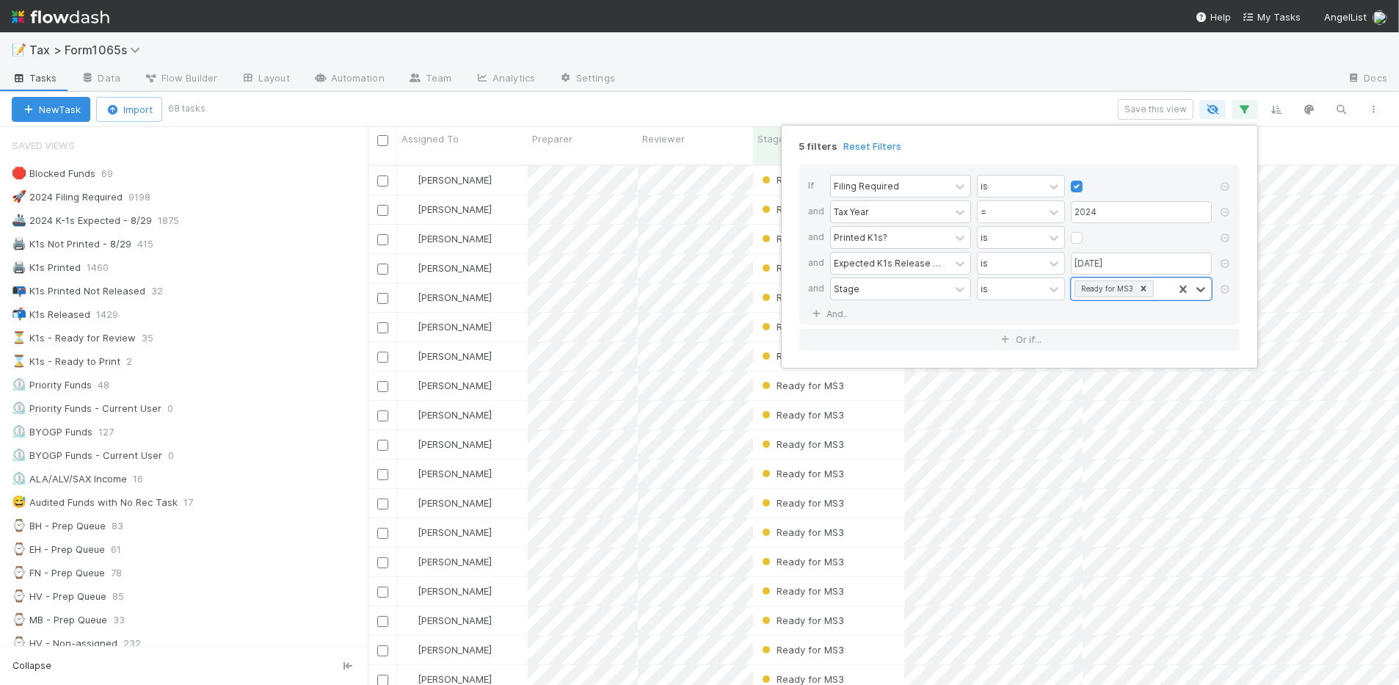
scroll to position [518, 1017]
click at [1164, 292] on div "Ready for MS3" at bounding box center [1122, 288] width 101 height 21
click at [1155, 468] on div "Print Issues" at bounding box center [1141, 472] width 141 height 25
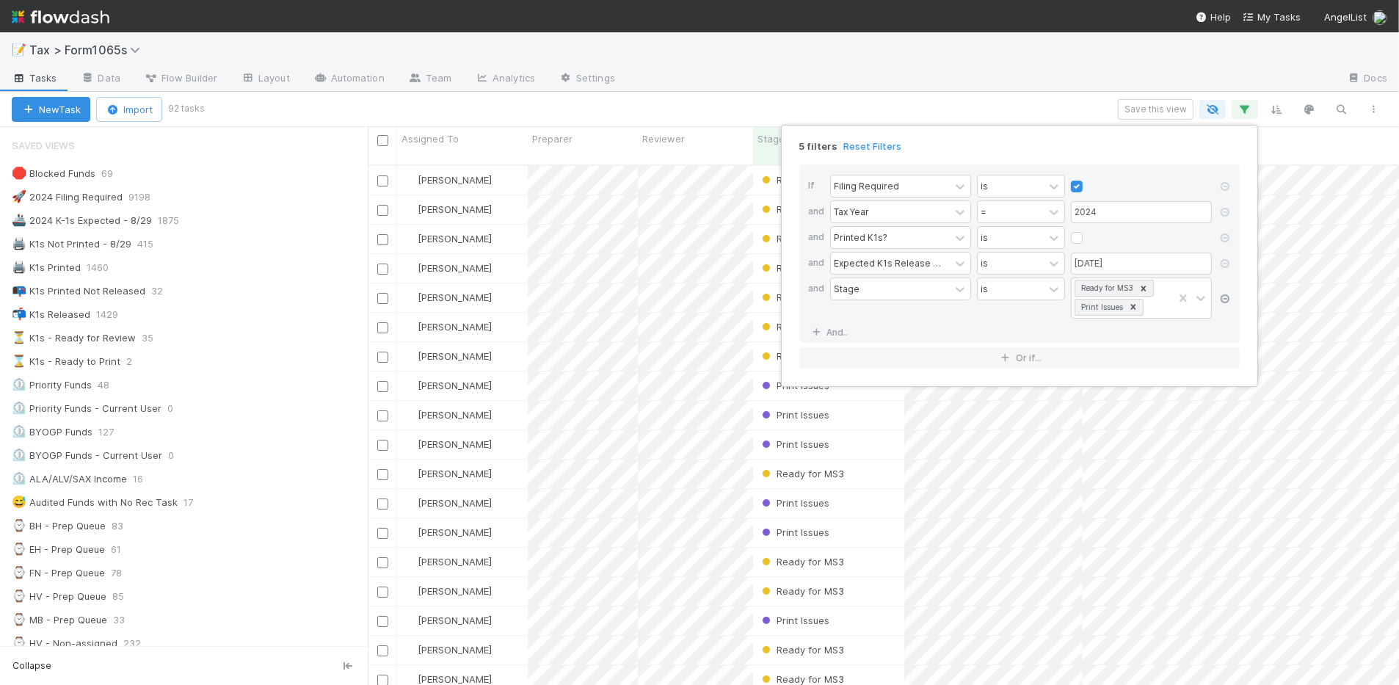
click at [1227, 302] on icon at bounding box center [1225, 298] width 15 height 9
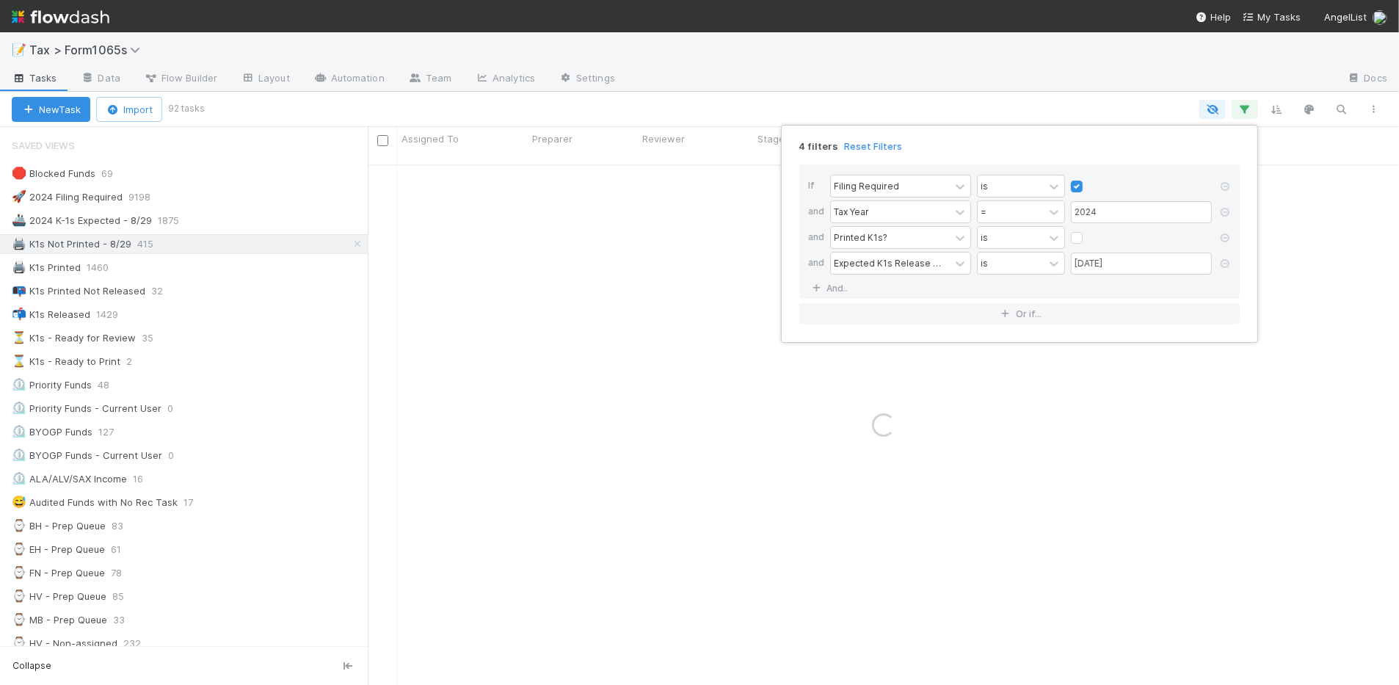
click at [948, 103] on div "4 filters Reset Filters If Filing Required is and Tax Year = 2024 and Printed K…" at bounding box center [699, 342] width 1399 height 685
click at [948, 104] on div "4 filters Reset Filters If Filing Required is and Tax Year = 2024 and Printed K…" at bounding box center [699, 342] width 1399 height 685
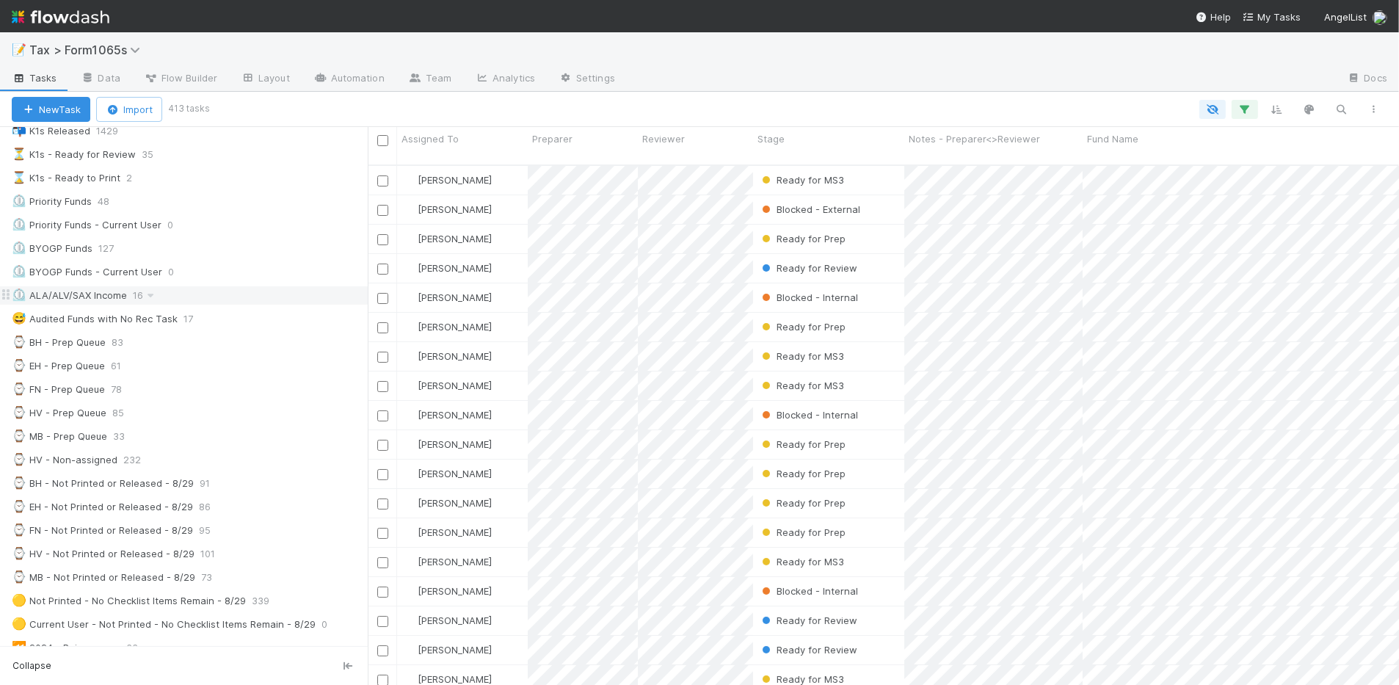
scroll to position [92, 0]
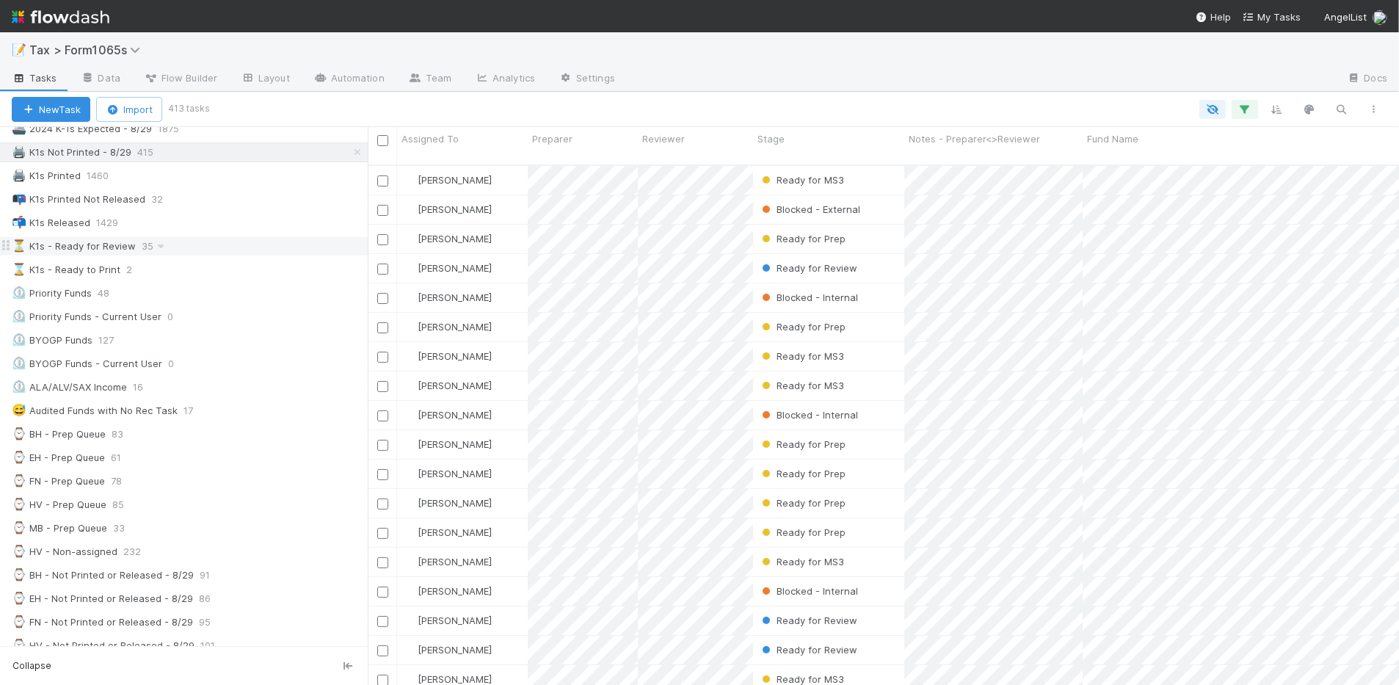
click at [255, 254] on div "⏳ K1s - Ready for Review 35" at bounding box center [190, 246] width 356 height 18
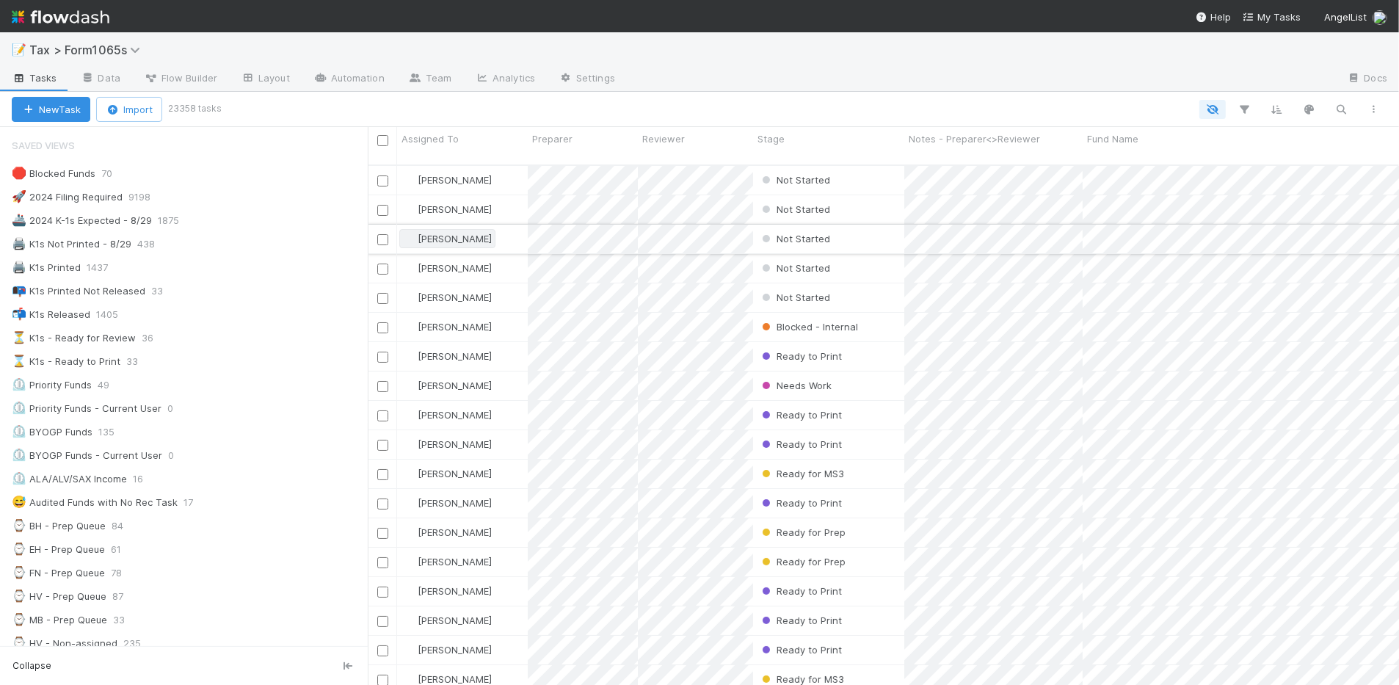
scroll to position [518, 1017]
click at [232, 365] on div "⌛ K1s - Ready to Print 12" at bounding box center [190, 361] width 356 height 18
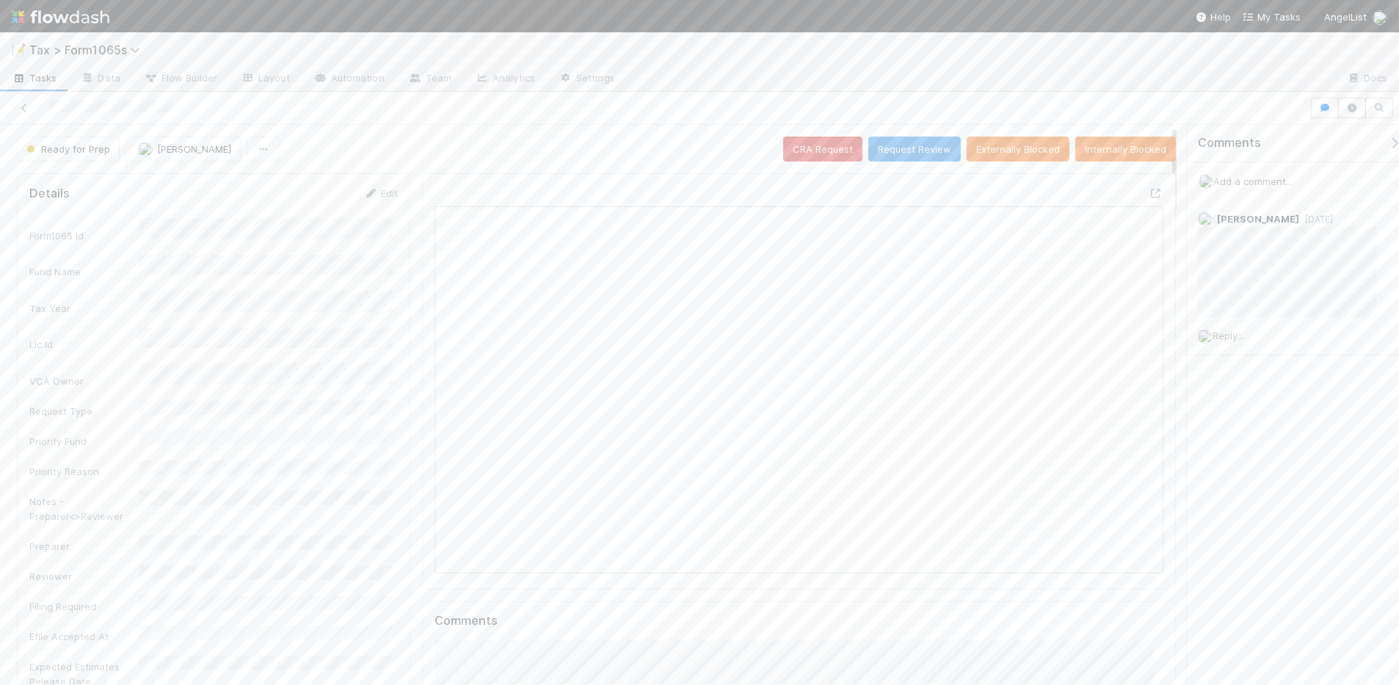
scroll to position [284, 705]
